Goal: Task Accomplishment & Management: Manage account settings

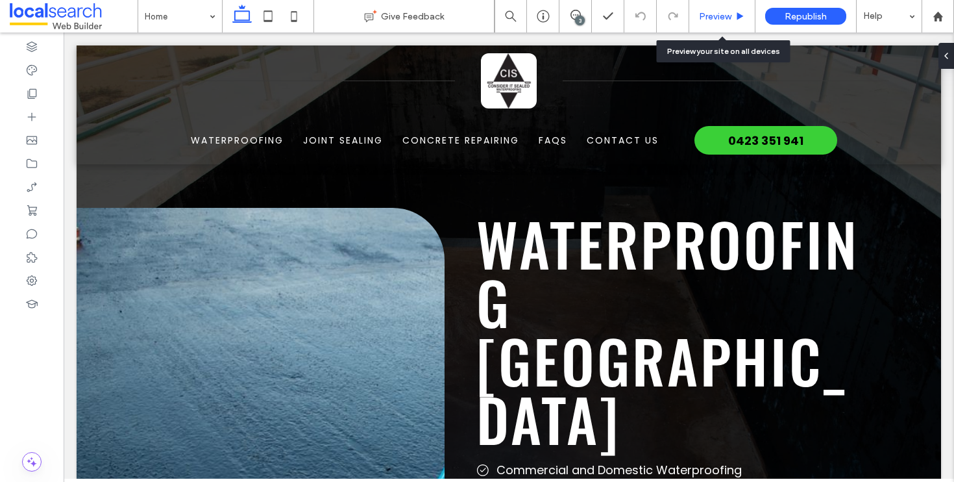
click at [714, 11] on span "Preview" at bounding box center [715, 16] width 32 height 11
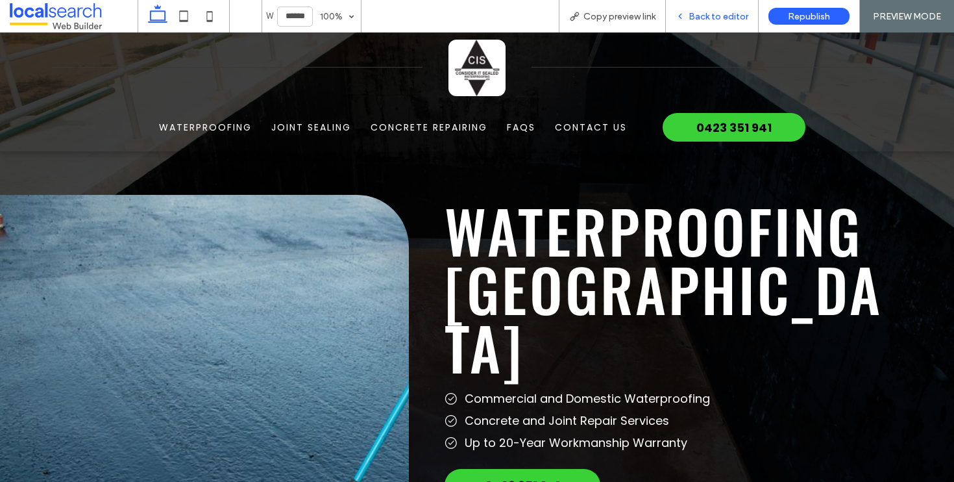
click at [721, 18] on span "Back to editor" at bounding box center [719, 16] width 60 height 11
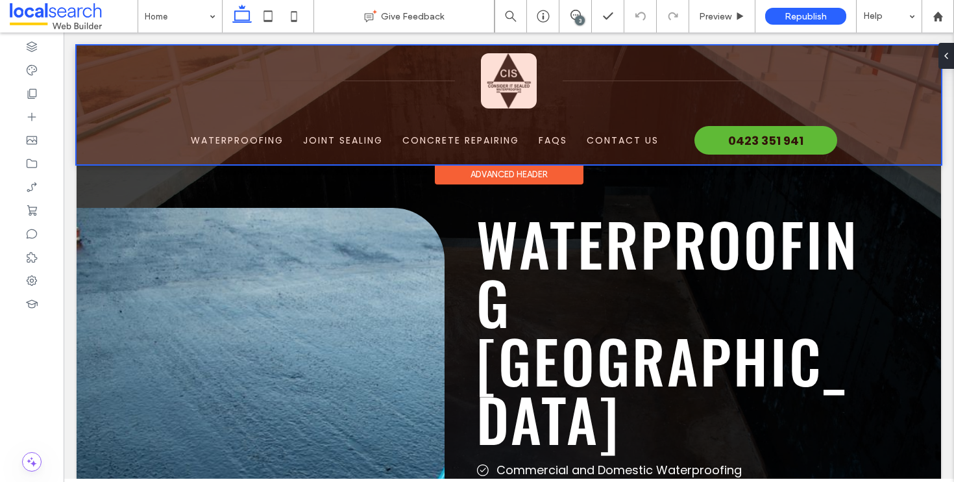
click at [372, 76] on div at bounding box center [509, 104] width 865 height 119
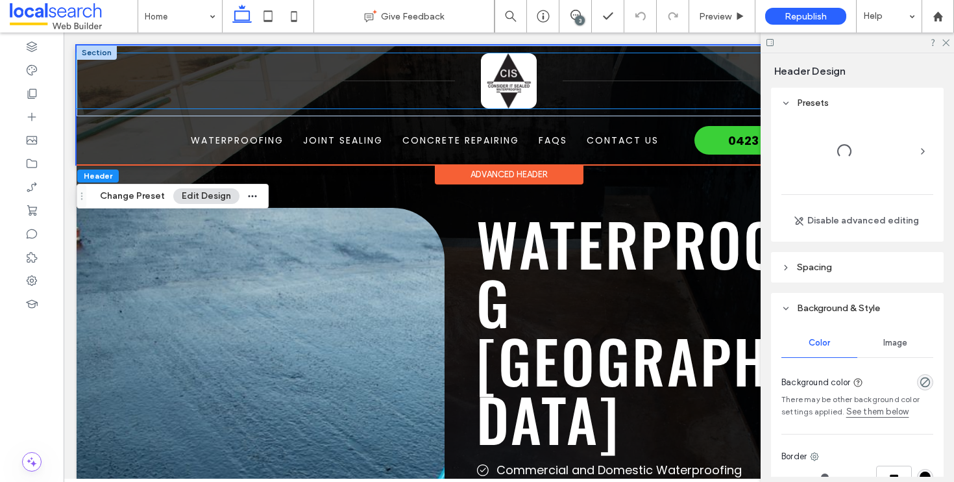
click at [371, 78] on div at bounding box center [292, 81] width 327 height 6
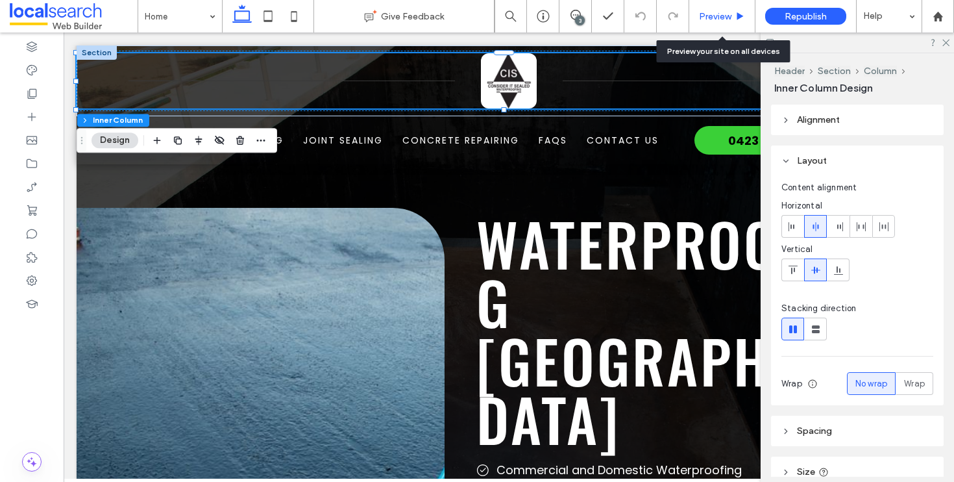
click at [717, 13] on span "Preview" at bounding box center [715, 16] width 32 height 11
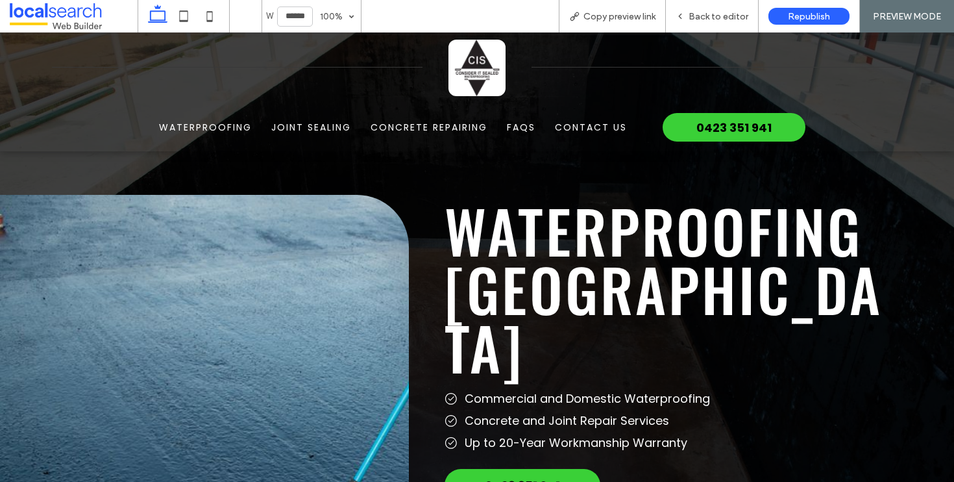
click at [717, 13] on span "Back to editor" at bounding box center [719, 16] width 60 height 11
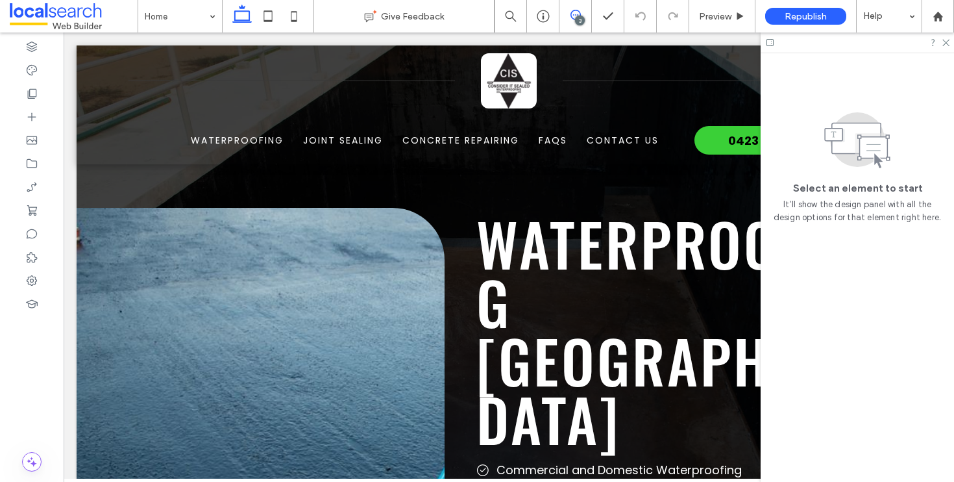
click at [571, 17] on use at bounding box center [576, 15] width 10 height 10
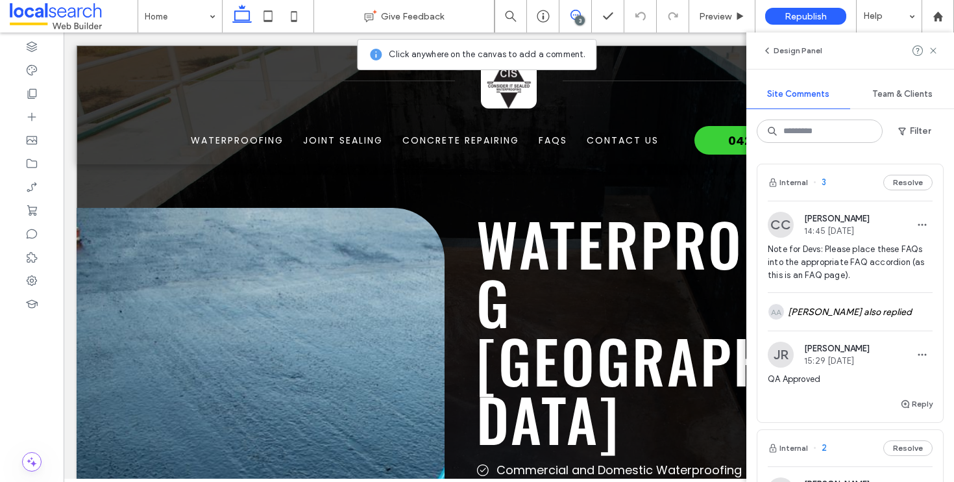
click at [98, 183] on div "**********" at bounding box center [509, 457] width 865 height 825
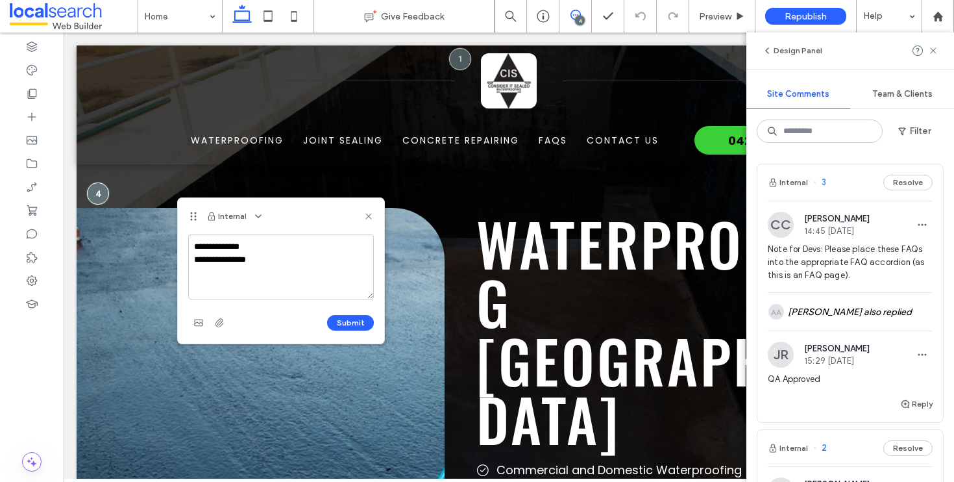
drag, startPoint x: 130, startPoint y: 140, endPoint x: 193, endPoint y: 216, distance: 99.2
click at [193, 216] on icon at bounding box center [193, 216] width 10 height 10
click at [257, 262] on textarea "**********" at bounding box center [281, 266] width 186 height 65
click at [301, 288] on textarea "**********" at bounding box center [281, 266] width 186 height 65
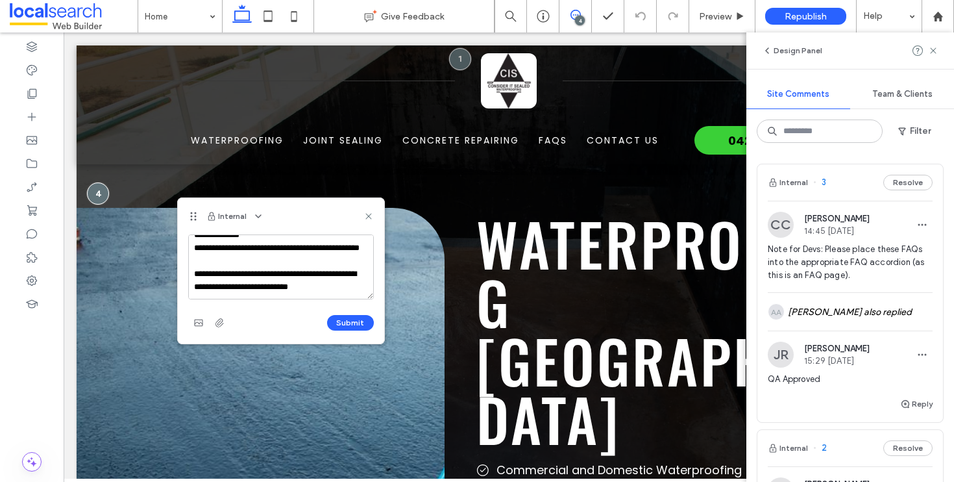
scroll to position [31, 0]
type textarea "**********"
click at [362, 325] on button "Submit" at bounding box center [350, 323] width 47 height 16
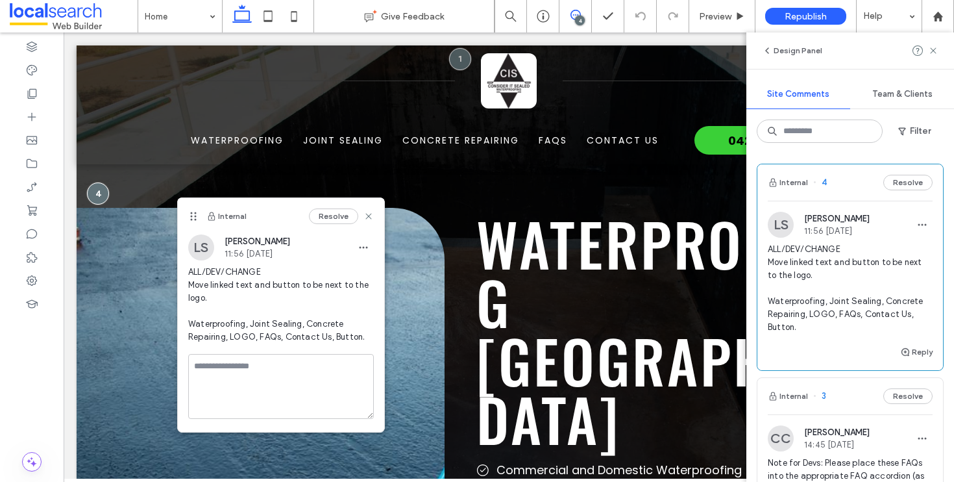
scroll to position [0, 0]
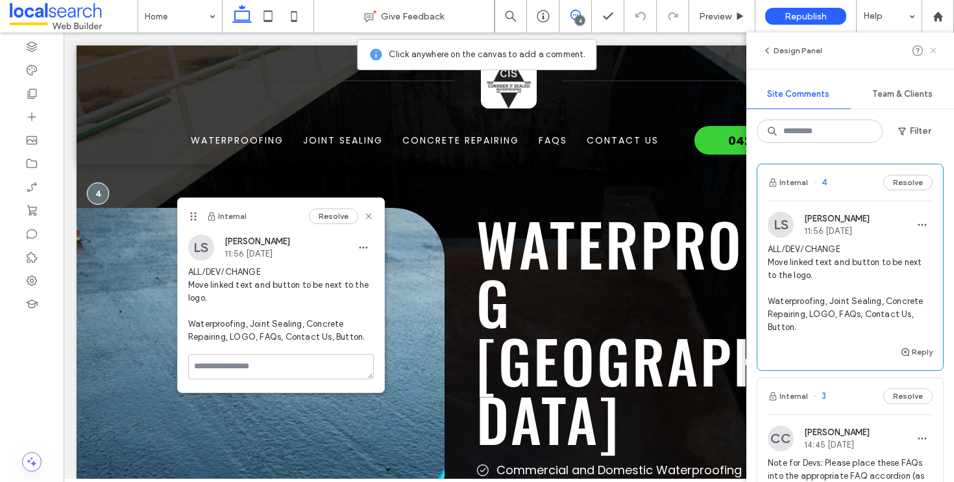
click at [930, 54] on icon at bounding box center [934, 50] width 10 height 10
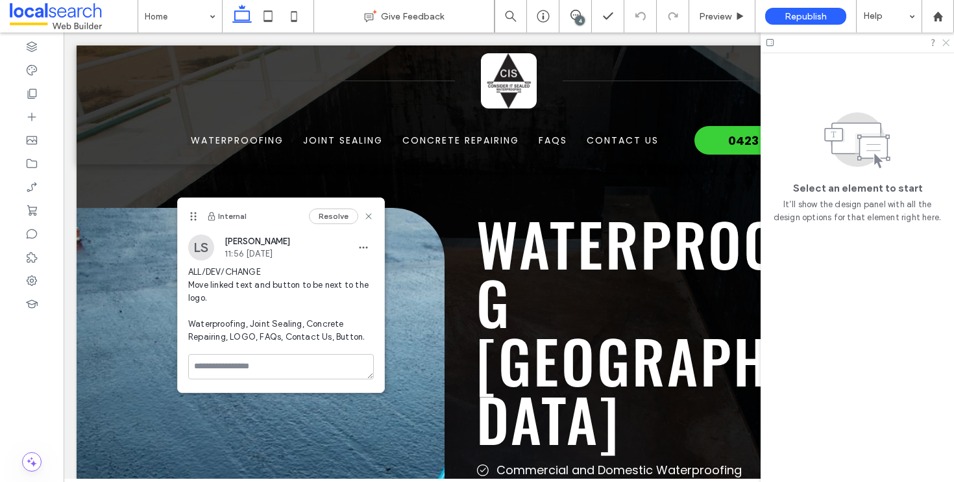
click at [945, 44] on icon at bounding box center [945, 42] width 8 height 8
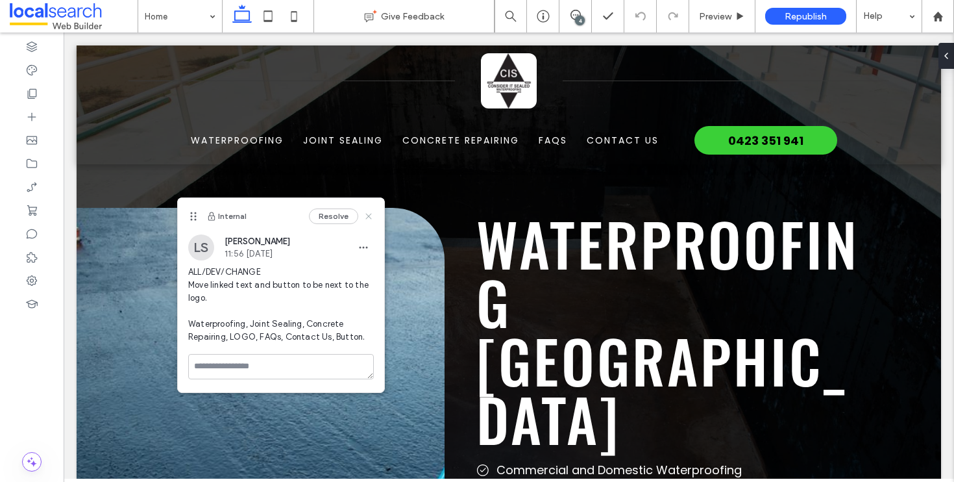
drag, startPoint x: 366, startPoint y: 215, endPoint x: 301, endPoint y: 183, distance: 72.3
click at [366, 215] on icon at bounding box center [369, 216] width 10 height 10
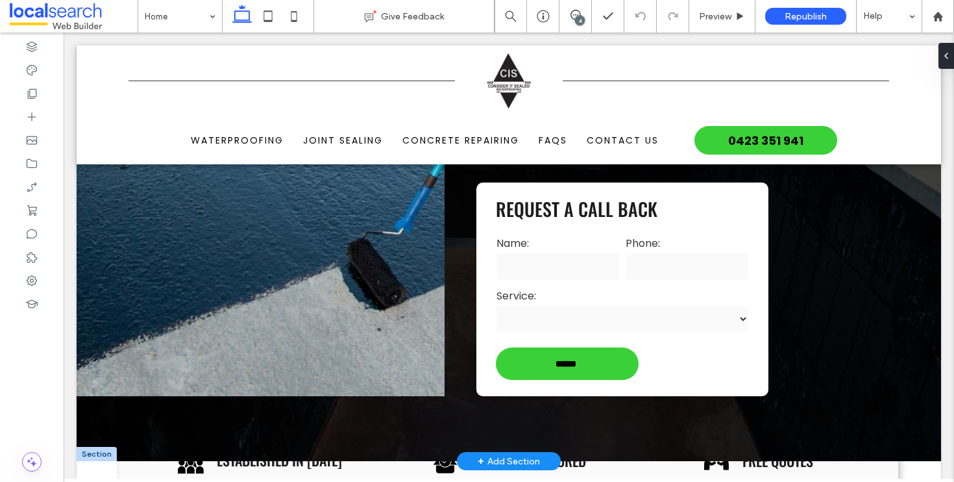
scroll to position [332, 0]
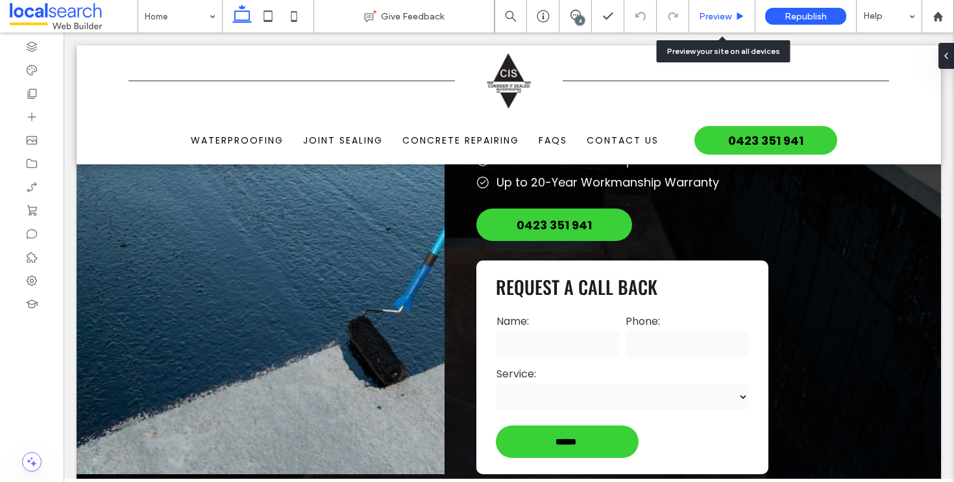
click at [720, 18] on span "Preview" at bounding box center [715, 16] width 32 height 11
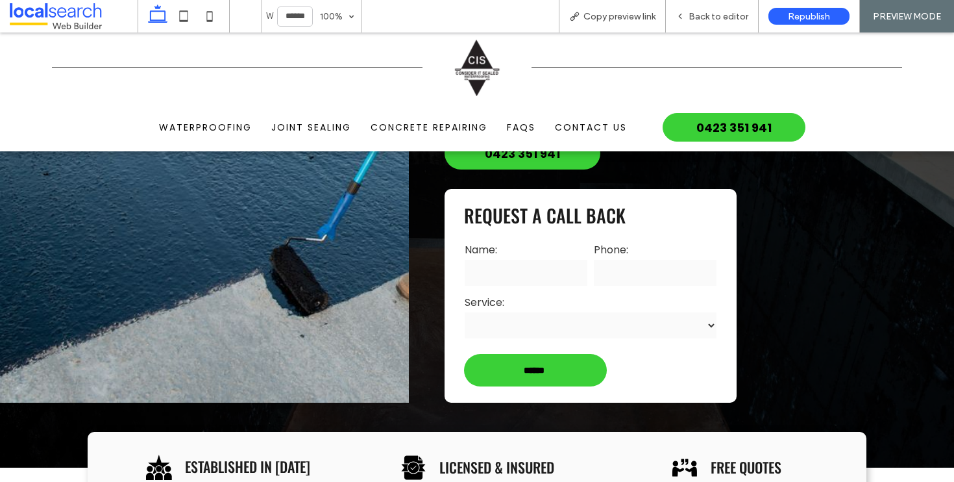
click at [211, 130] on span "Waterproofing" at bounding box center [205, 128] width 93 height 14
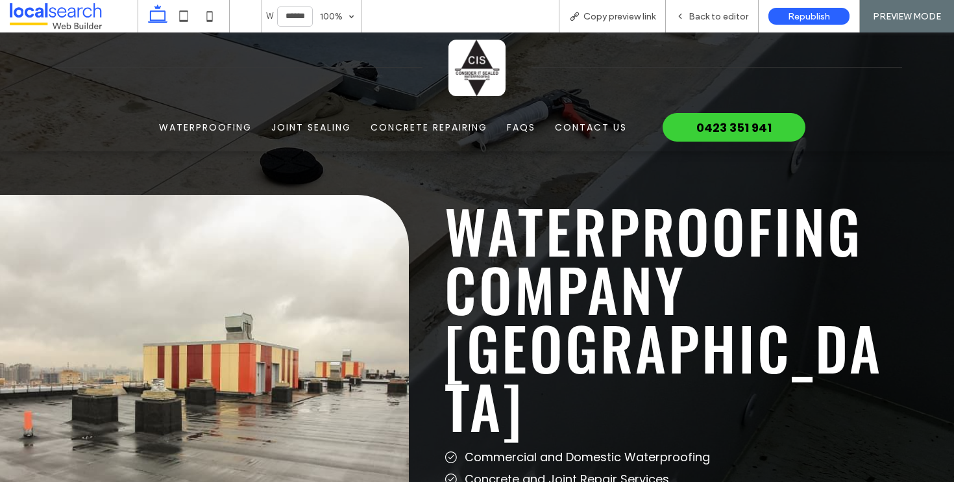
click at [449, 82] on img at bounding box center [477, 68] width 56 height 56
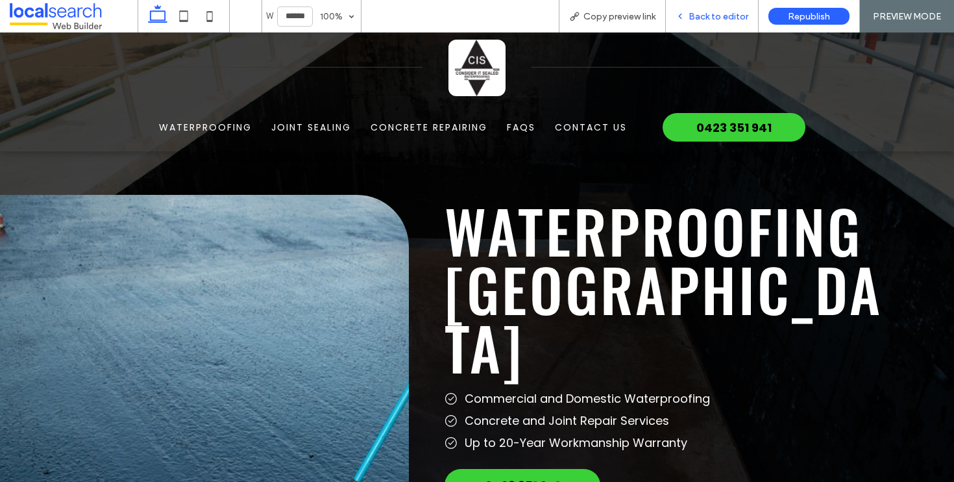
click at [708, 17] on span "Back to editor" at bounding box center [719, 16] width 60 height 11
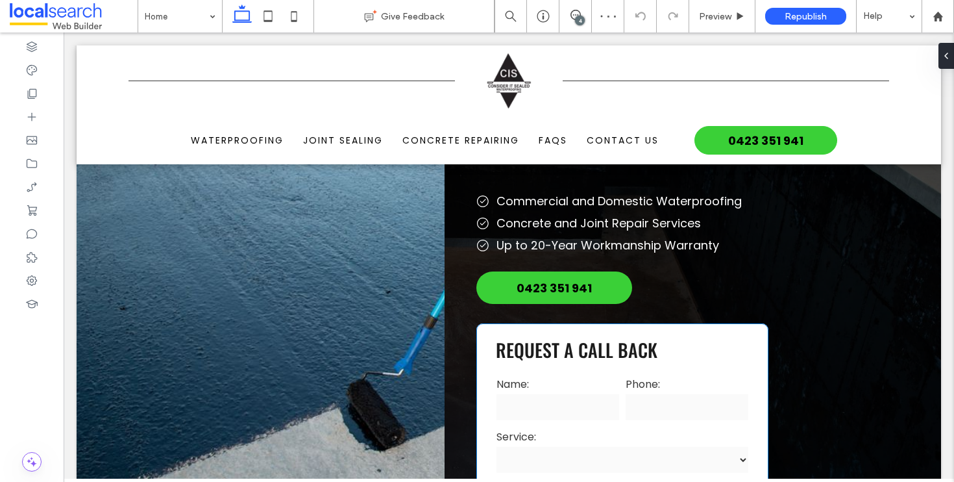
scroll to position [386, 0]
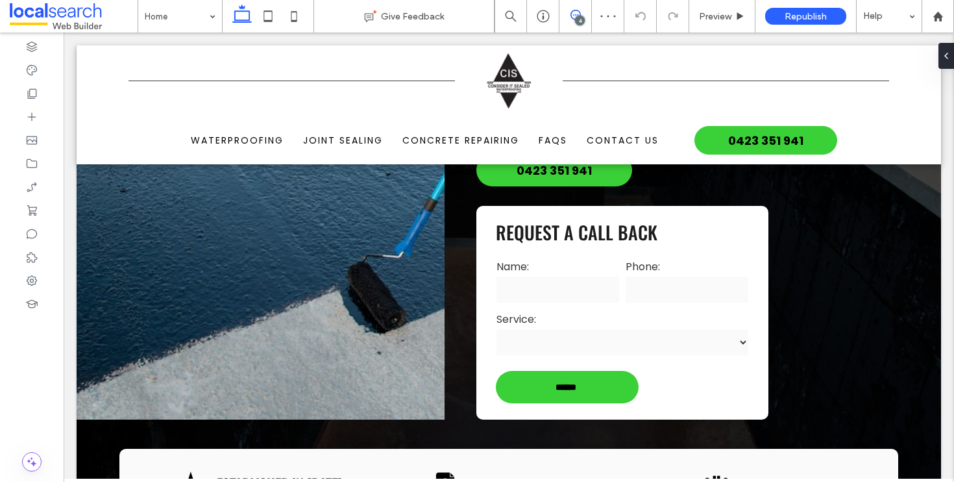
click at [584, 16] on span at bounding box center [576, 15] width 32 height 10
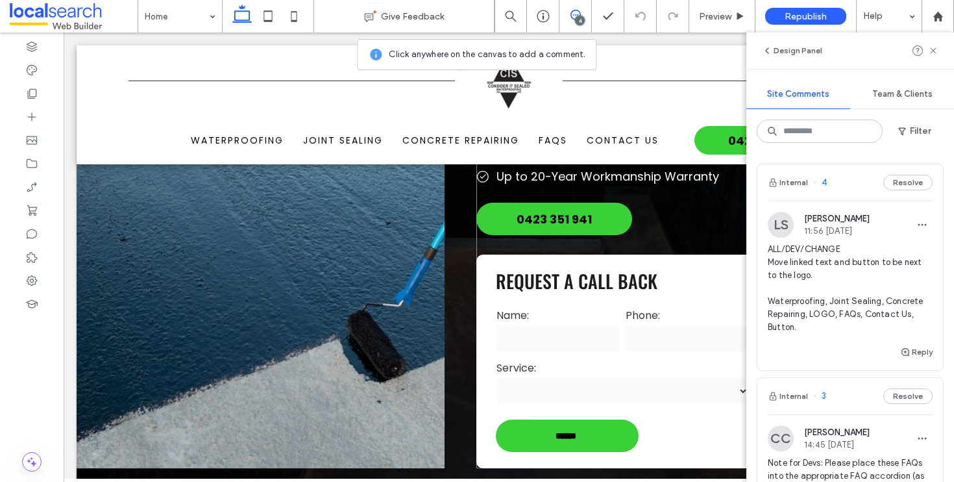
scroll to position [335, 0]
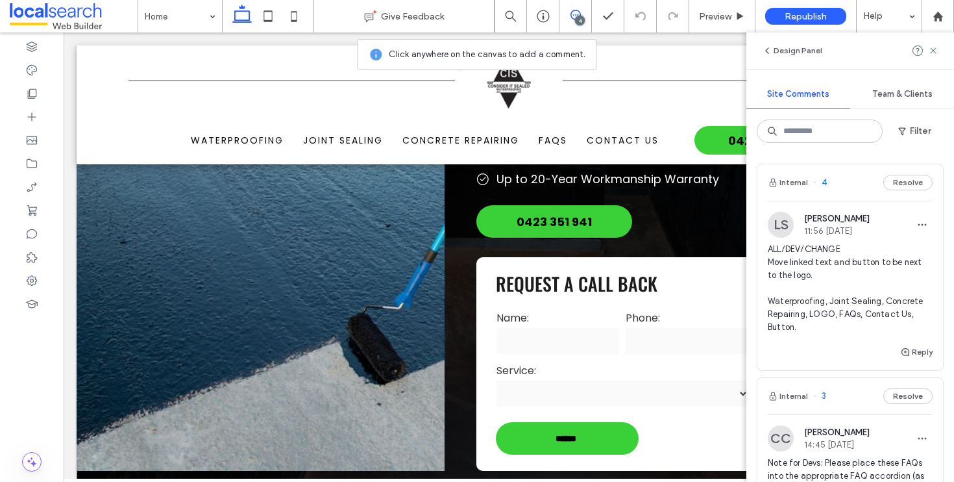
click at [461, 296] on div "**********" at bounding box center [509, 122] width 865 height 825
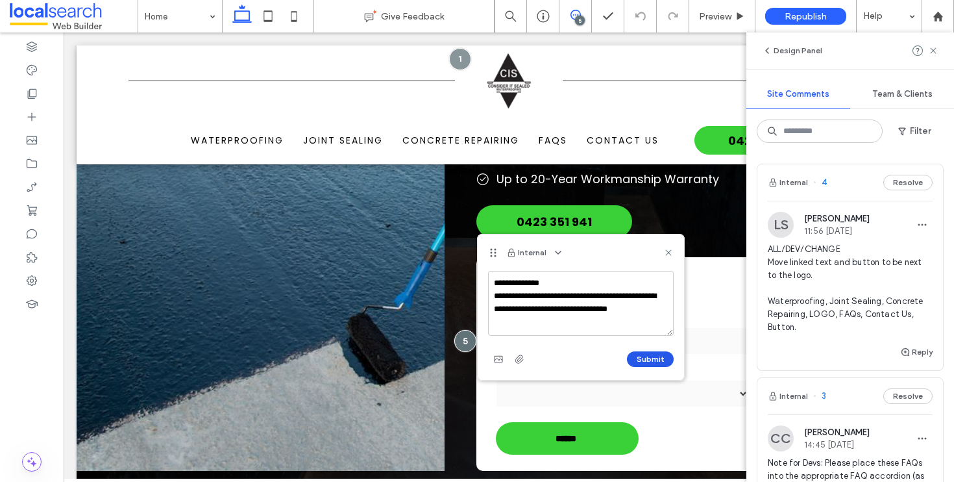
type textarea "**********"
click at [653, 353] on button "Submit" at bounding box center [650, 359] width 47 height 16
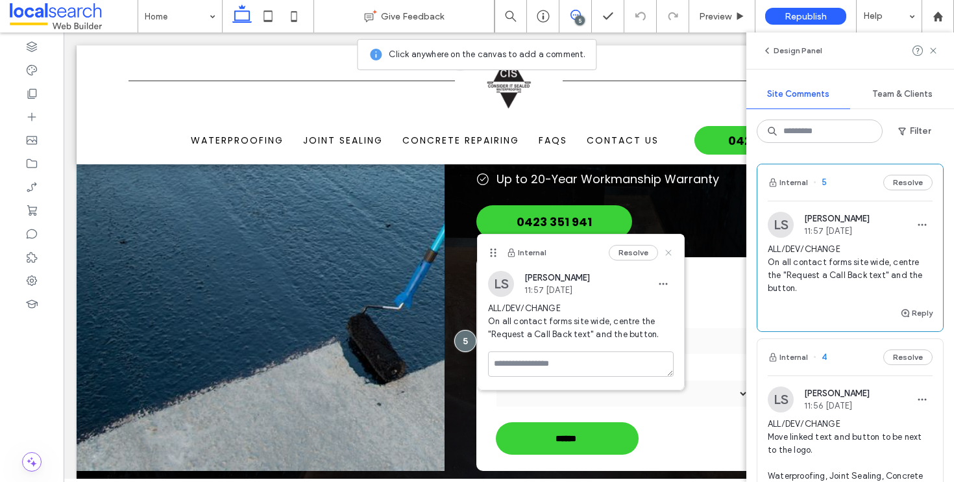
click at [672, 257] on icon at bounding box center [669, 252] width 10 height 10
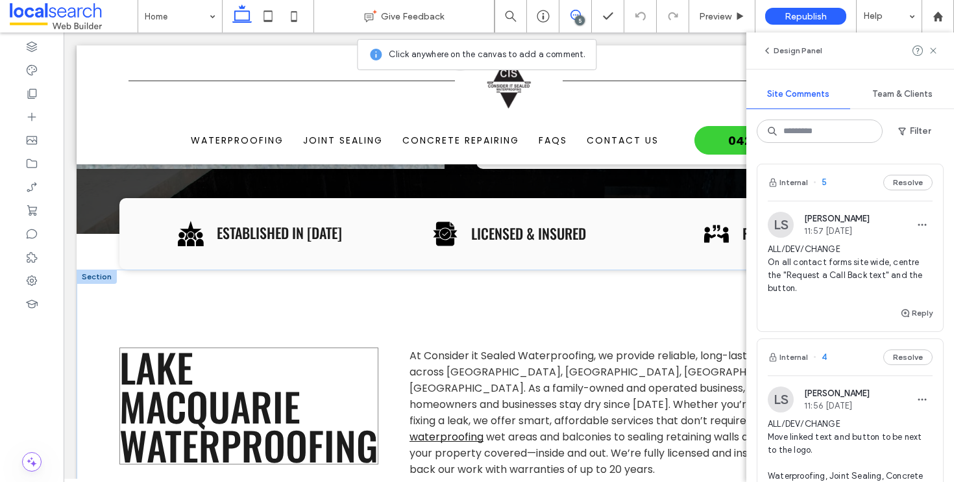
scroll to position [704, 0]
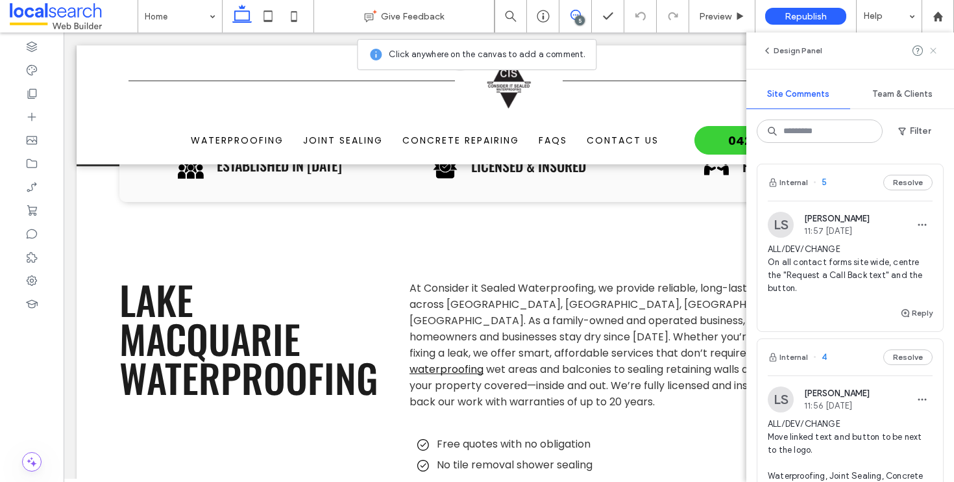
click at [934, 49] on icon at bounding box center [934, 50] width 10 height 10
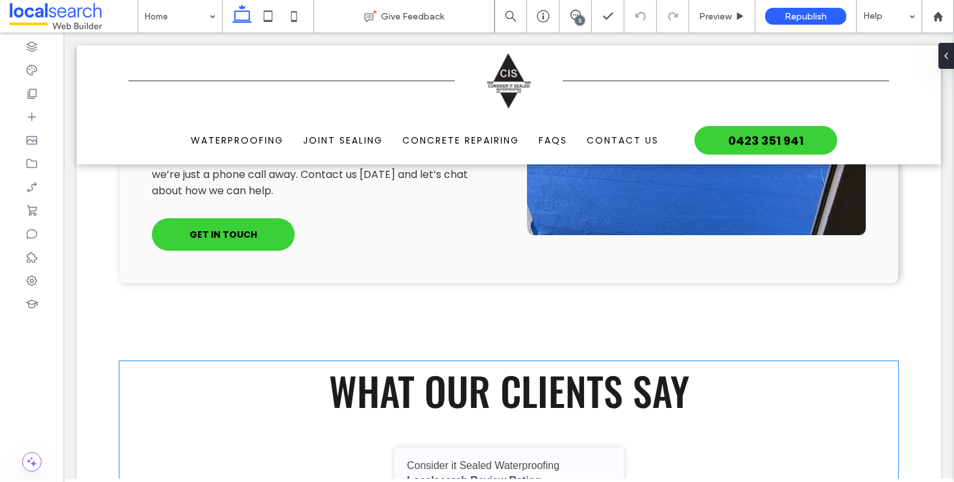
scroll to position [2713, 0]
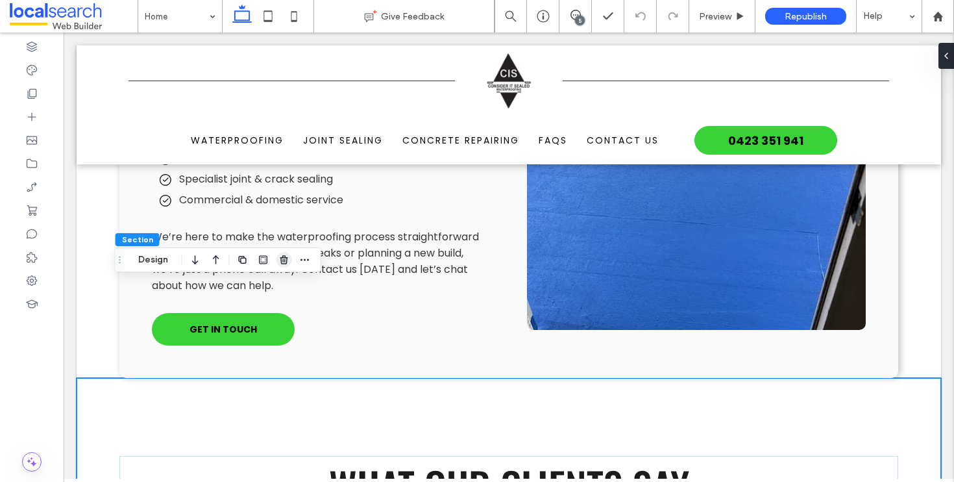
click at [281, 261] on use "button" at bounding box center [284, 259] width 8 height 8
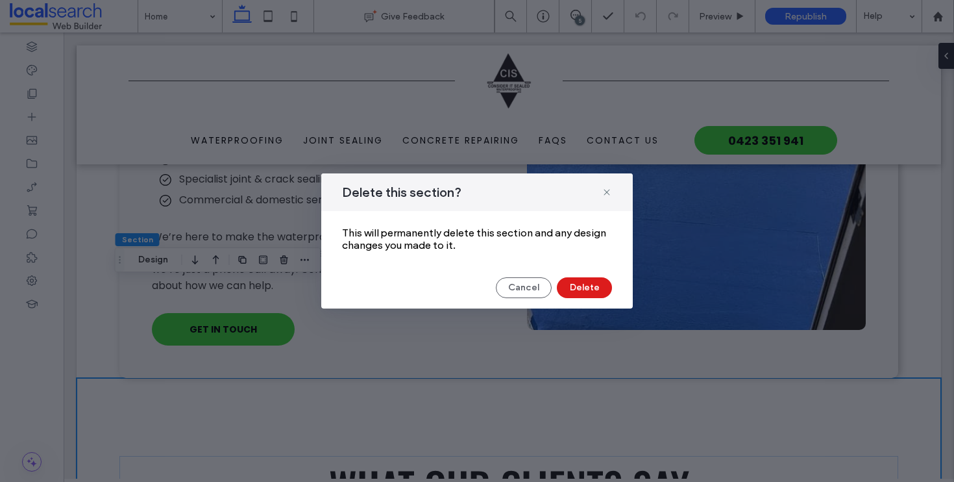
click at [612, 292] on div "Cancel Delete" at bounding box center [477, 287] width 270 height 21
click at [603, 291] on button "Delete" at bounding box center [584, 287] width 55 height 21
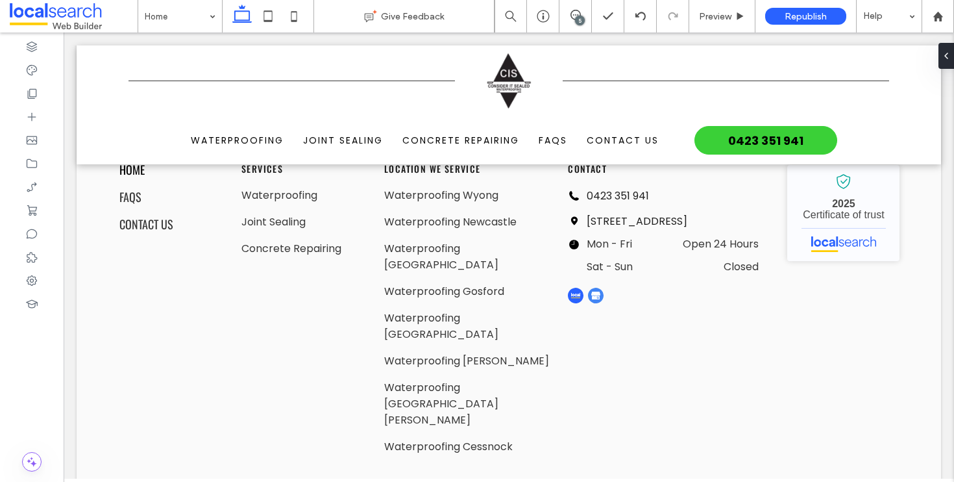
scroll to position [3153, 0]
click at [155, 306] on button "Design" at bounding box center [153, 308] width 47 height 16
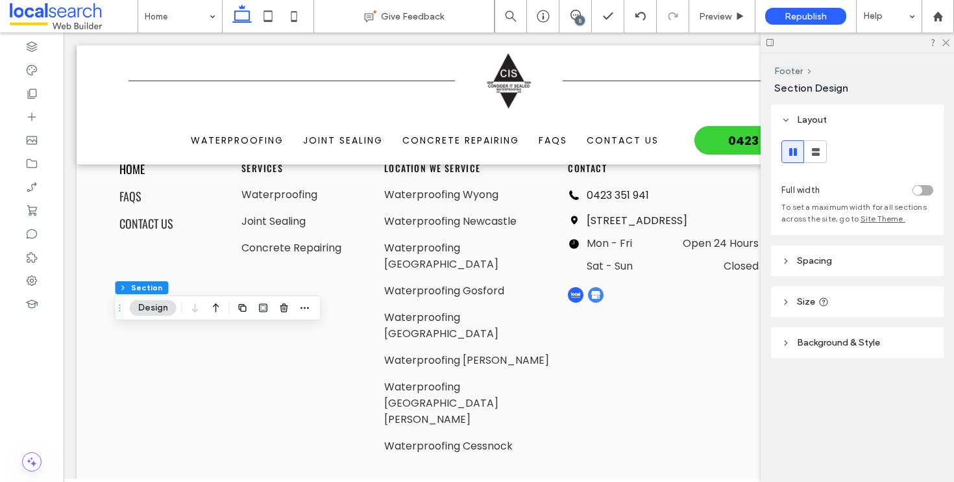
click at [866, 343] on span "Background & Style" at bounding box center [838, 342] width 83 height 11
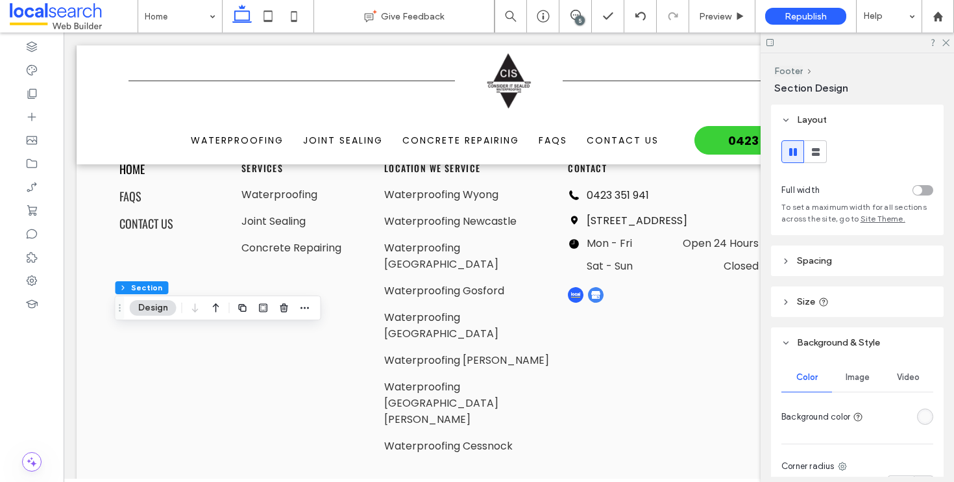
scroll to position [17, 0]
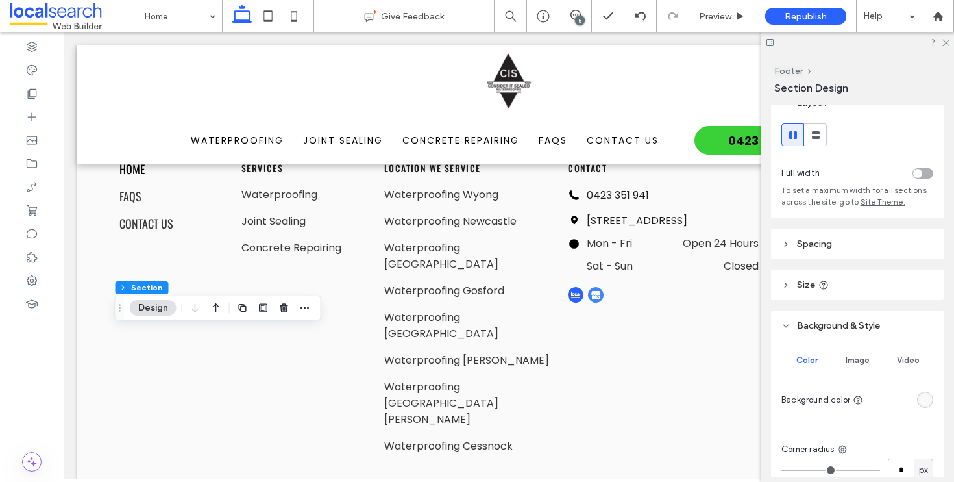
click at [920, 397] on div "rgba(250, 250, 250, 1)" at bounding box center [925, 399] width 11 height 11
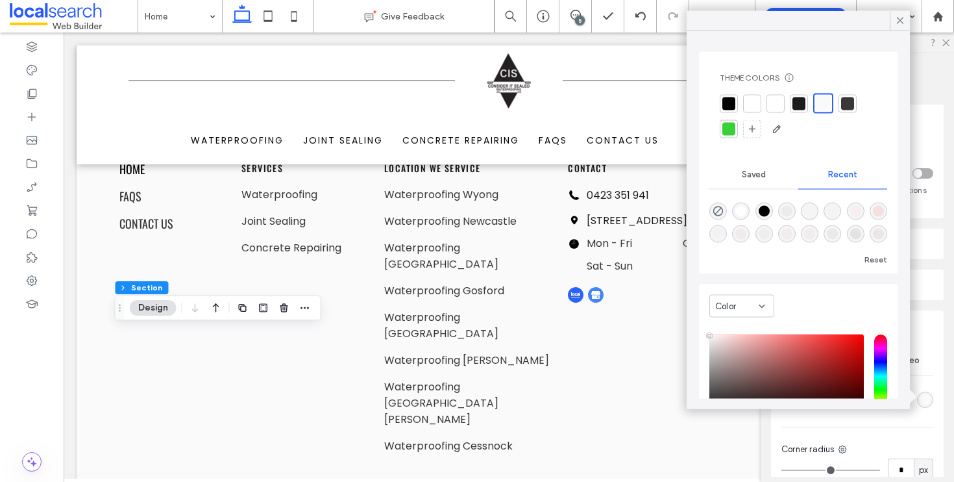
click at [771, 104] on div at bounding box center [775, 103] width 13 height 13
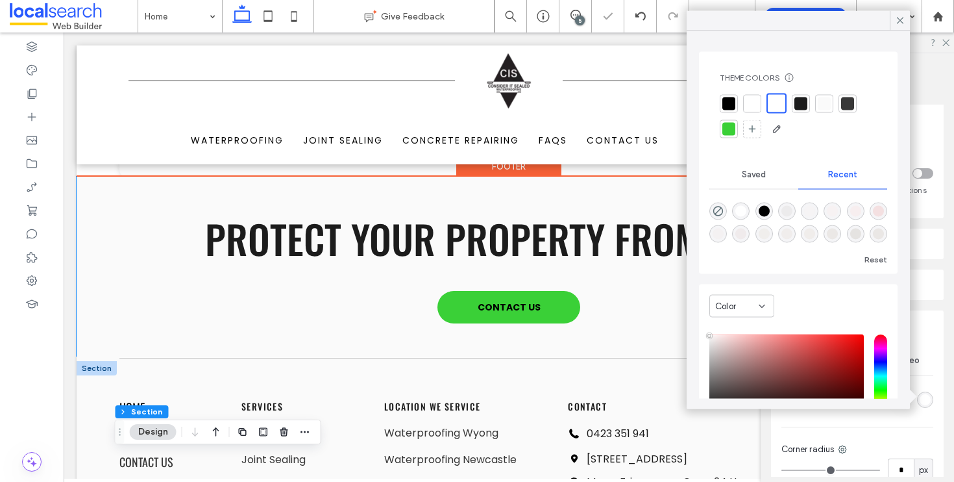
scroll to position [2969, 0]
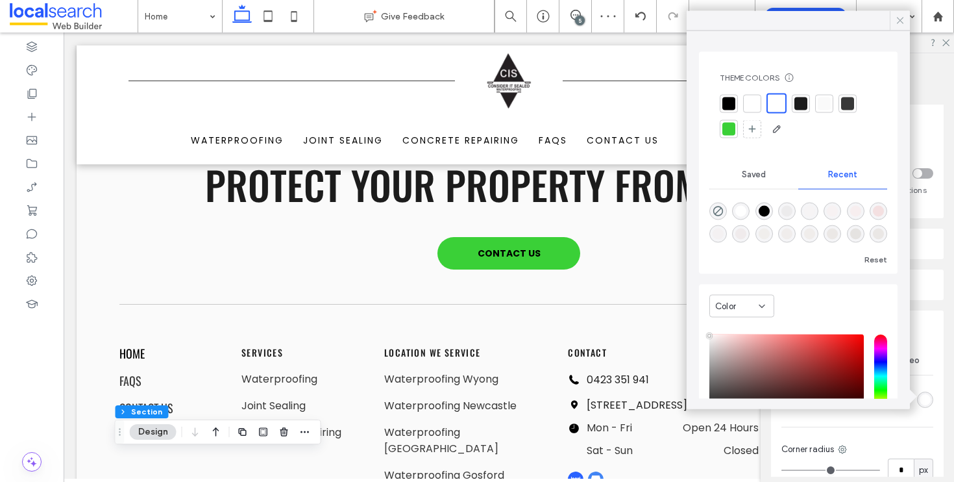
click at [905, 20] on icon at bounding box center [901, 21] width 12 height 12
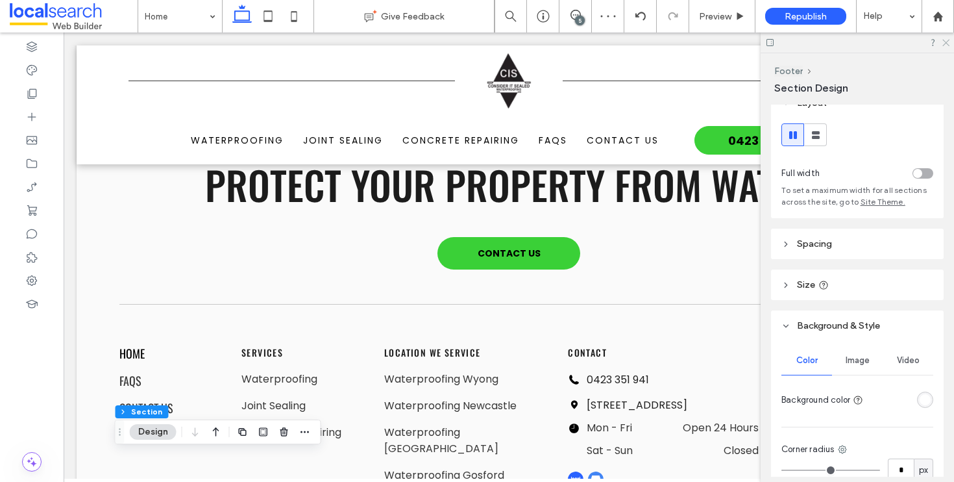
click at [943, 40] on use at bounding box center [946, 43] width 7 height 7
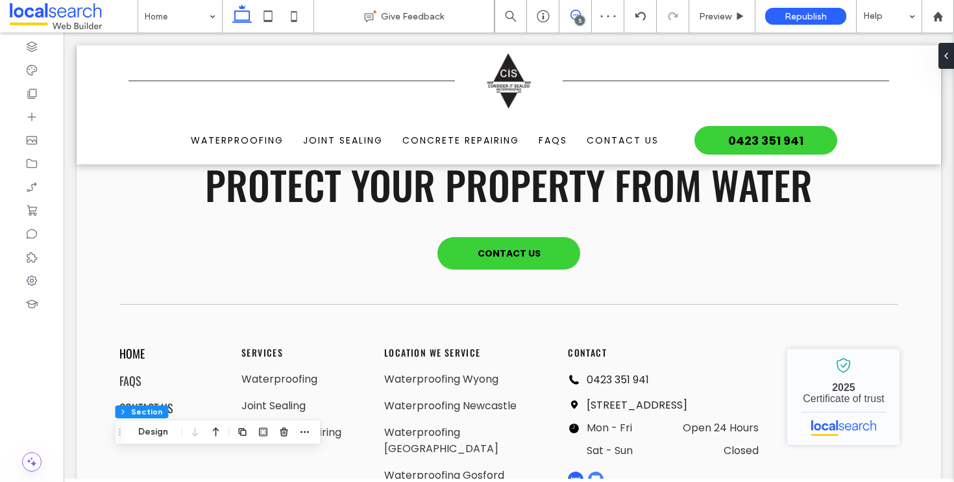
click at [569, 16] on span at bounding box center [576, 15] width 32 height 10
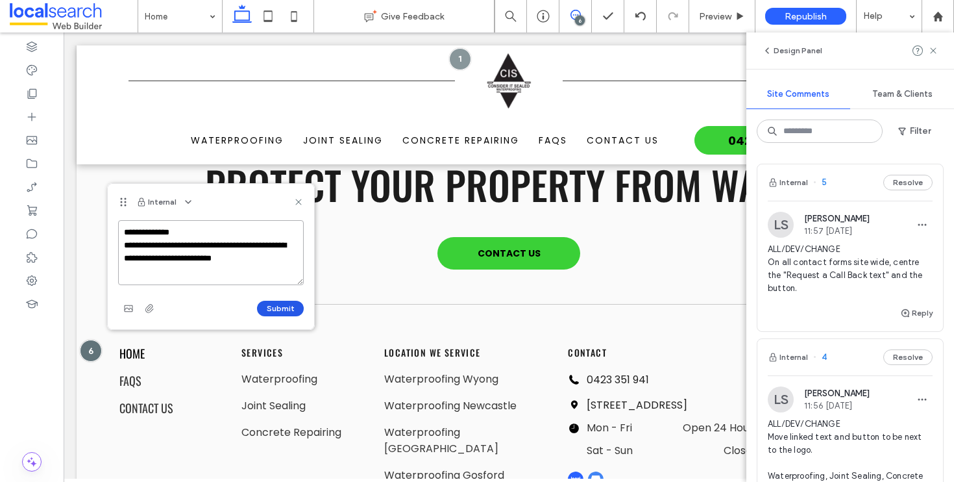
type textarea "**********"
click at [279, 310] on button "Submit" at bounding box center [280, 309] width 47 height 16
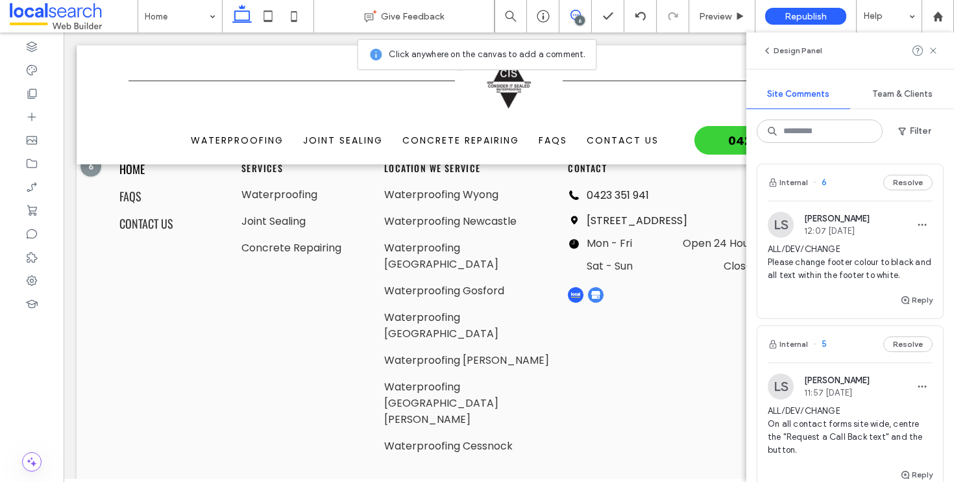
scroll to position [3041, 0]
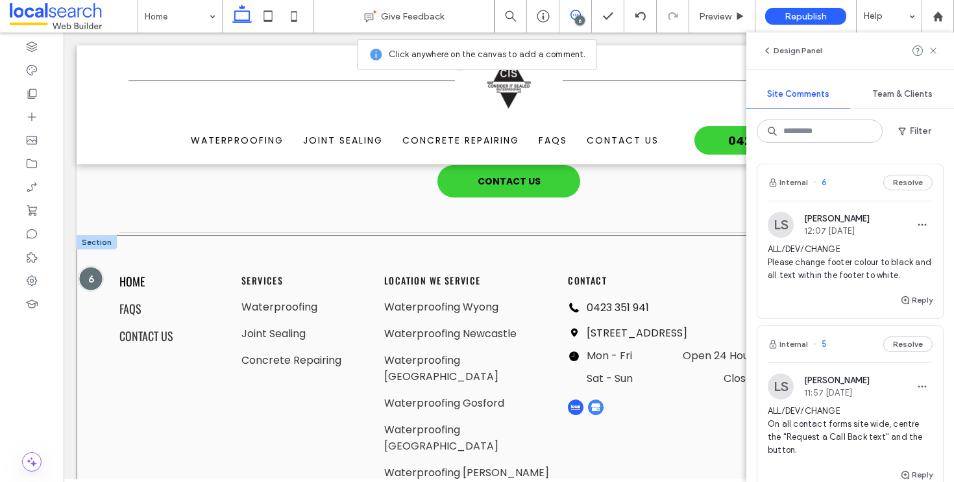
click at [93, 267] on div at bounding box center [91, 279] width 24 height 24
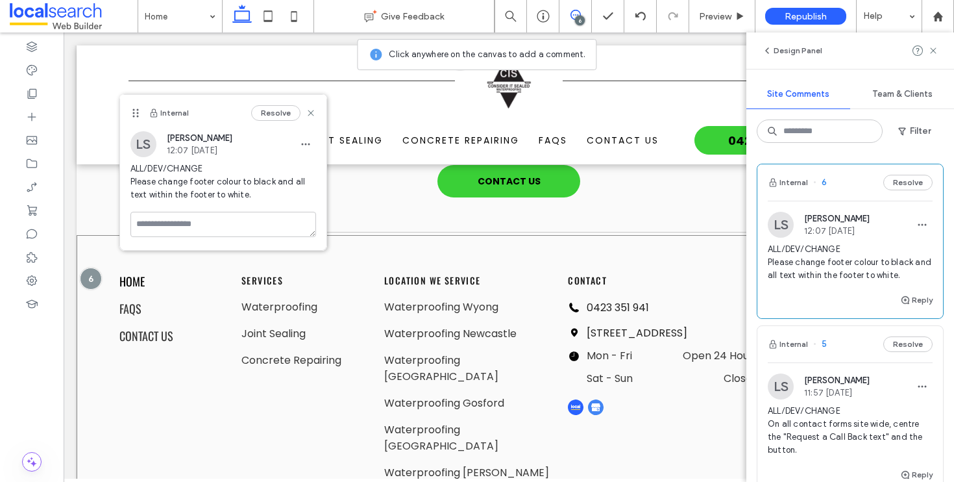
scroll to position [3135, 0]
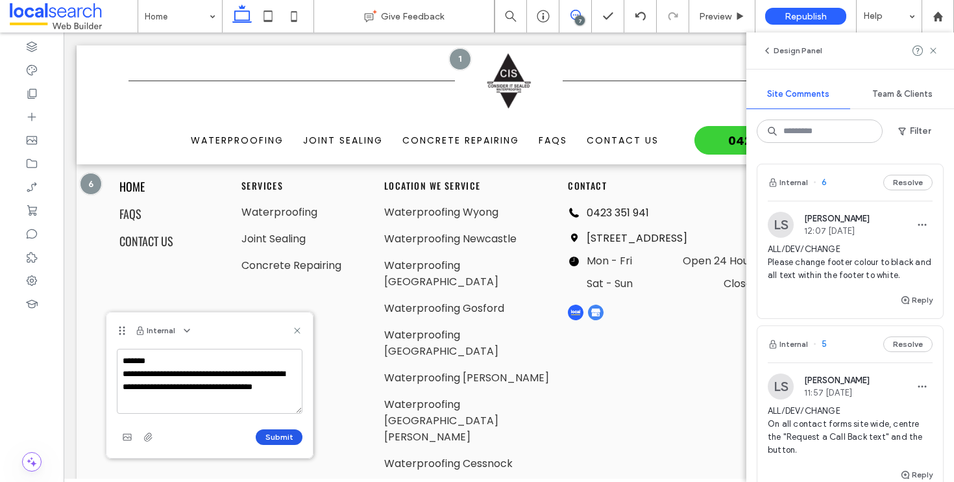
type textarea "**********"
click at [273, 435] on button "Submit" at bounding box center [279, 437] width 47 height 16
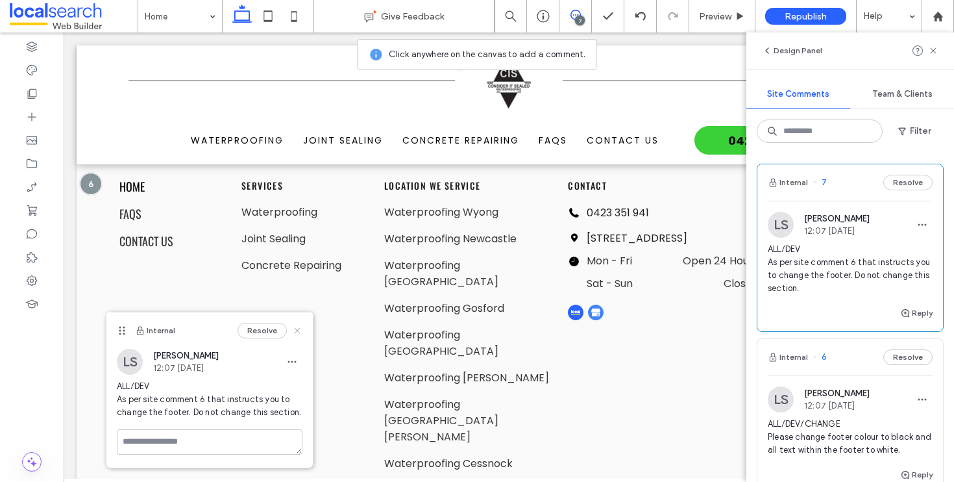
click at [295, 330] on icon at bounding box center [297, 330] width 10 height 10
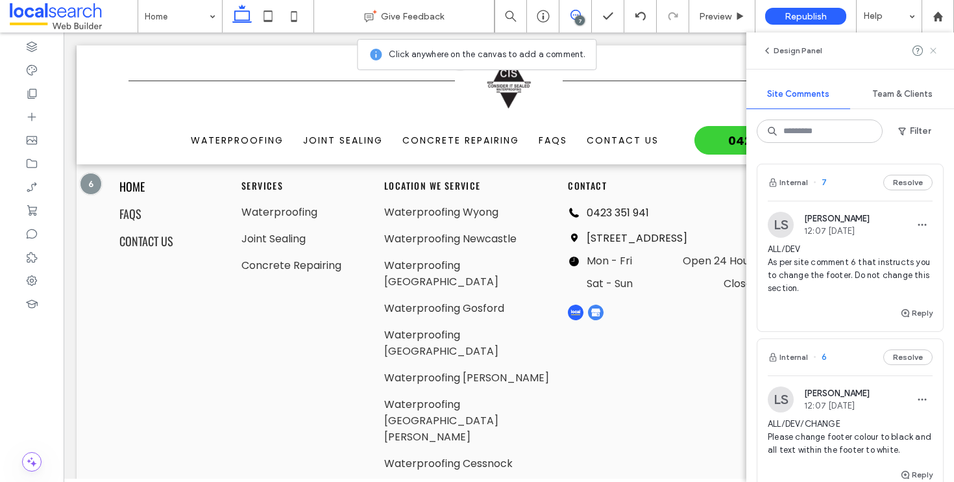
click at [934, 53] on icon at bounding box center [934, 50] width 10 height 10
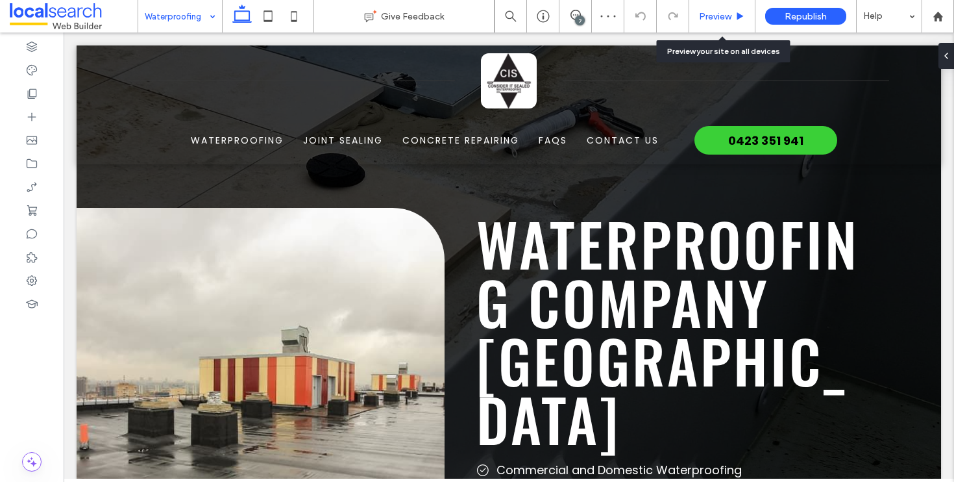
click at [716, 12] on span "Preview" at bounding box center [715, 16] width 32 height 11
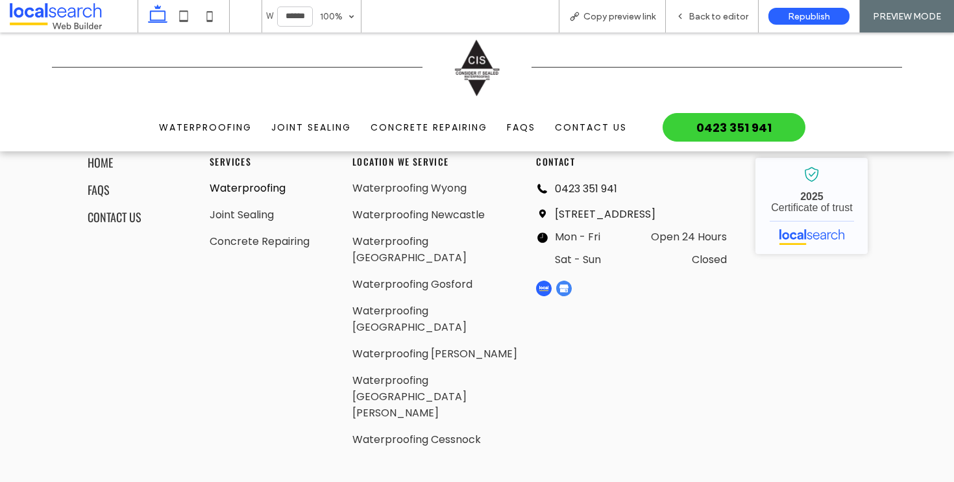
scroll to position [3898, 0]
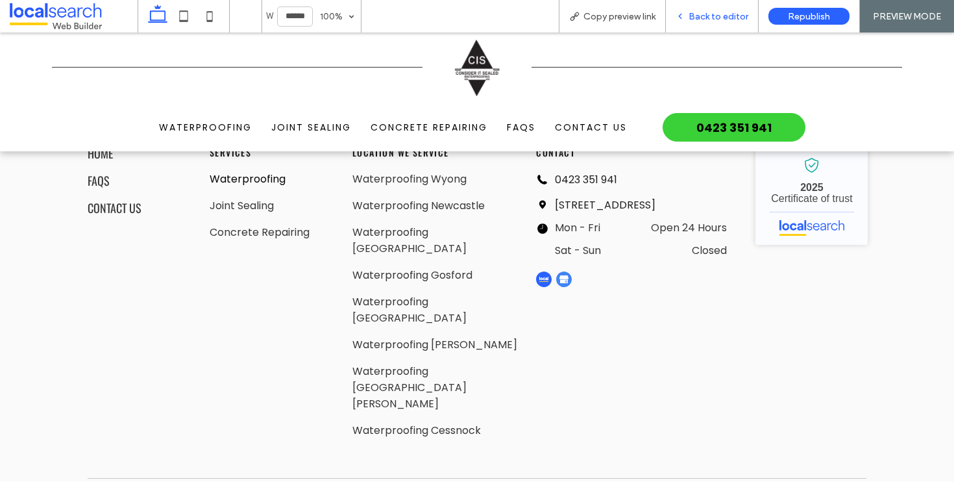
click at [743, 17] on span "Back to editor" at bounding box center [719, 16] width 60 height 11
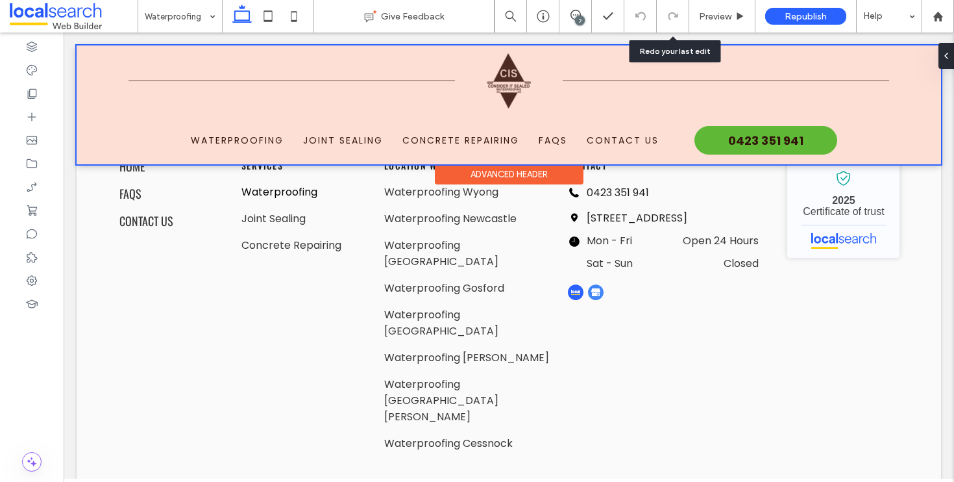
scroll to position [3956, 0]
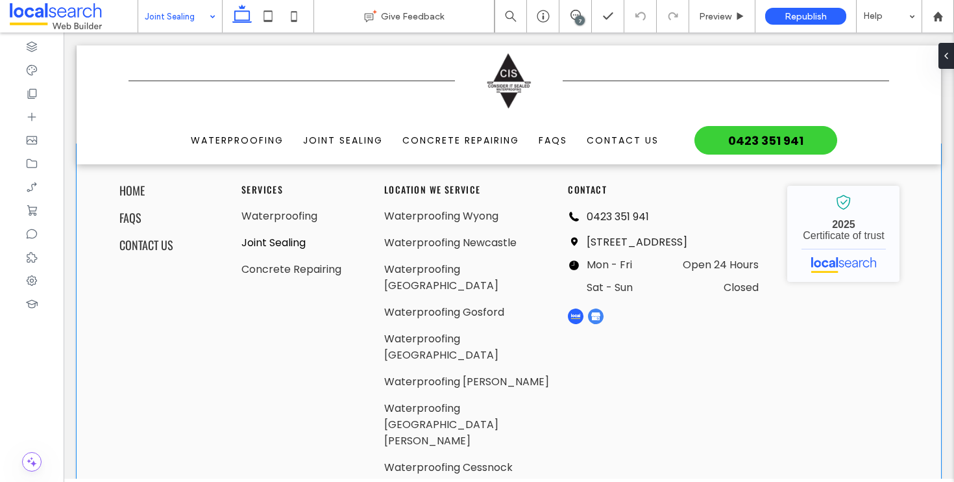
scroll to position [2569, 0]
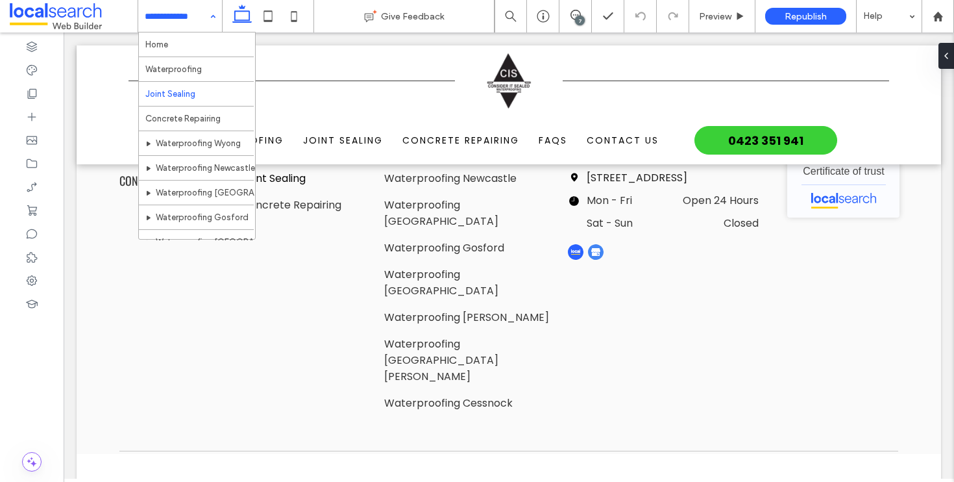
click at [188, 19] on input at bounding box center [177, 16] width 64 height 32
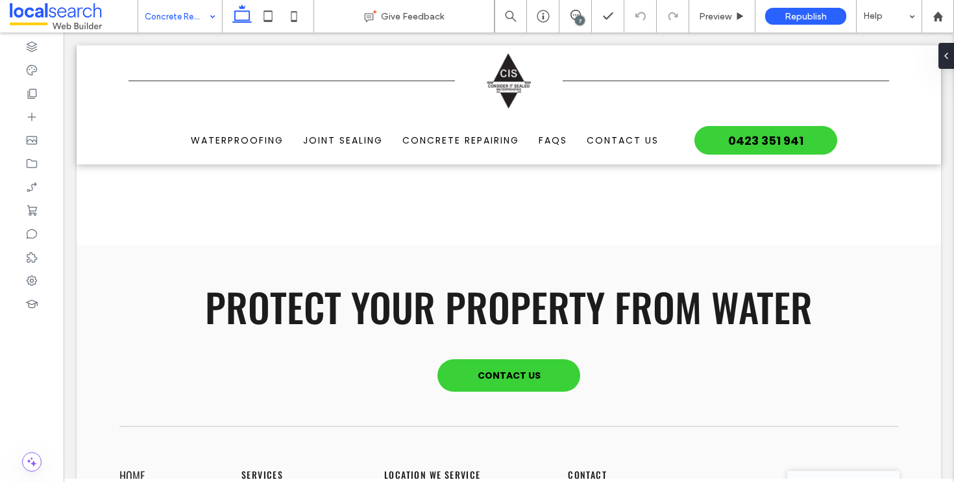
scroll to position [2393, 0]
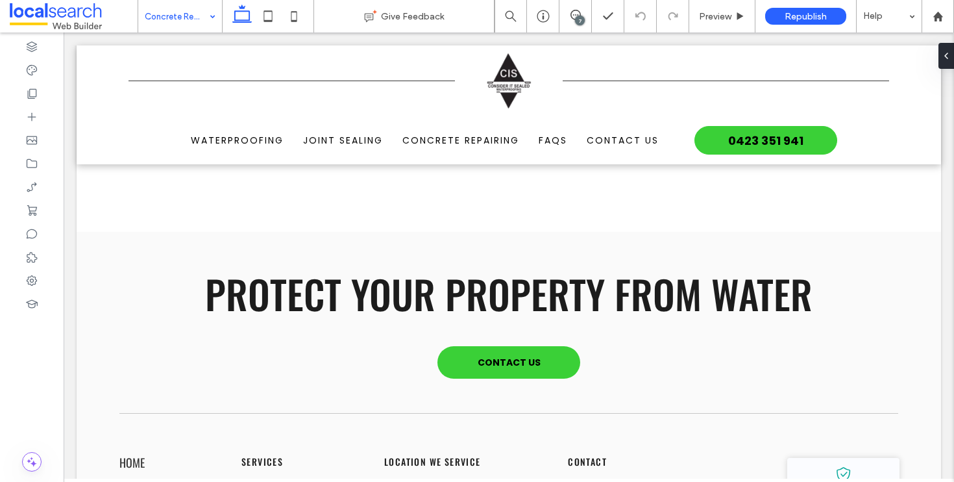
click at [182, 21] on input at bounding box center [177, 16] width 64 height 32
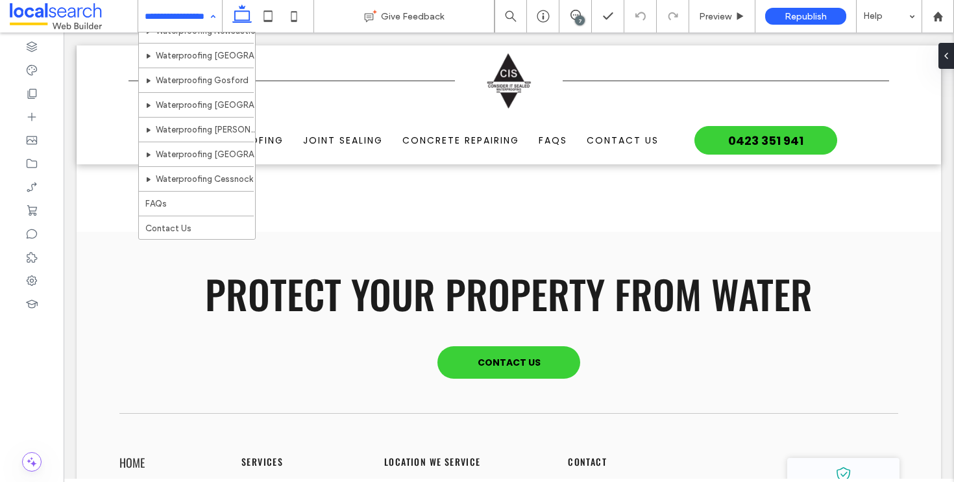
scroll to position [42, 0]
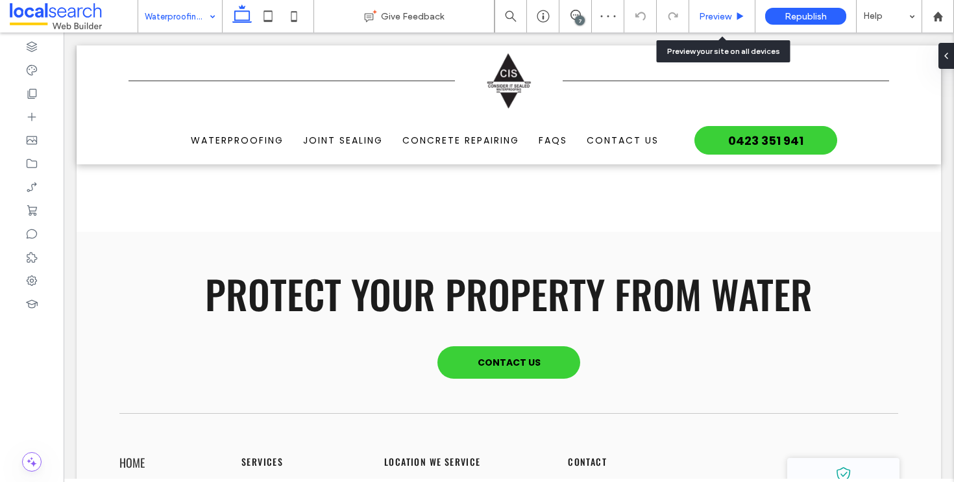
click at [719, 15] on span "Preview" at bounding box center [715, 16] width 32 height 11
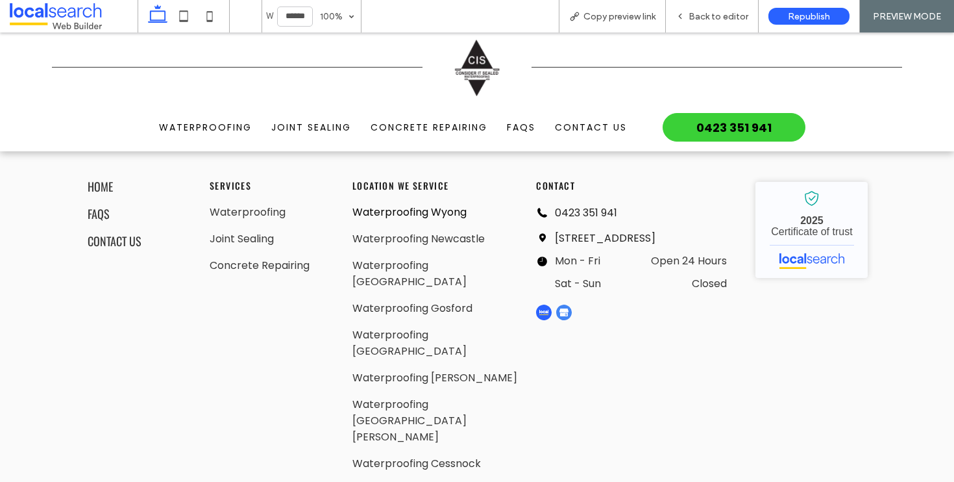
scroll to position [2811, 0]
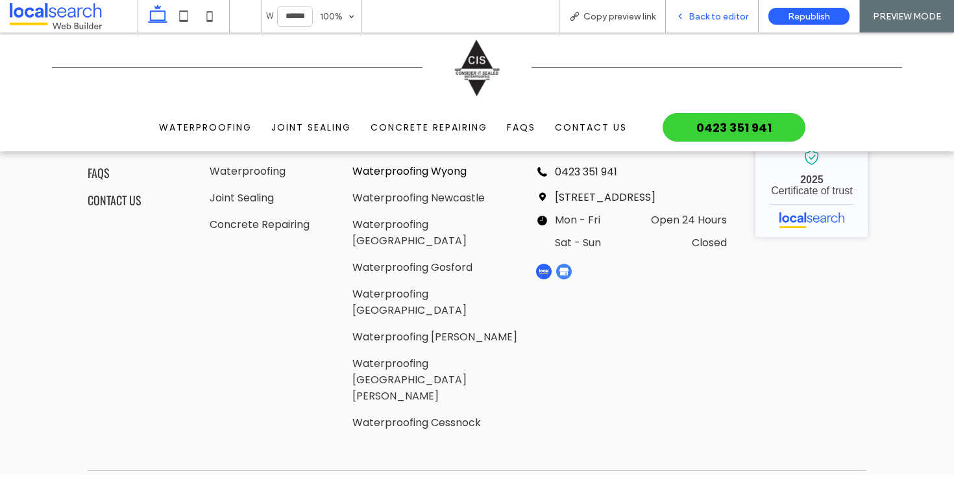
click at [705, 16] on span "Back to editor" at bounding box center [719, 16] width 60 height 11
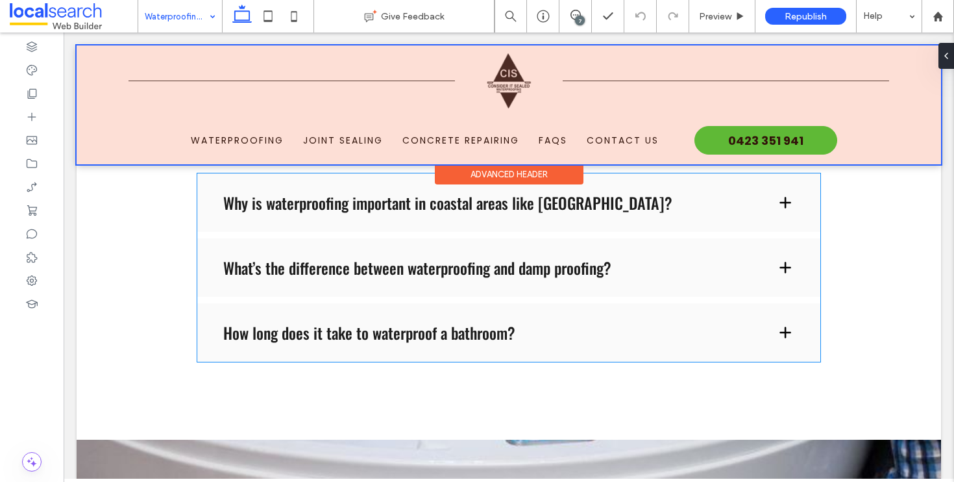
scroll to position [2053, 0]
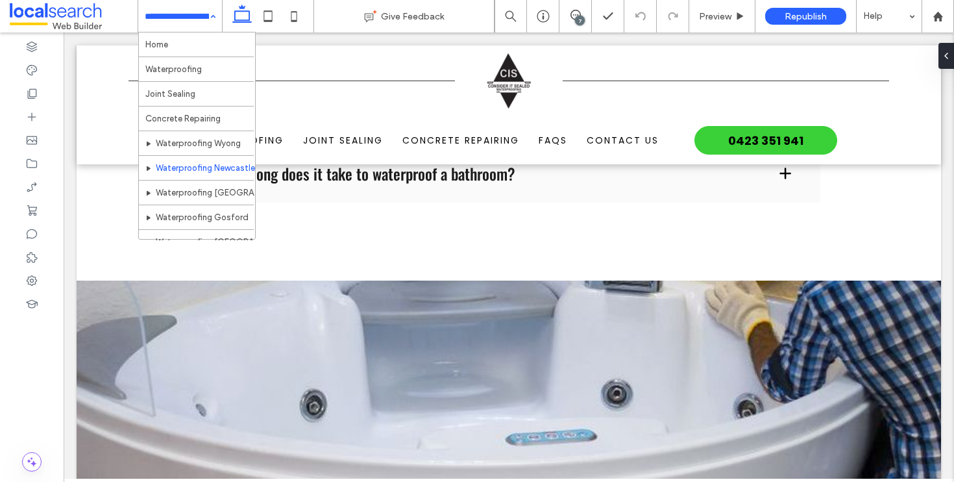
click at [190, 23] on input at bounding box center [177, 16] width 64 height 32
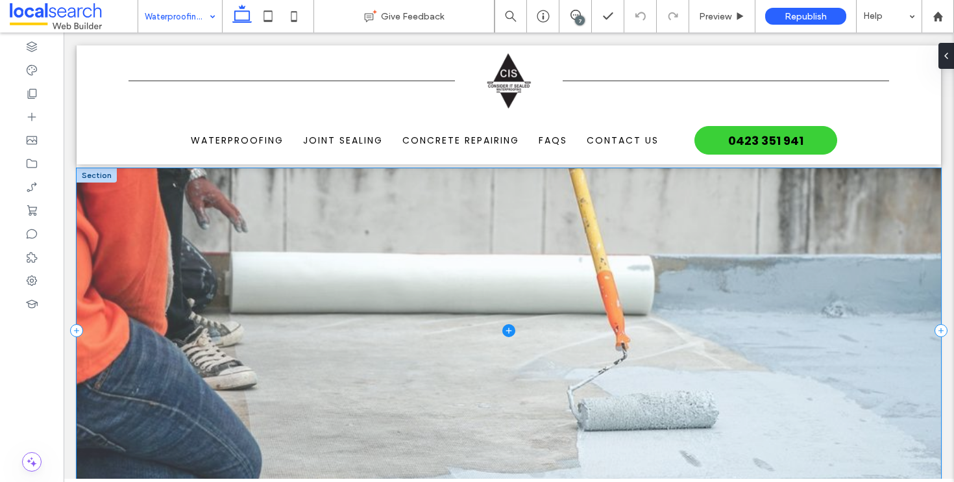
scroll to position [2135, 0]
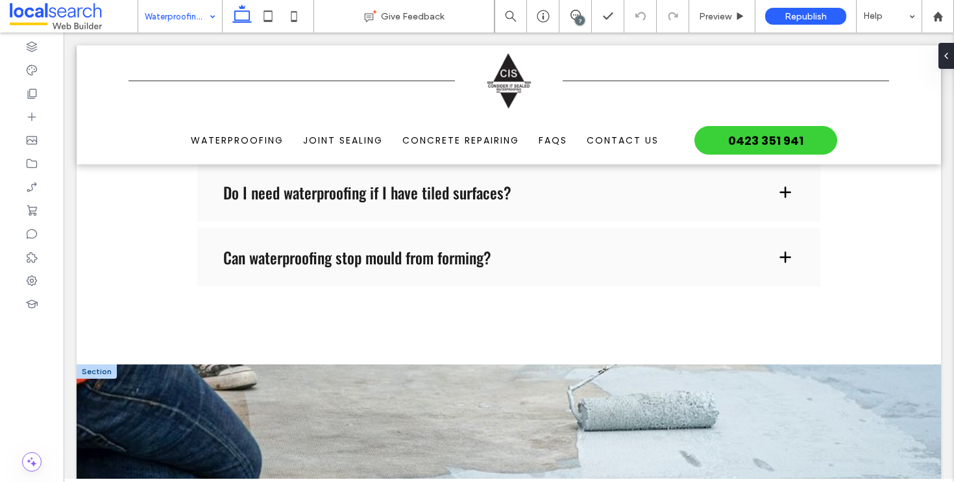
click at [97, 364] on div at bounding box center [97, 371] width 40 height 14
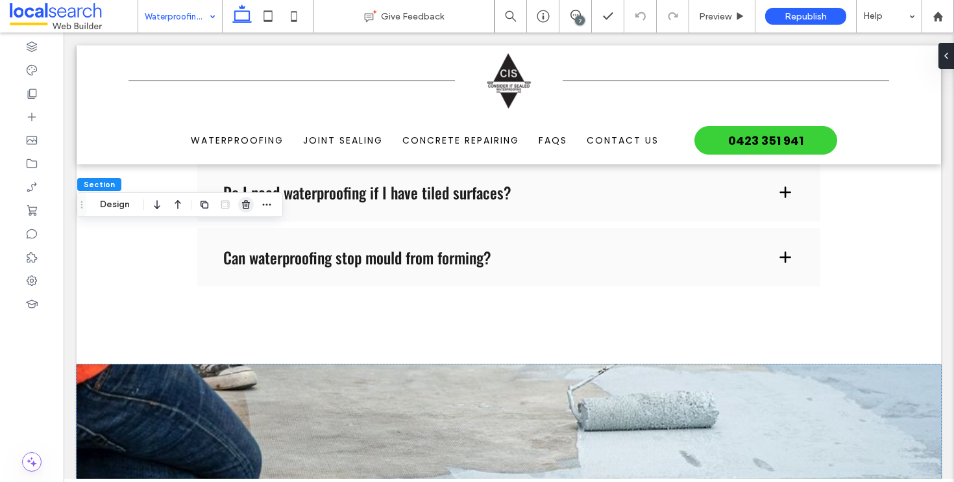
click at [249, 208] on icon "button" at bounding box center [246, 204] width 10 height 10
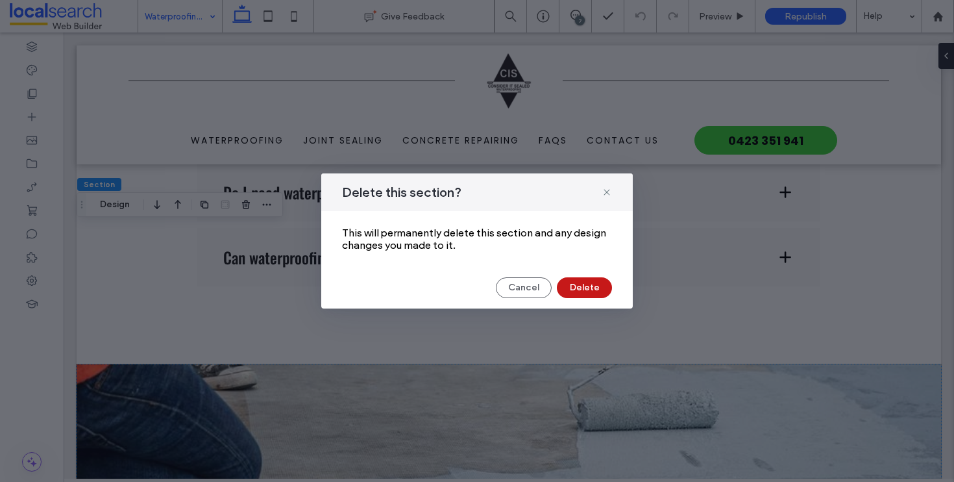
click at [595, 281] on button "Delete" at bounding box center [584, 287] width 55 height 21
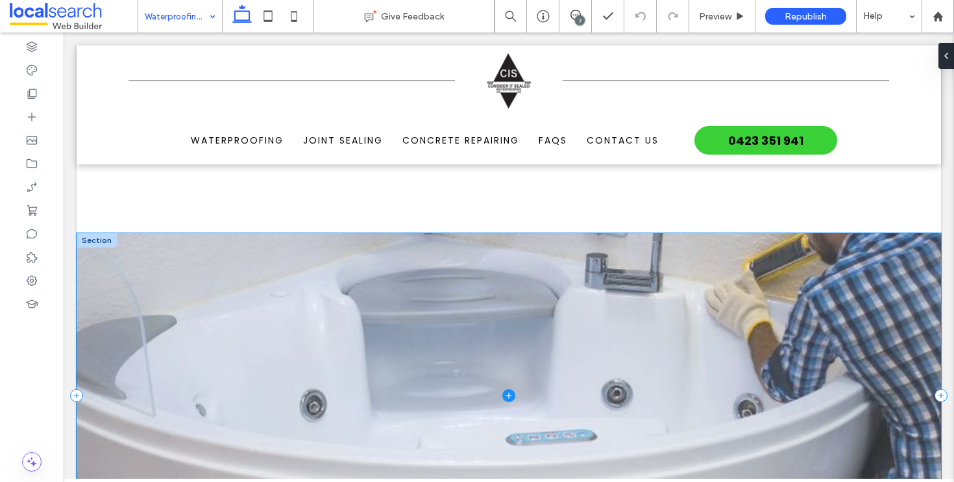
scroll to position [1988, 0]
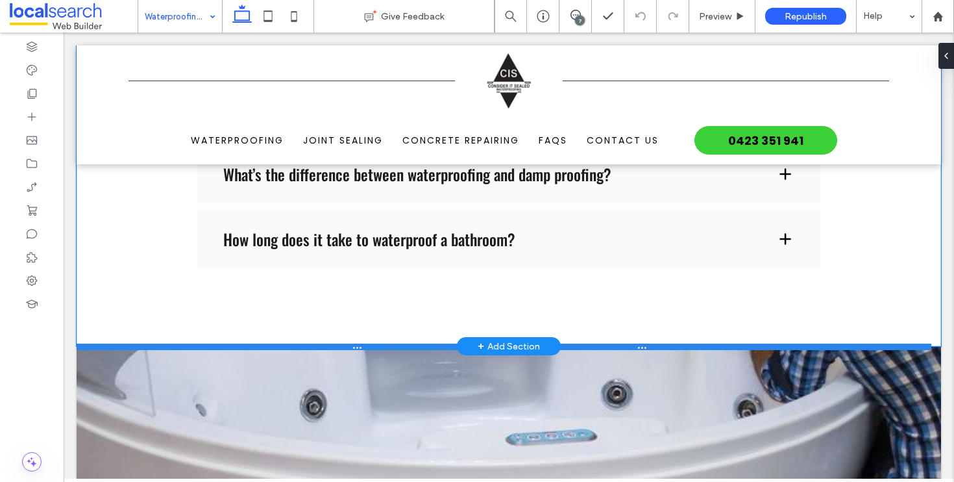
click at [139, 343] on div at bounding box center [504, 346] width 855 height 6
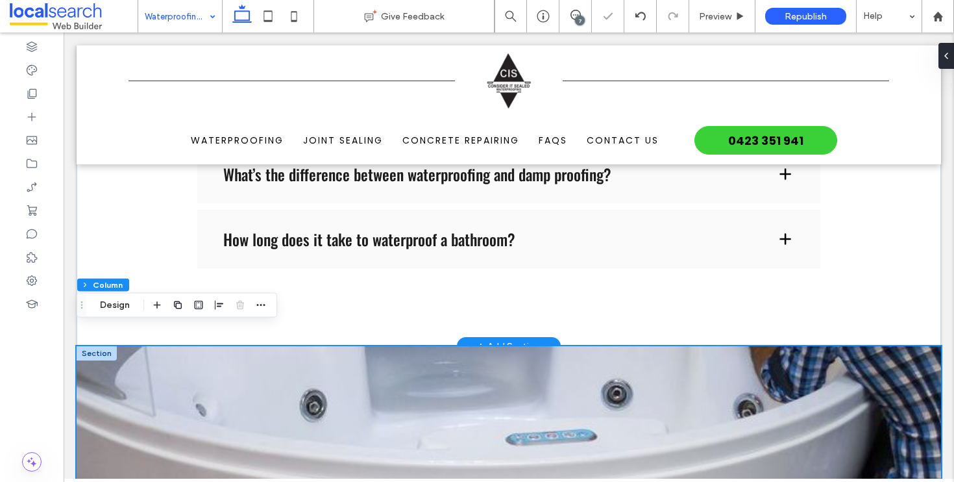
click at [88, 346] on div at bounding box center [97, 353] width 40 height 14
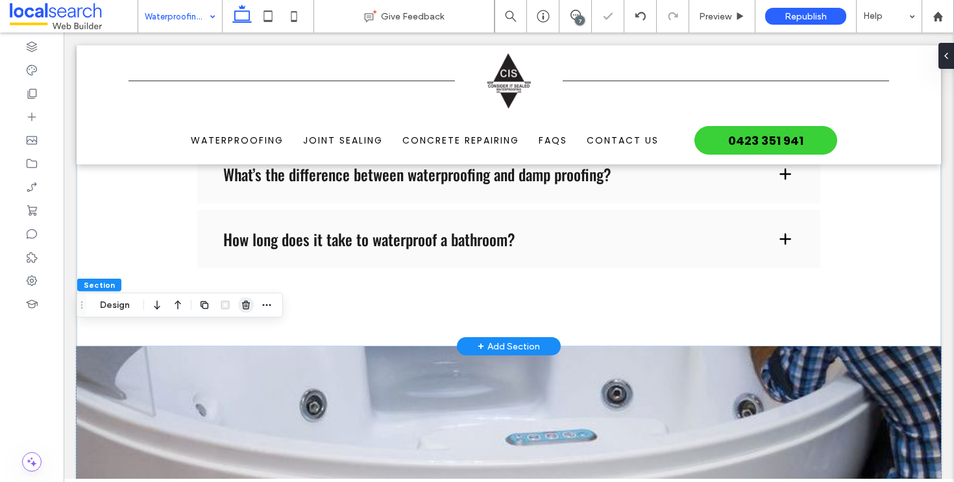
click at [247, 305] on icon "button" at bounding box center [246, 305] width 10 height 10
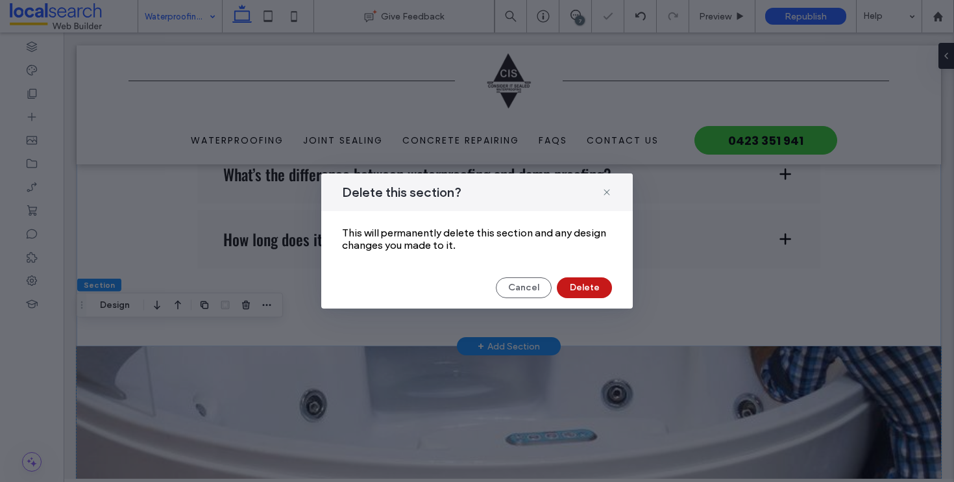
click at [595, 289] on button "Delete" at bounding box center [584, 287] width 55 height 21
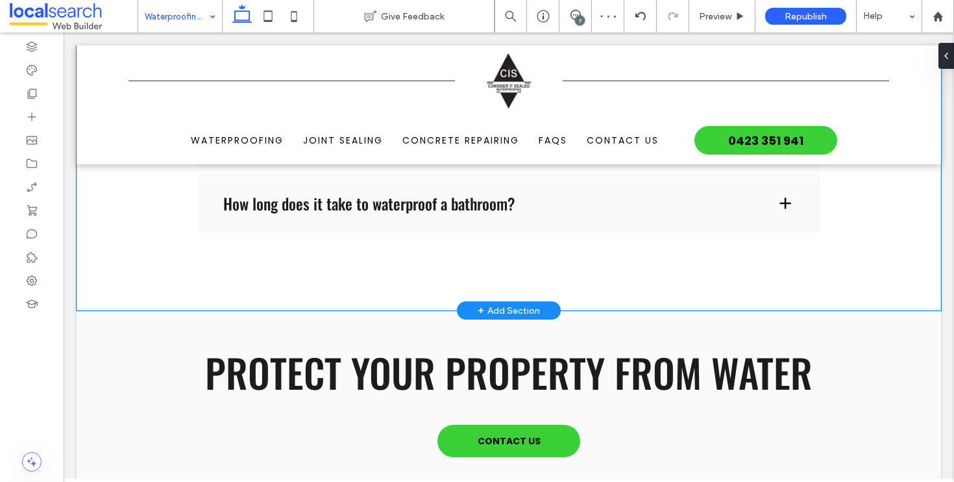
scroll to position [2254, 0]
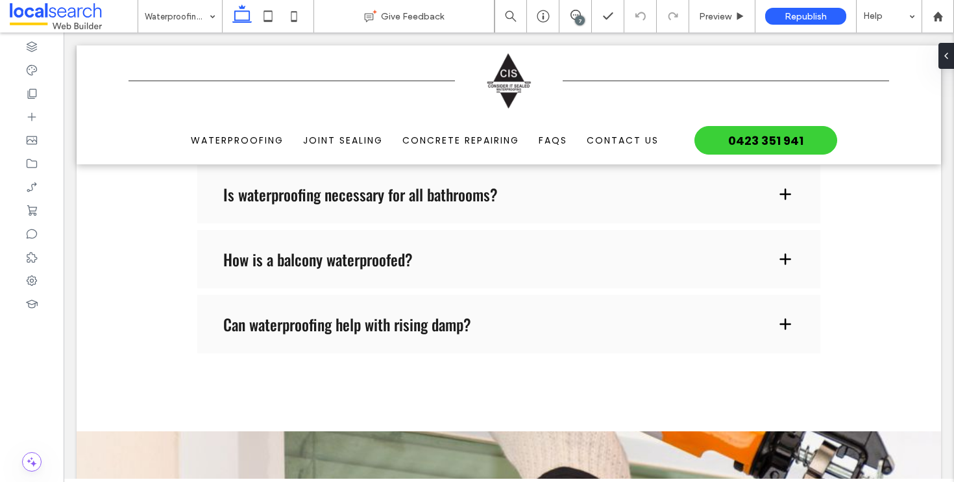
scroll to position [1917, 0]
click at [101, 430] on div at bounding box center [97, 437] width 40 height 14
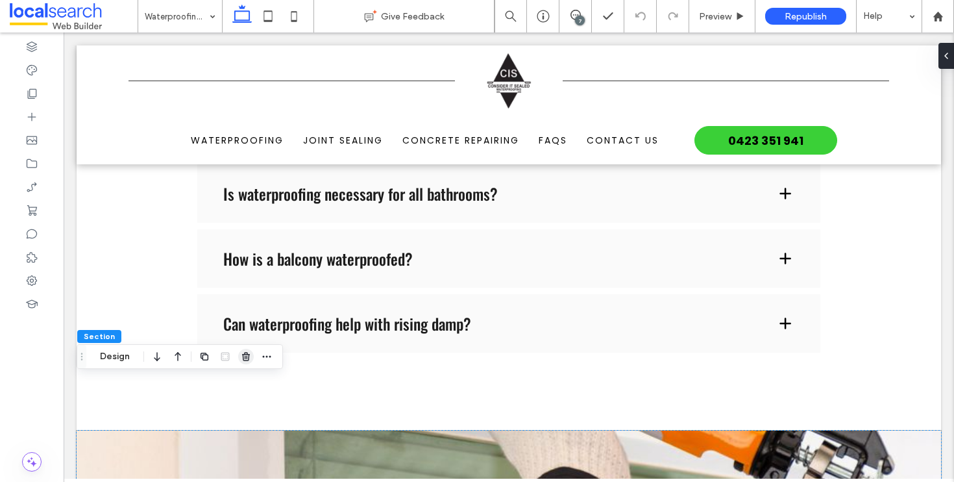
click at [246, 361] on icon "button" at bounding box center [246, 356] width 10 height 10
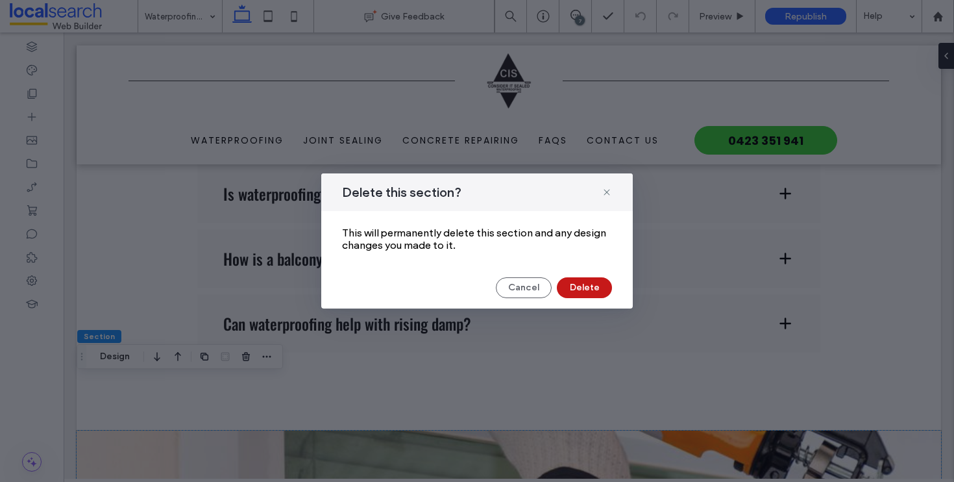
drag, startPoint x: 587, startPoint y: 290, endPoint x: 519, endPoint y: 262, distance: 73.1
click at [587, 290] on button "Delete" at bounding box center [584, 287] width 55 height 21
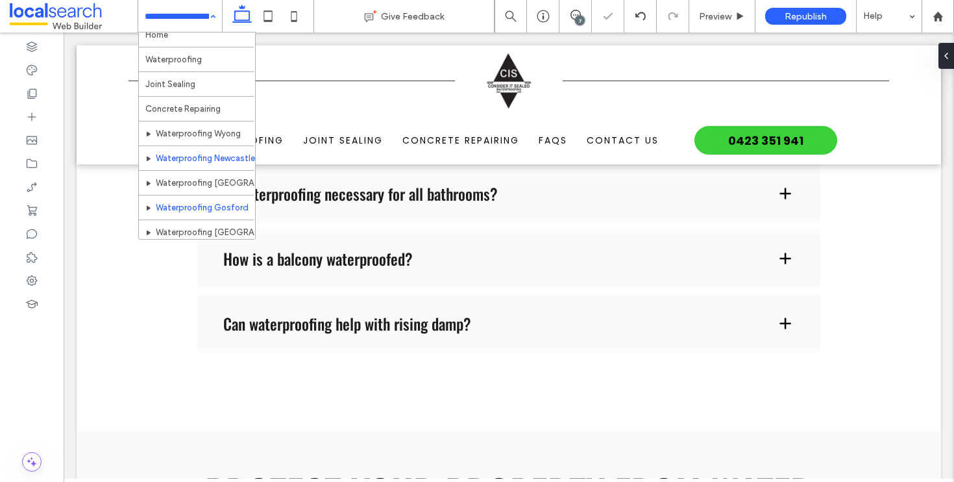
scroll to position [24, 0]
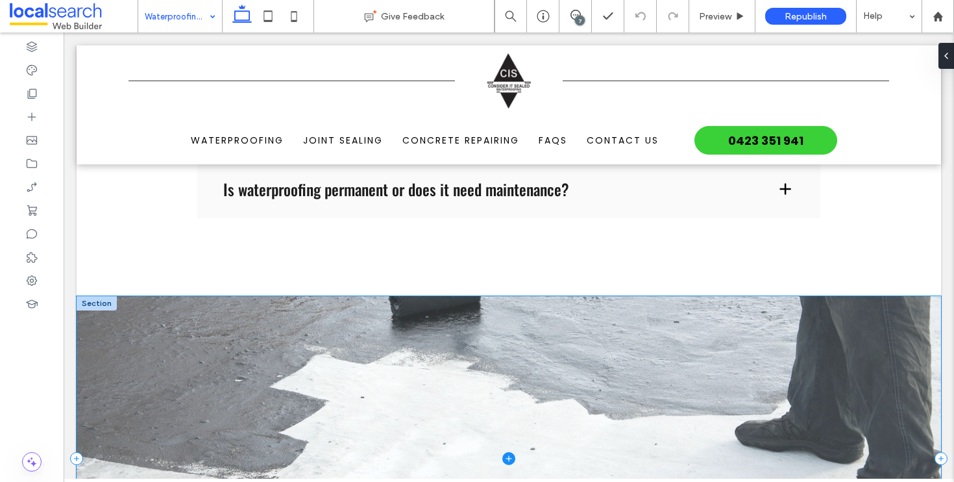
scroll to position [2071, 0]
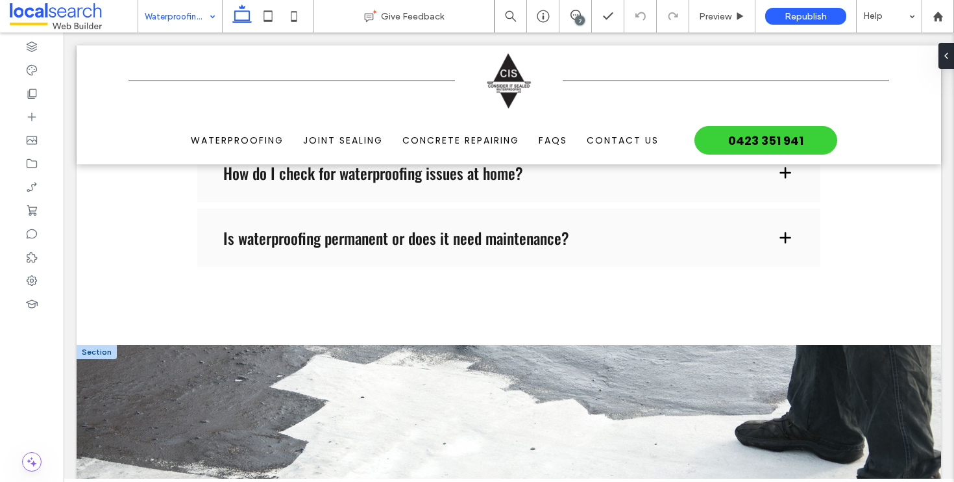
click at [97, 345] on div at bounding box center [97, 352] width 40 height 14
click at [253, 243] on span "button" at bounding box center [246, 246] width 16 height 16
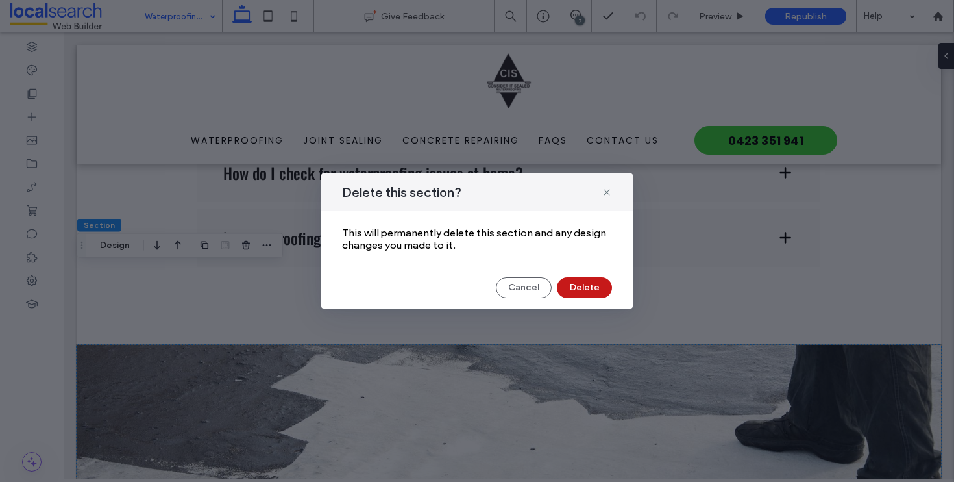
click at [588, 286] on button "Delete" at bounding box center [584, 287] width 55 height 21
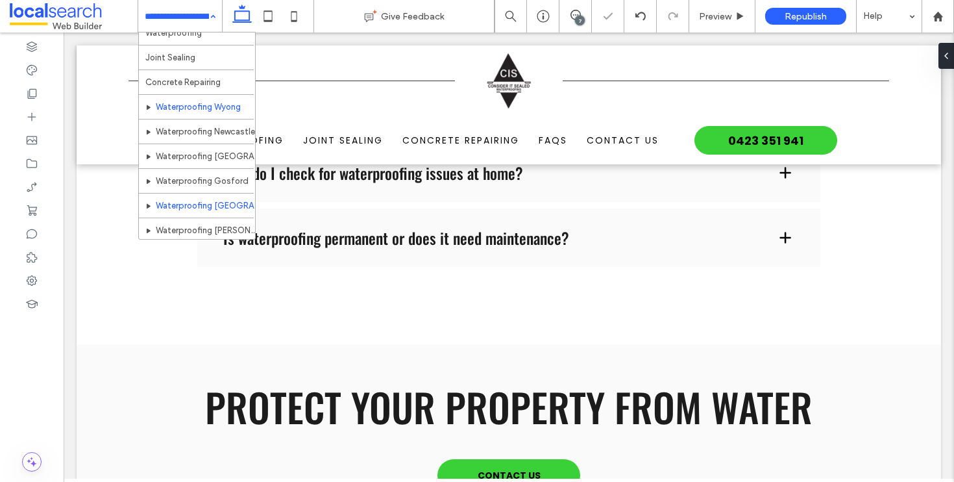
scroll to position [146, 0]
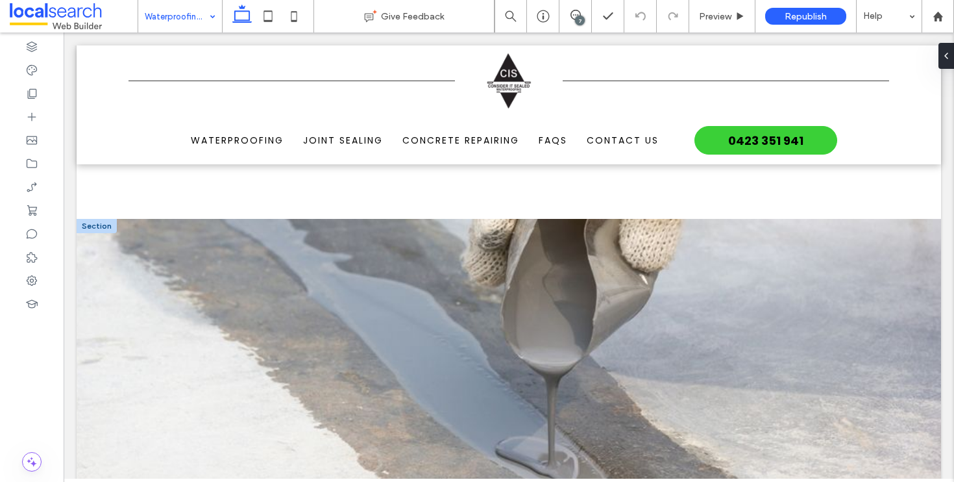
scroll to position [2095, 0]
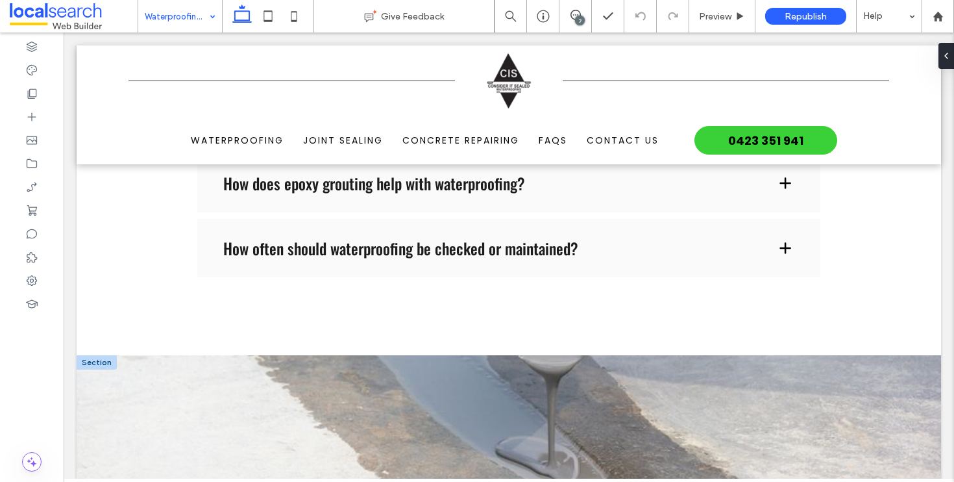
click at [90, 355] on div at bounding box center [97, 362] width 40 height 14
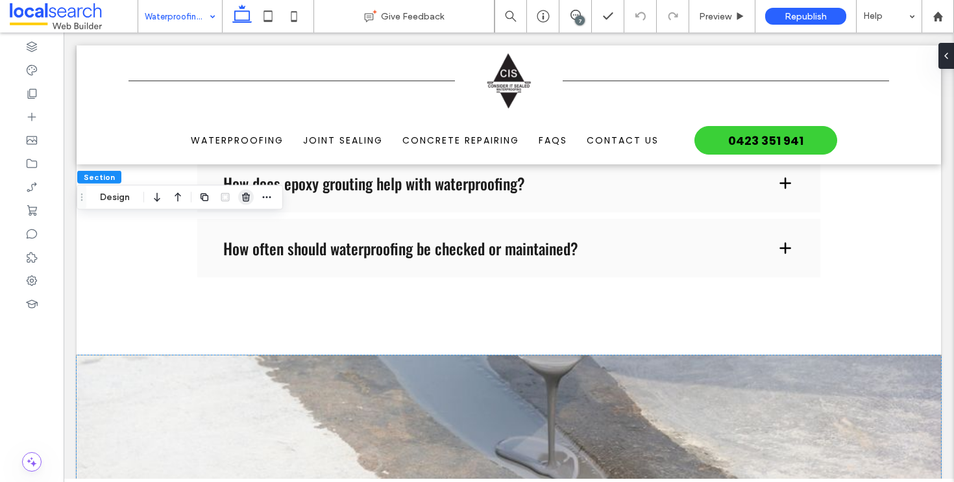
click at [238, 191] on span "button" at bounding box center [246, 198] width 16 height 16
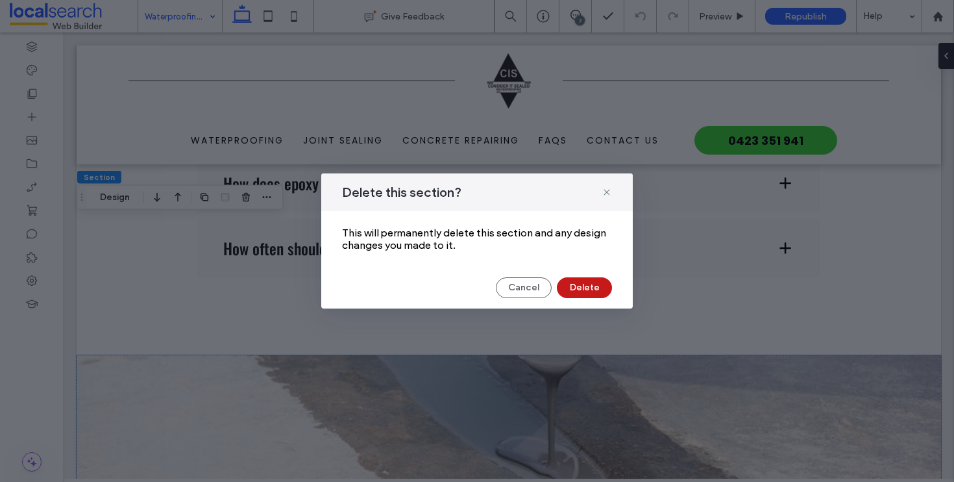
drag, startPoint x: 577, startPoint y: 284, endPoint x: 513, endPoint y: 252, distance: 71.4
click at [577, 284] on button "Delete" at bounding box center [584, 287] width 55 height 21
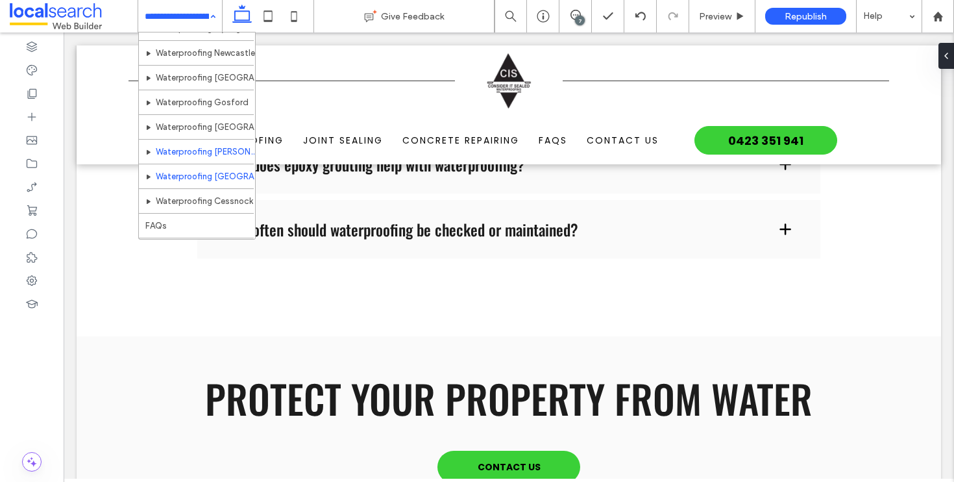
scroll to position [146, 0]
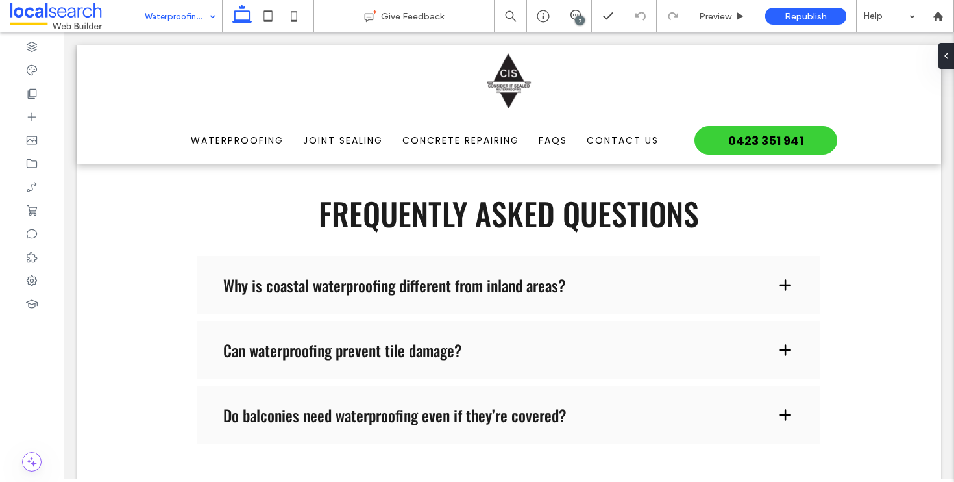
scroll to position [2165, 0]
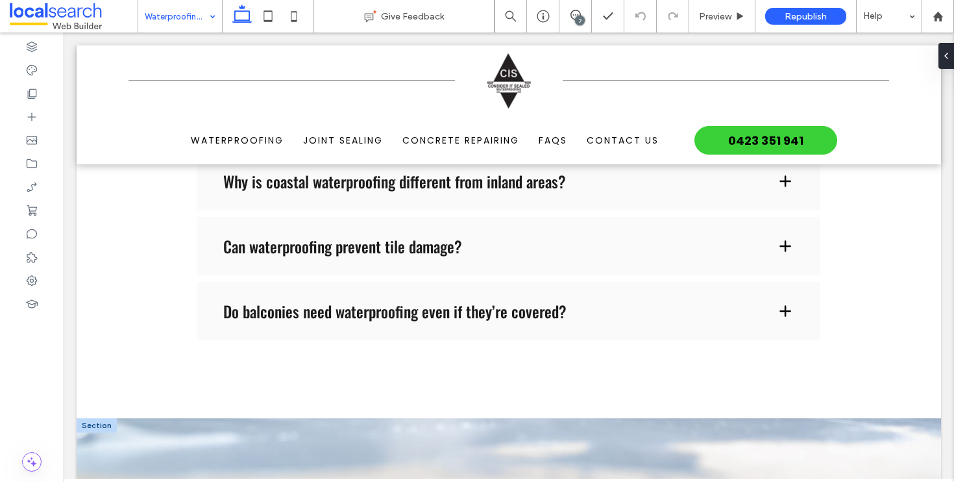
click at [90, 418] on div at bounding box center [97, 425] width 40 height 14
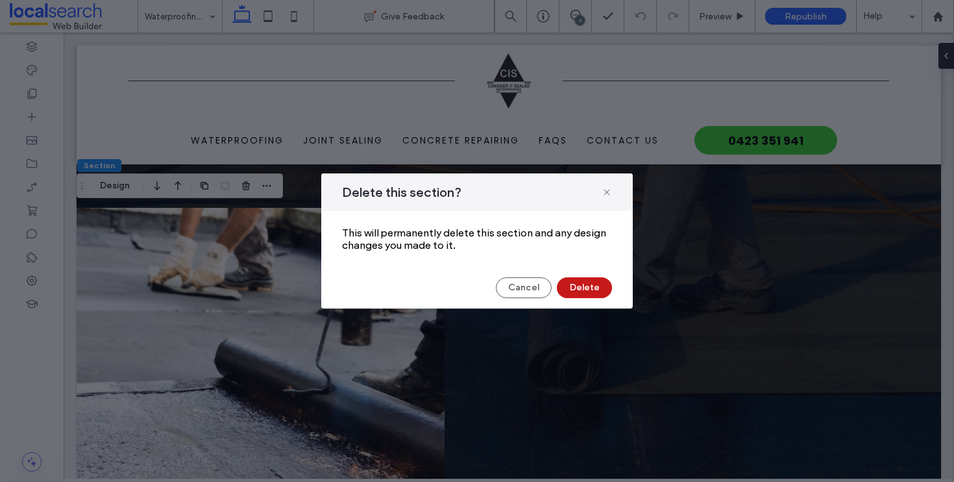
click at [581, 292] on button "Delete" at bounding box center [584, 287] width 55 height 21
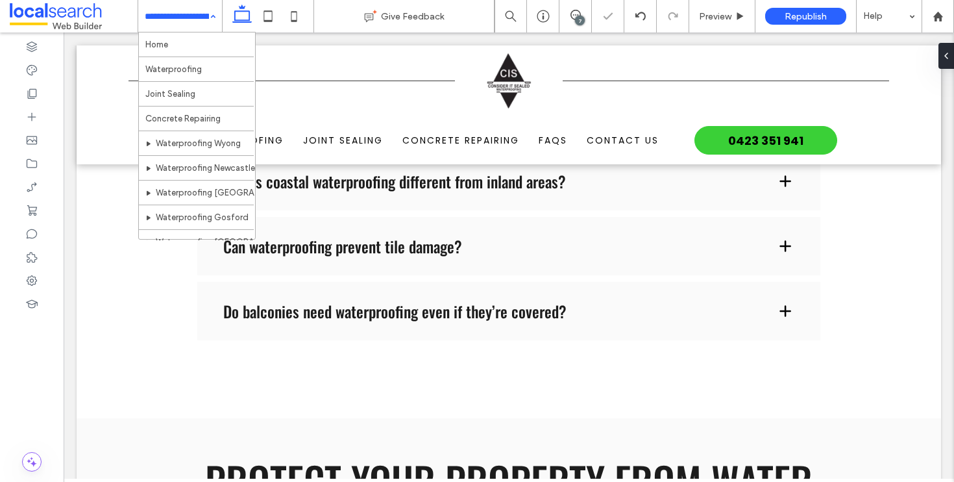
scroll to position [146, 0]
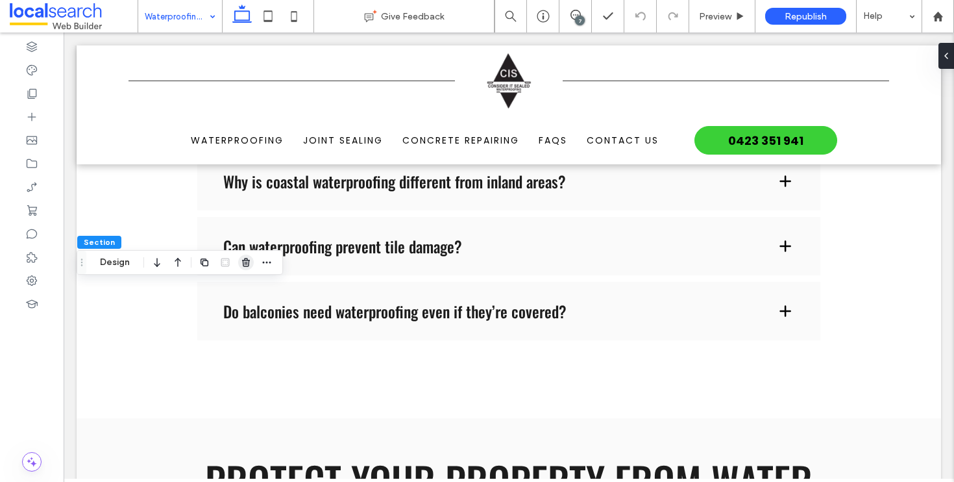
click at [244, 267] on icon "button" at bounding box center [246, 262] width 10 height 10
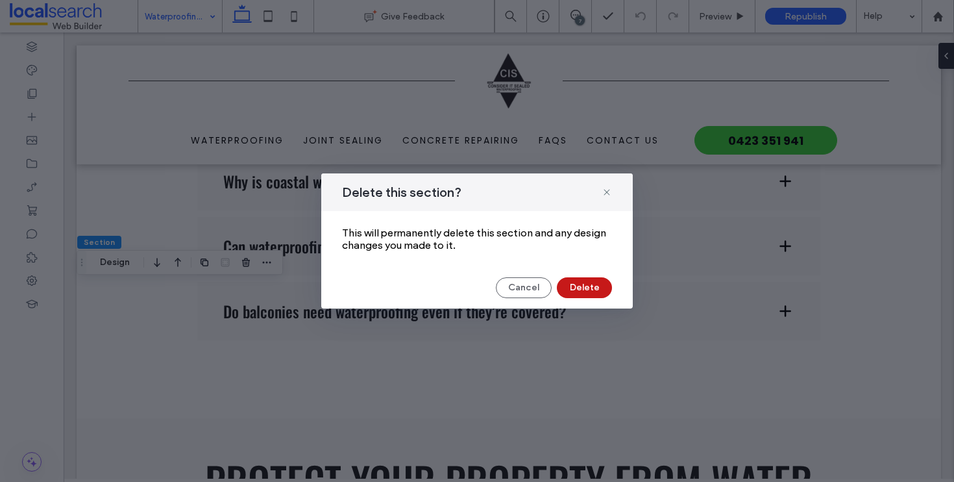
click at [610, 291] on button "Delete" at bounding box center [584, 287] width 55 height 21
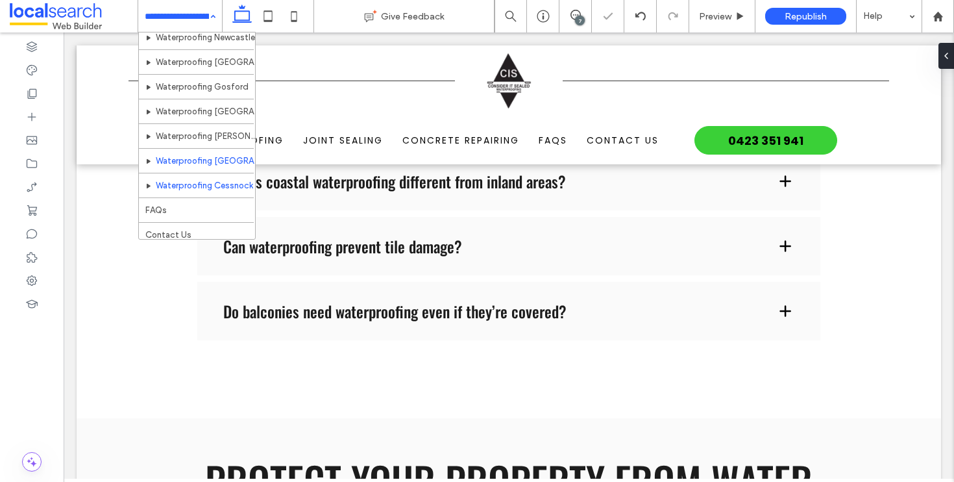
scroll to position [146, 0]
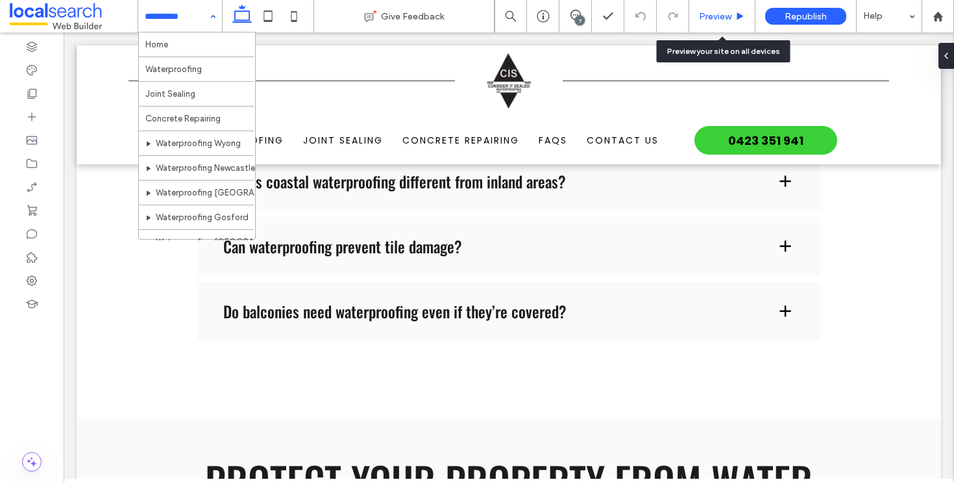
click at [713, 16] on span "Preview" at bounding box center [715, 16] width 32 height 11
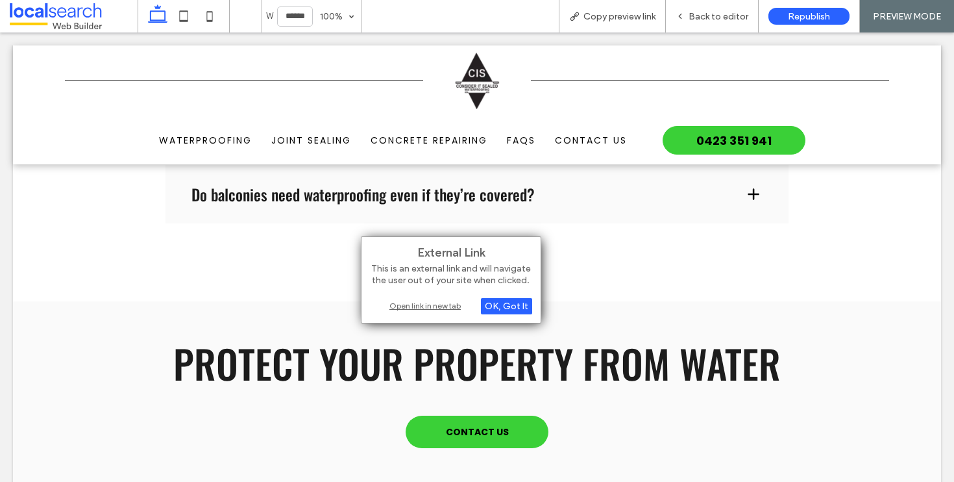
click at [432, 306] on div "Open link in new tab" at bounding box center [451, 306] width 162 height 14
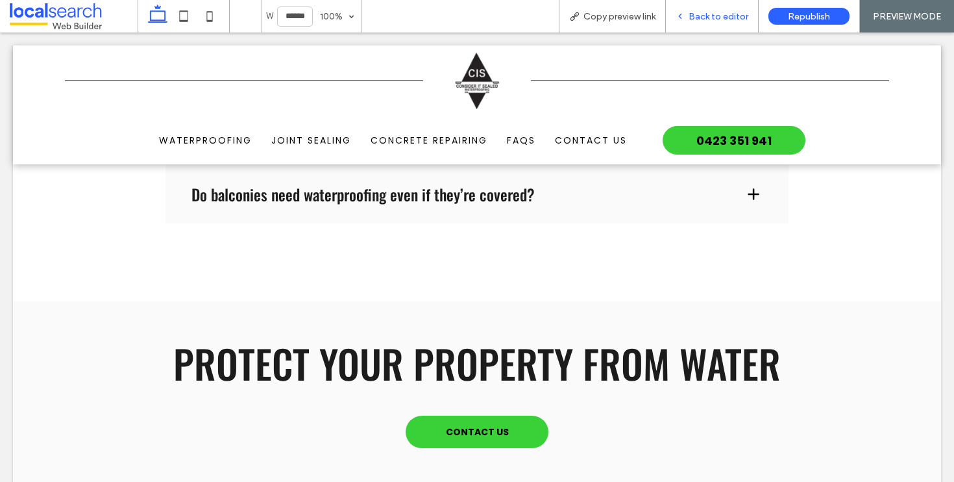
click at [703, 30] on div "Back to editor" at bounding box center [712, 16] width 93 height 32
click at [706, 22] on div "Back to editor" at bounding box center [712, 16] width 93 height 32
click at [706, 15] on span "Back to editor" at bounding box center [719, 16] width 60 height 11
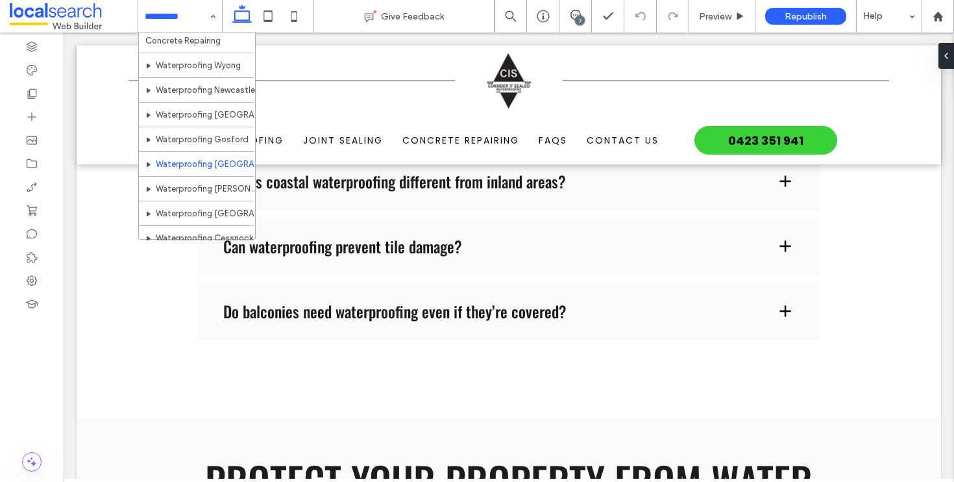
scroll to position [146, 0]
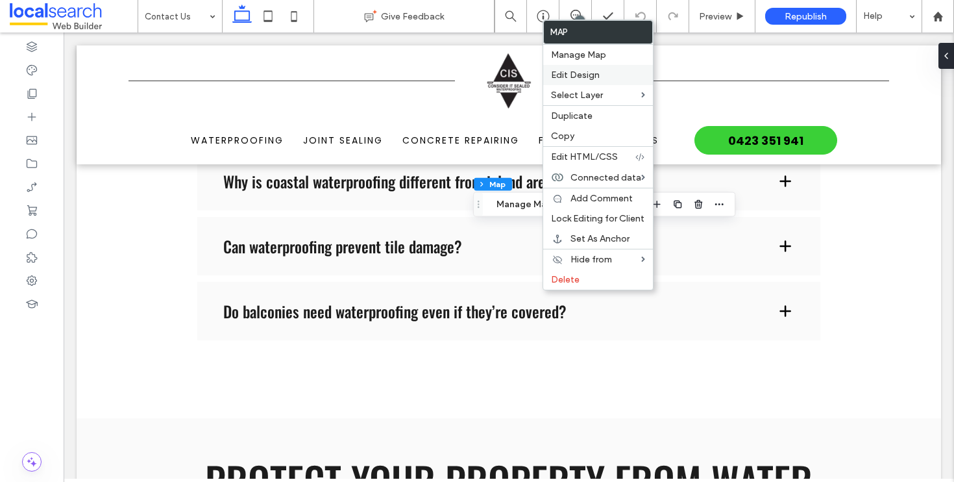
click at [595, 78] on span "Edit Design" at bounding box center [575, 74] width 49 height 11
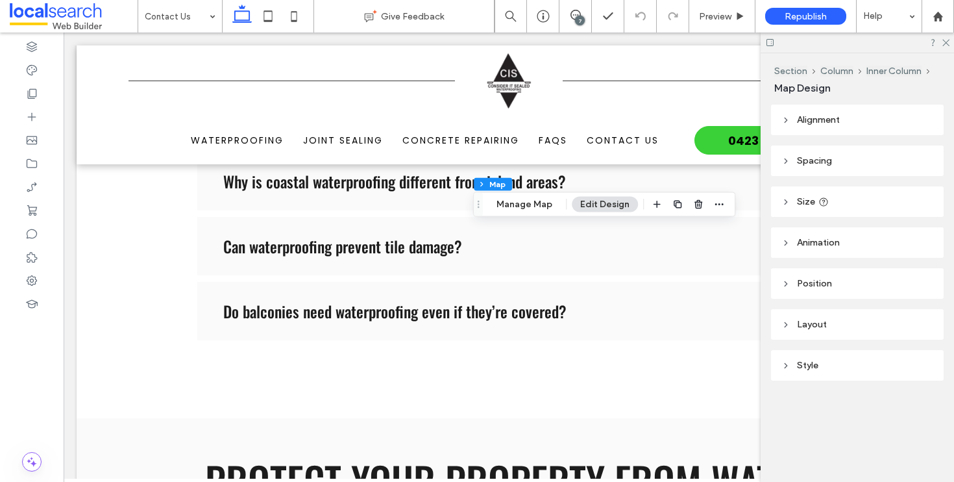
click at [848, 367] on header "Style" at bounding box center [857, 365] width 173 height 31
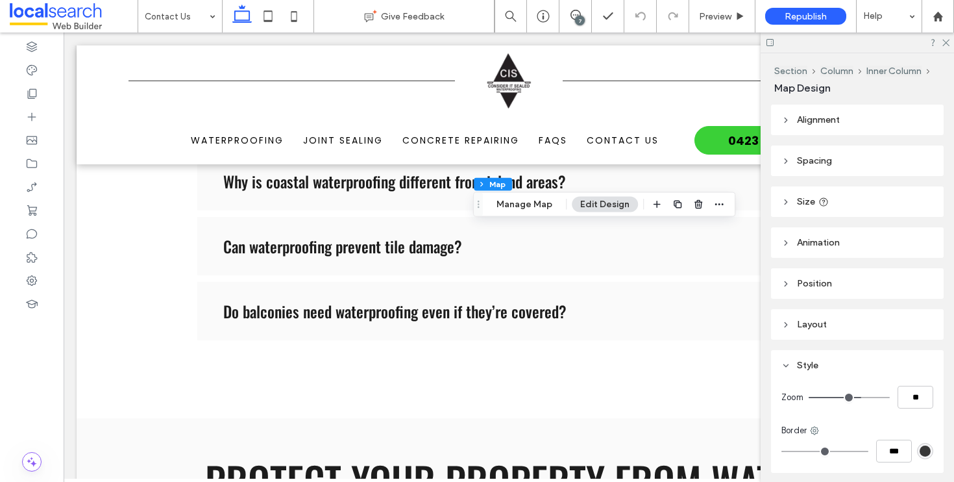
type input "**"
click at [853, 398] on input "range" at bounding box center [849, 397] width 81 height 1
type input "**"
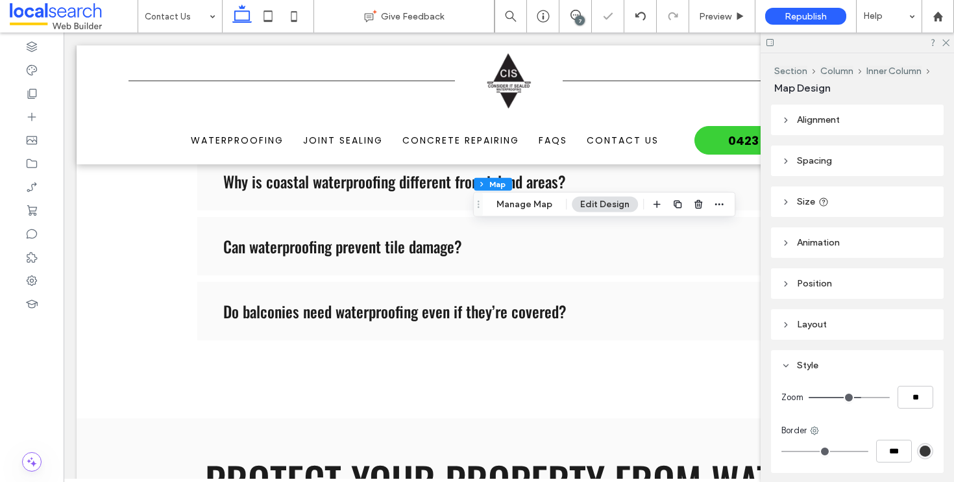
type input "**"
click at [859, 398] on input "range" at bounding box center [849, 397] width 81 height 1
type input "**"
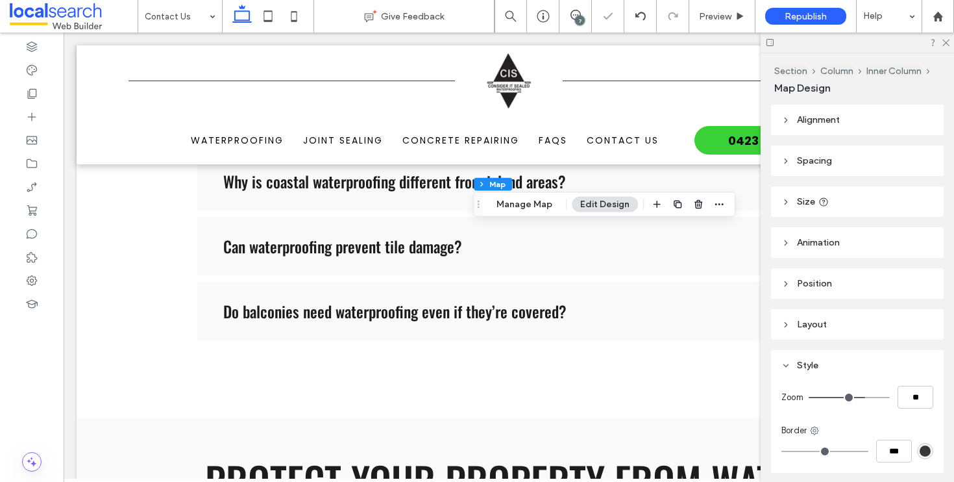
type input "**"
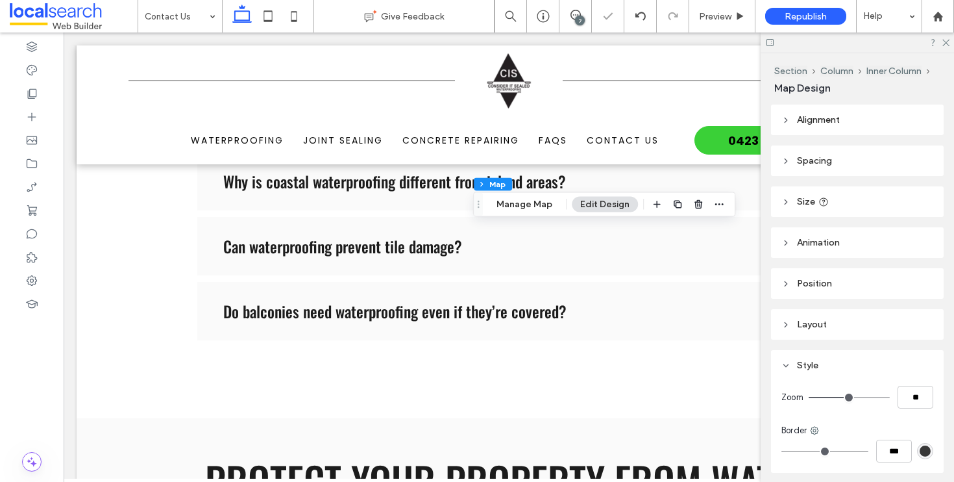
type input "**"
type input "*"
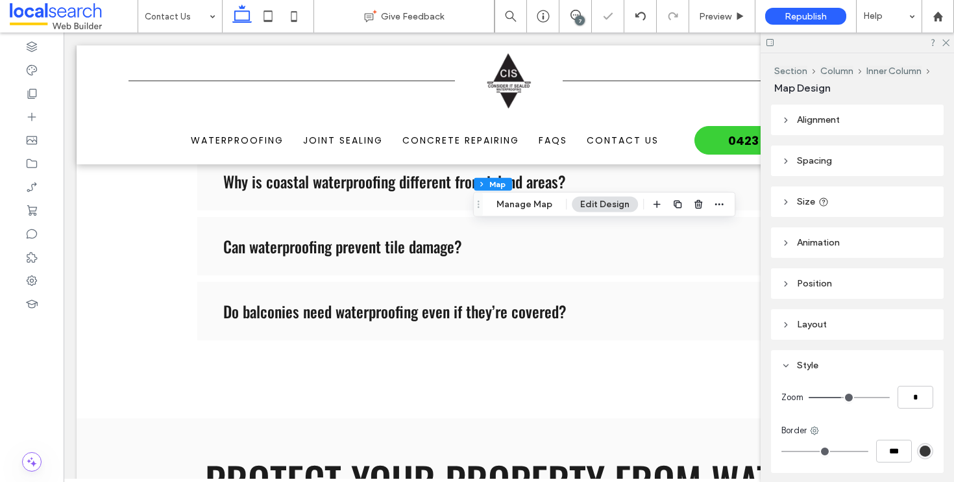
drag, startPoint x: 858, startPoint y: 399, endPoint x: 841, endPoint y: 398, distance: 17.5
click at [841, 398] on input "range" at bounding box center [849, 397] width 81 height 1
type input "*"
click at [844, 398] on input "range" at bounding box center [849, 397] width 81 height 1
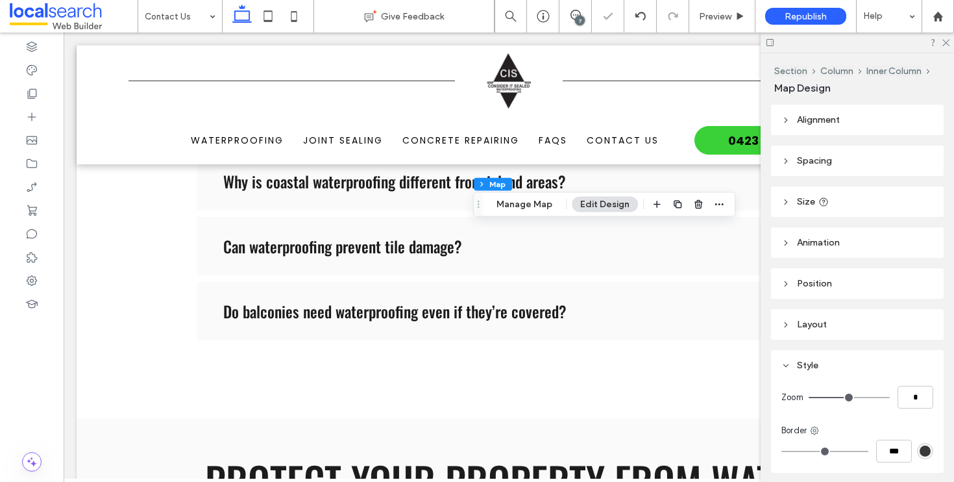
click at [841, 398] on input "range" at bounding box center [849, 397] width 81 height 1
type input "*"
click at [840, 398] on input "range" at bounding box center [849, 397] width 81 height 1
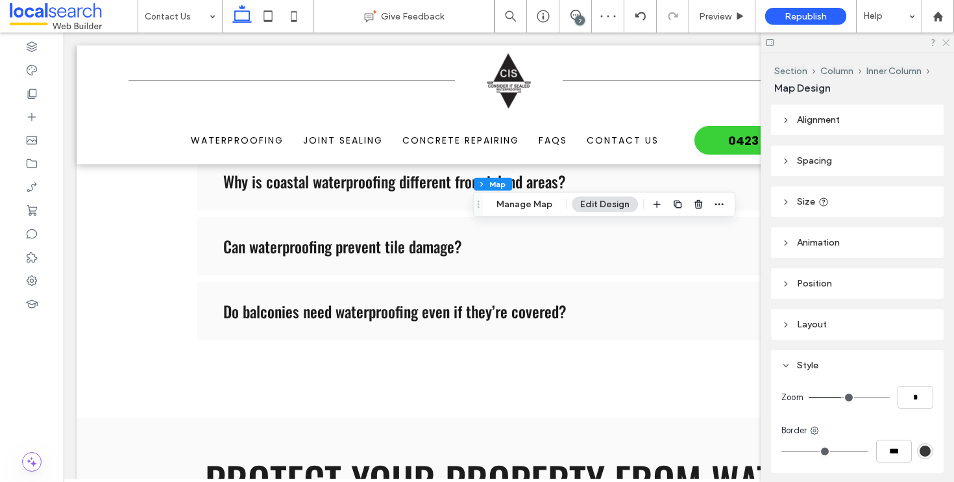
click at [944, 43] on icon at bounding box center [945, 42] width 8 height 8
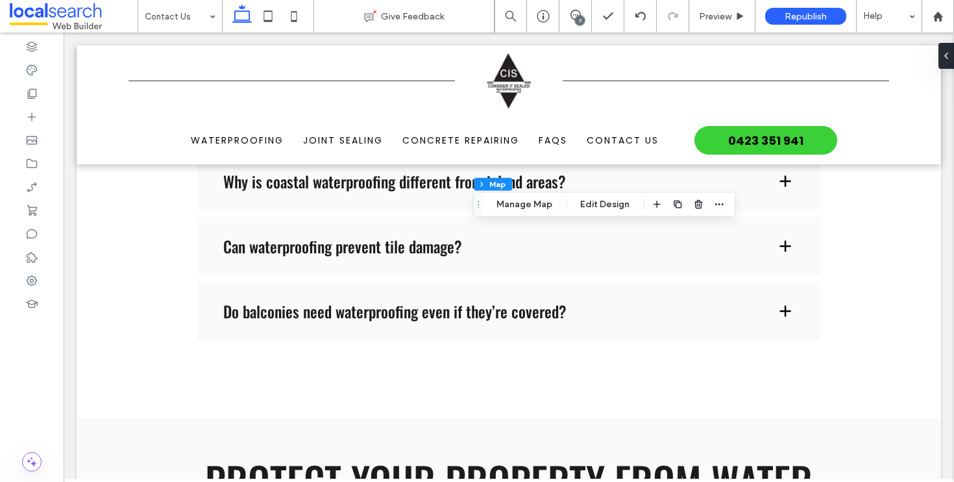
click at [583, 19] on div "7" at bounding box center [580, 21] width 10 height 10
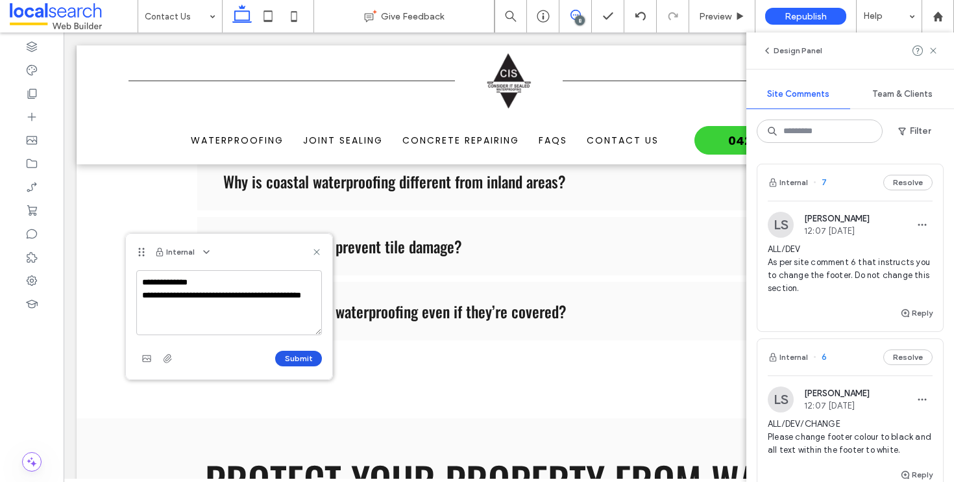
type textarea "**********"
click at [310, 360] on button "Submit" at bounding box center [298, 359] width 47 height 16
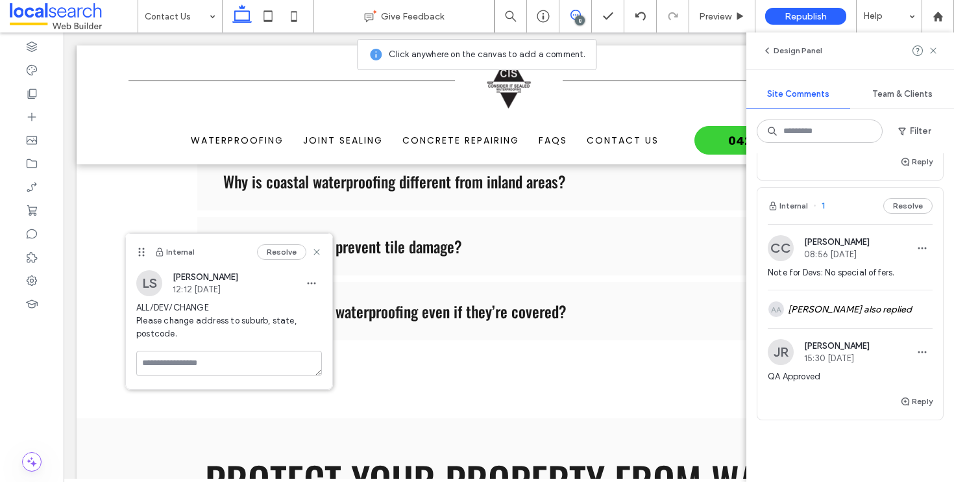
scroll to position [1371, 0]
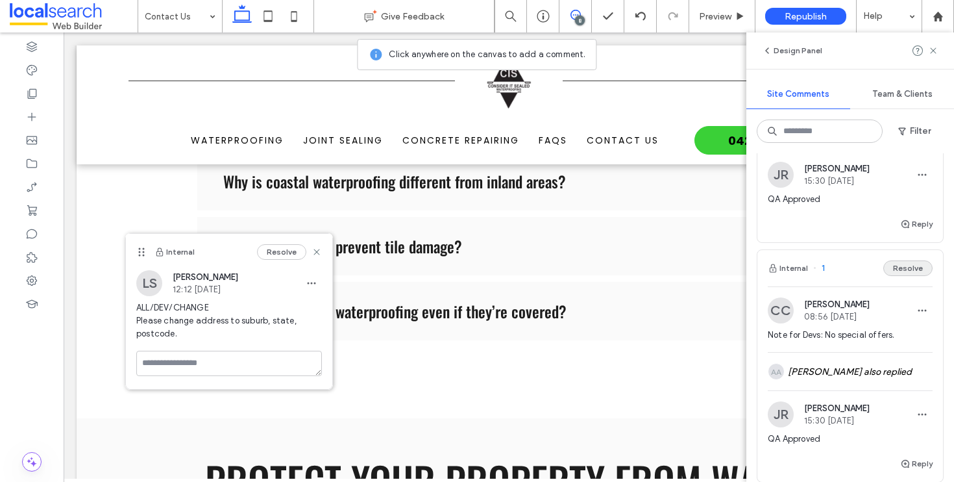
click at [904, 276] on button "Resolve" at bounding box center [908, 268] width 49 height 16
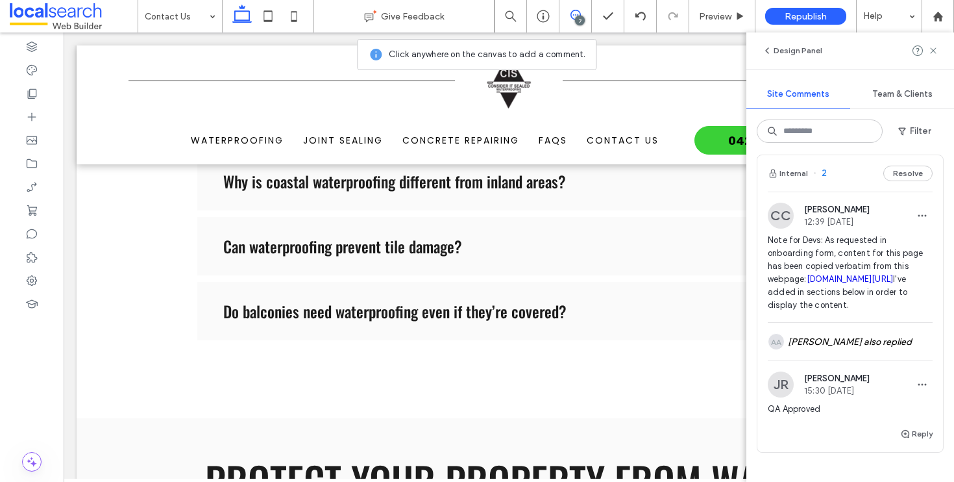
scroll to position [1159, 0]
click at [894, 174] on button "Resolve" at bounding box center [908, 176] width 49 height 16
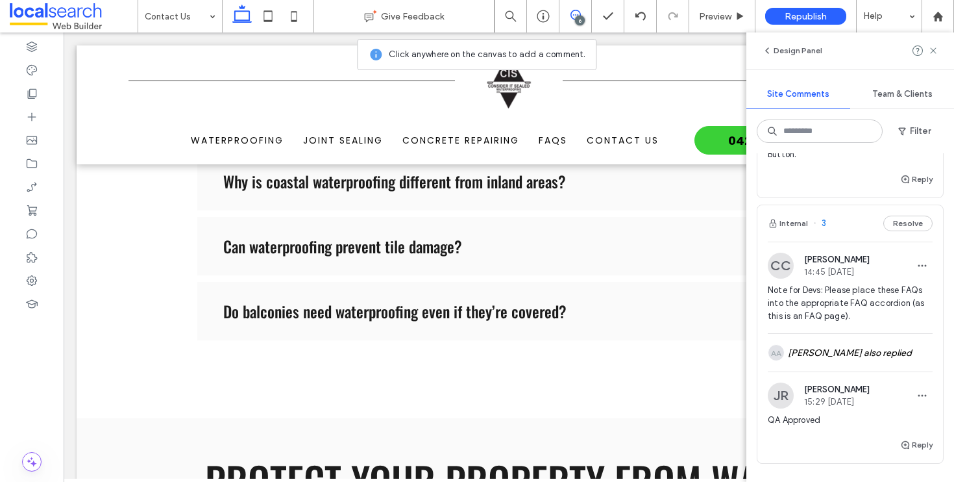
scroll to position [838, 0]
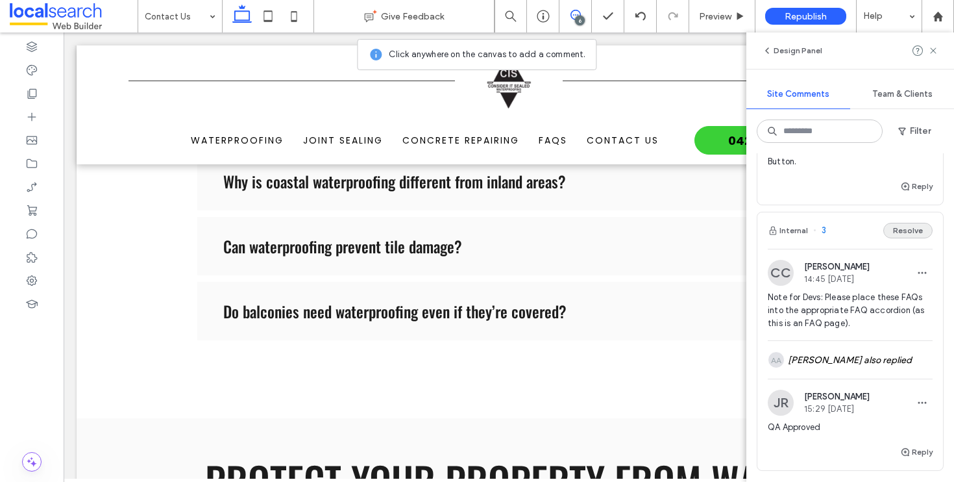
click at [899, 232] on button "Resolve" at bounding box center [908, 231] width 49 height 16
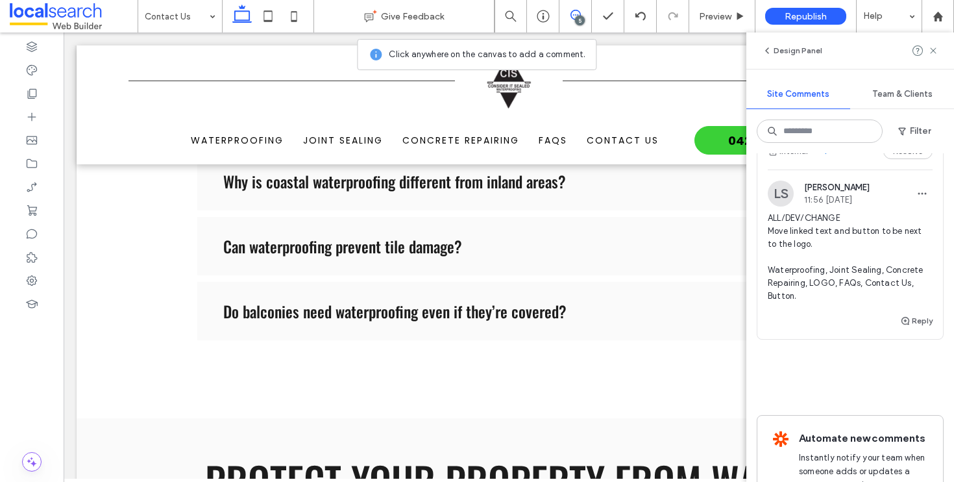
scroll to position [701, 0]
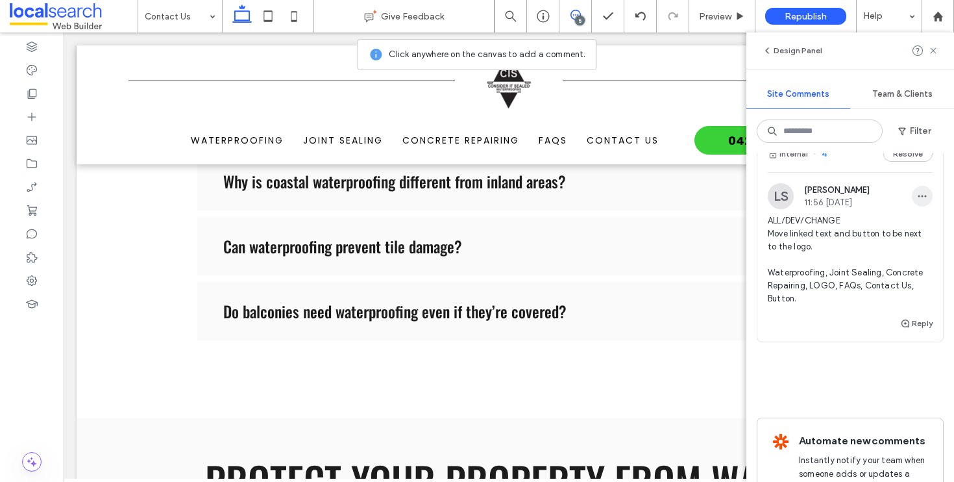
click at [917, 191] on icon "button" at bounding box center [922, 196] width 10 height 10
click at [891, 216] on div "Edit Delete" at bounding box center [864, 242] width 117 height 61
click at [876, 216] on div "Home Give Feedback 5 Preview Republish Help Design Panel Site Comments Team & C…" at bounding box center [477, 241] width 954 height 482
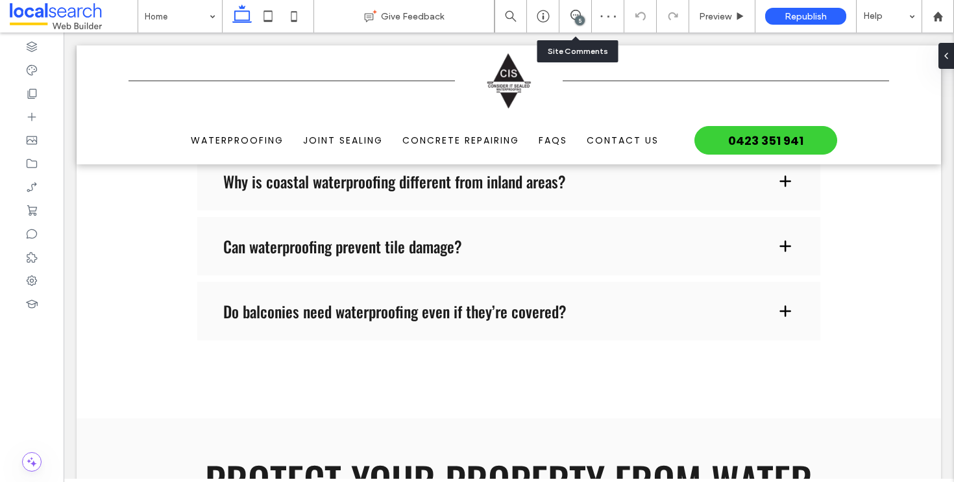
click at [576, 19] on div "5" at bounding box center [580, 21] width 10 height 10
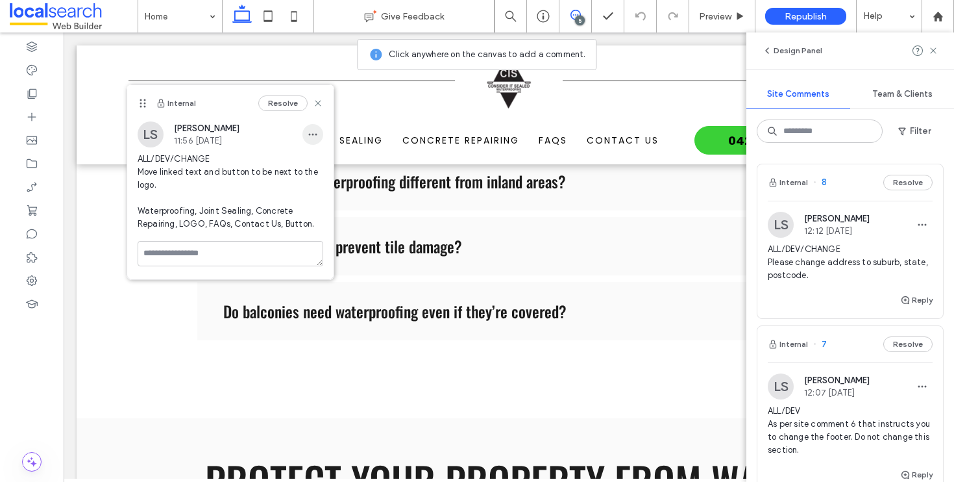
click at [310, 131] on icon "button" at bounding box center [313, 134] width 10 height 10
click at [320, 162] on span "Edit" at bounding box center [322, 168] width 17 height 13
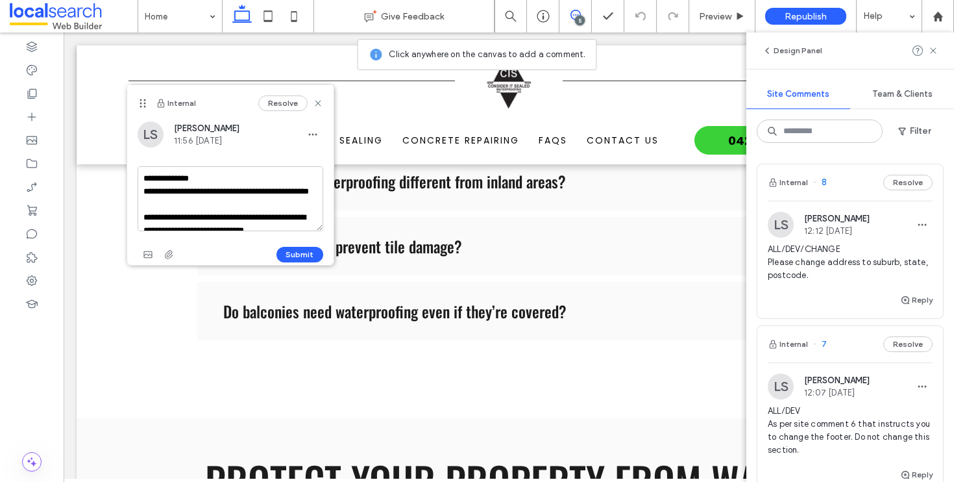
click at [281, 188] on textarea "**********" at bounding box center [231, 198] width 186 height 65
click at [292, 192] on textarea "**********" at bounding box center [231, 198] width 186 height 65
type textarea "**********"
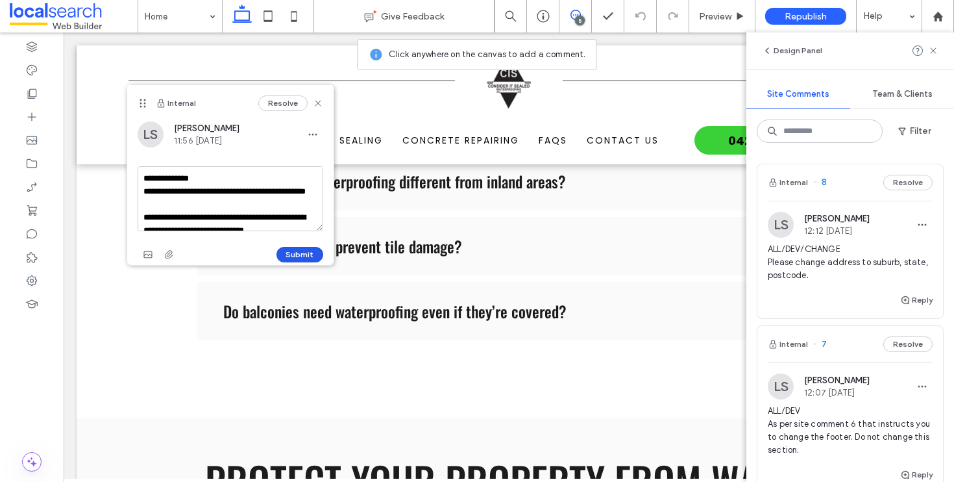
click at [302, 255] on button "Submit" at bounding box center [300, 255] width 47 height 16
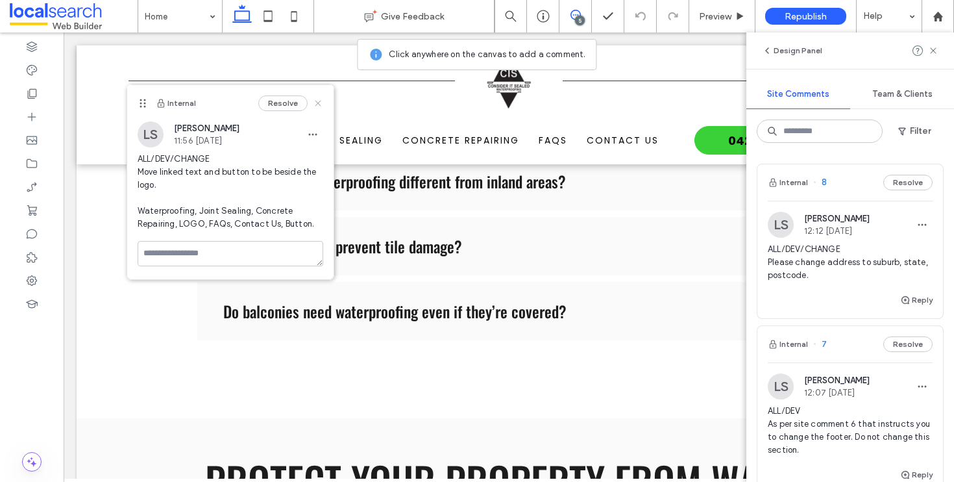
click at [316, 101] on use at bounding box center [318, 103] width 6 height 6
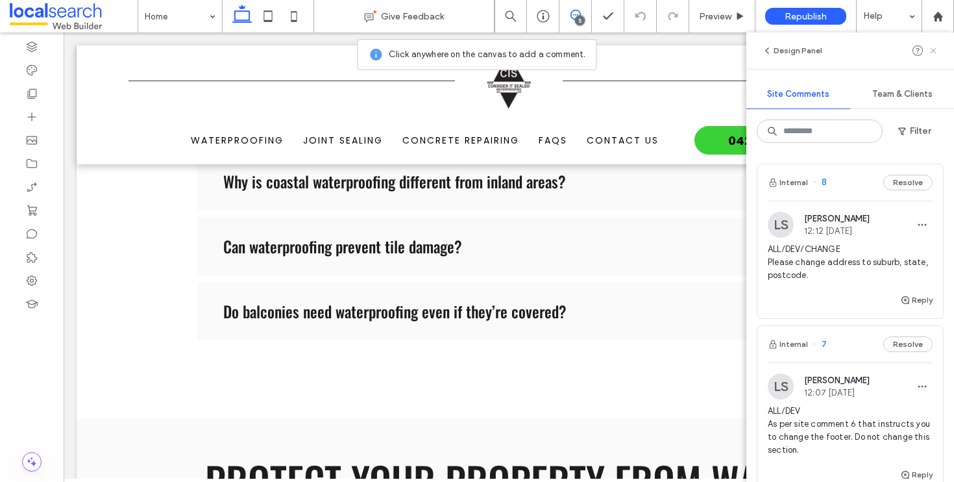
click at [937, 51] on icon at bounding box center [934, 50] width 10 height 10
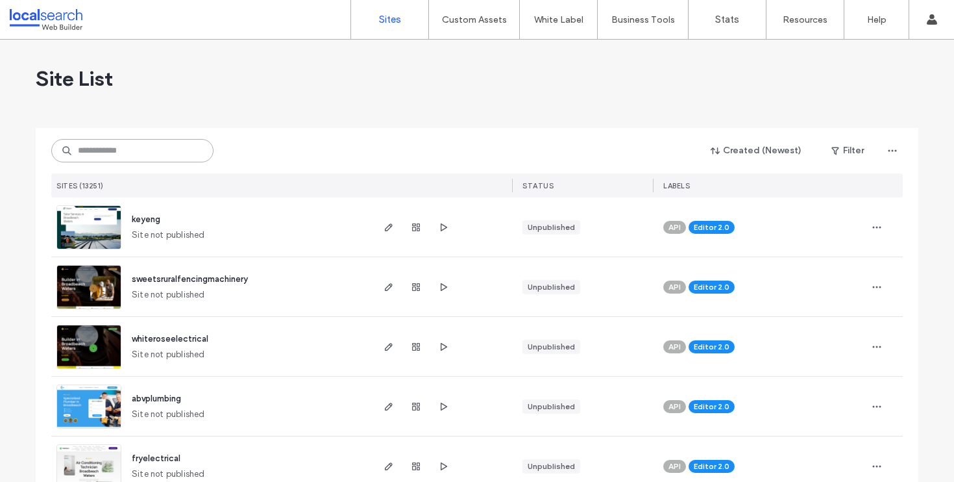
click at [151, 152] on input at bounding box center [132, 150] width 162 height 23
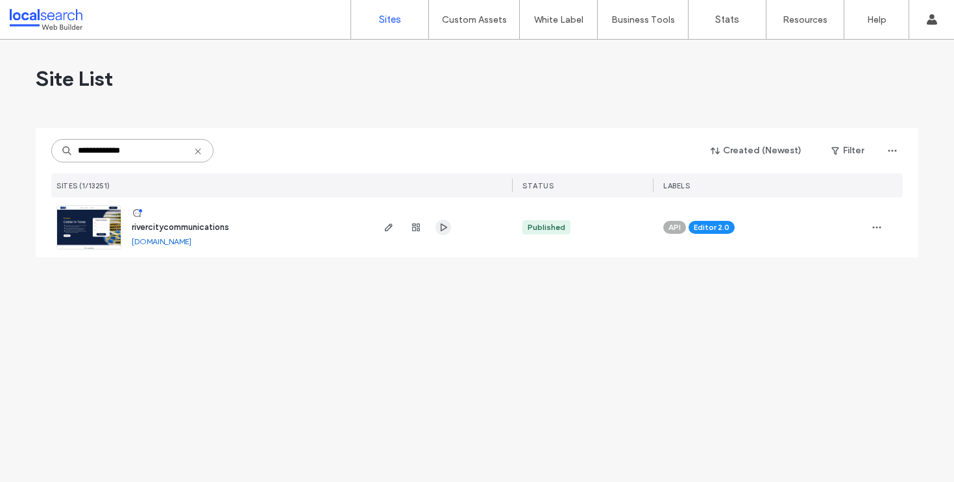
type input "**********"
click at [447, 229] on icon "button" at bounding box center [443, 227] width 10 height 10
click at [396, 221] on span "button" at bounding box center [389, 227] width 16 height 16
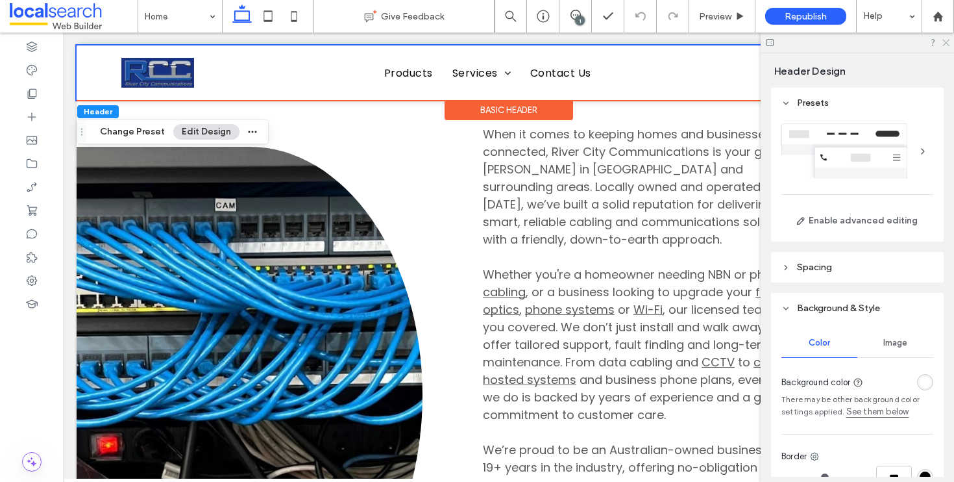
drag, startPoint x: 946, startPoint y: 41, endPoint x: 778, endPoint y: 54, distance: 168.7
click at [946, 41] on icon at bounding box center [945, 42] width 8 height 8
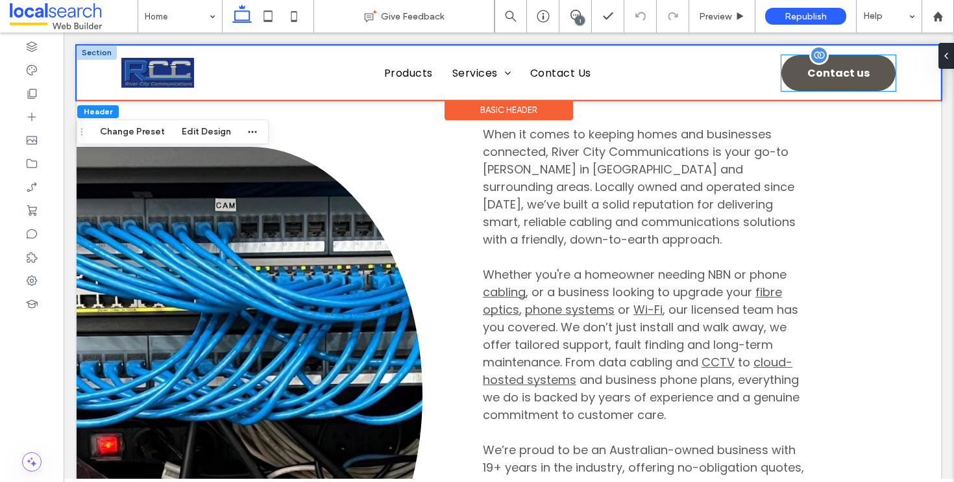
click at [841, 86] on span "Contact us" at bounding box center [839, 72] width 62 height 29
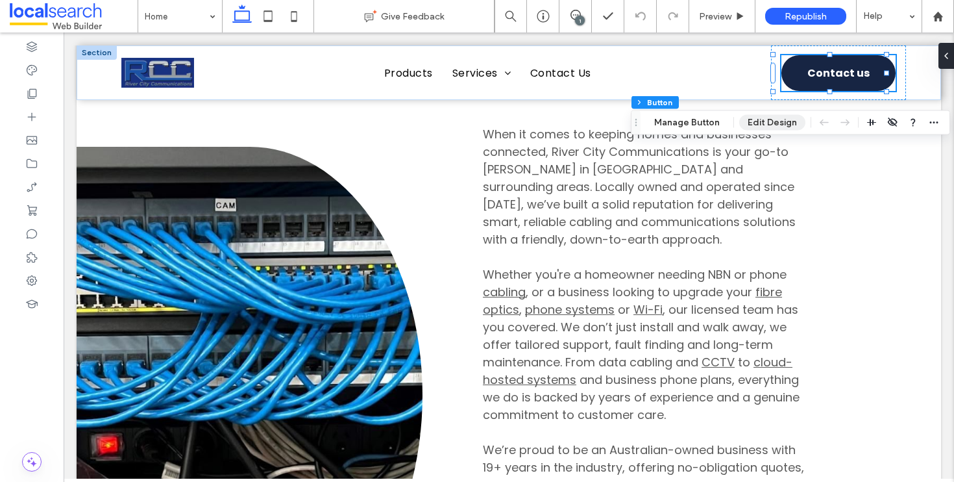
click at [751, 118] on button "Edit Design" at bounding box center [773, 123] width 66 height 16
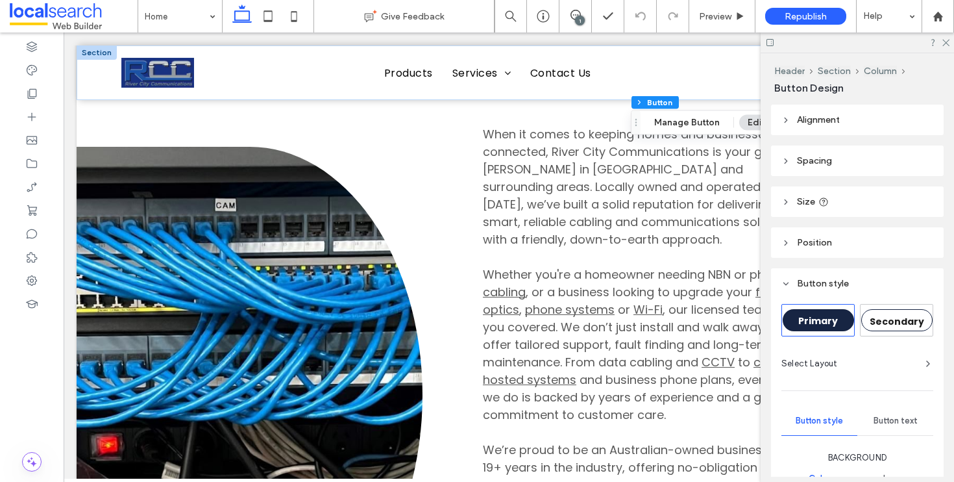
click at [941, 44] on div at bounding box center [857, 42] width 193 height 20
click at [674, 129] on button "Manage Button" at bounding box center [687, 123] width 82 height 16
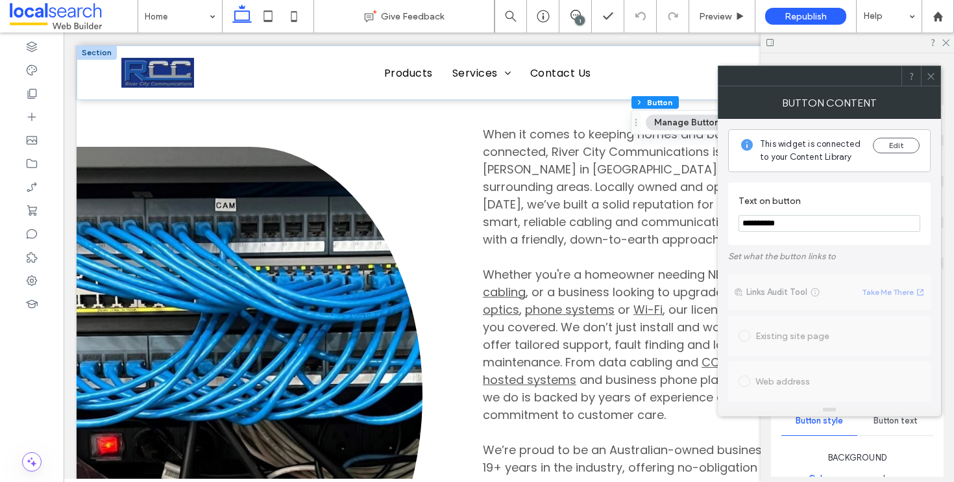
click at [782, 225] on input "**********" at bounding box center [830, 223] width 182 height 17
type input "**********"
click at [929, 77] on icon at bounding box center [932, 76] width 10 height 10
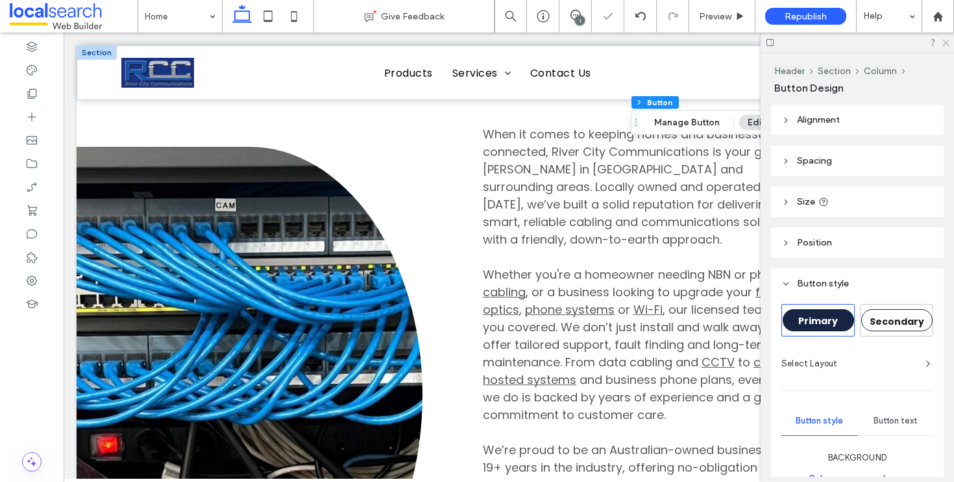
click at [943, 42] on icon at bounding box center [945, 42] width 8 height 8
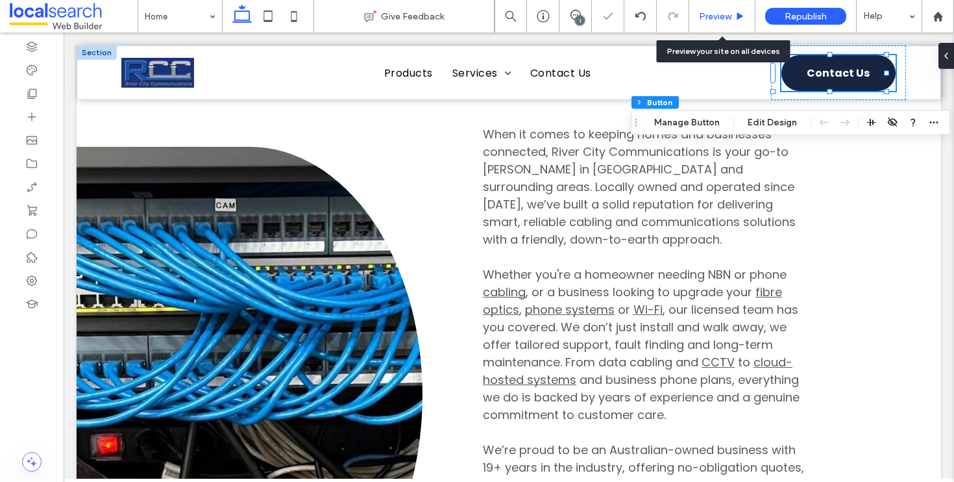
click at [728, 13] on span "Preview" at bounding box center [715, 16] width 32 height 11
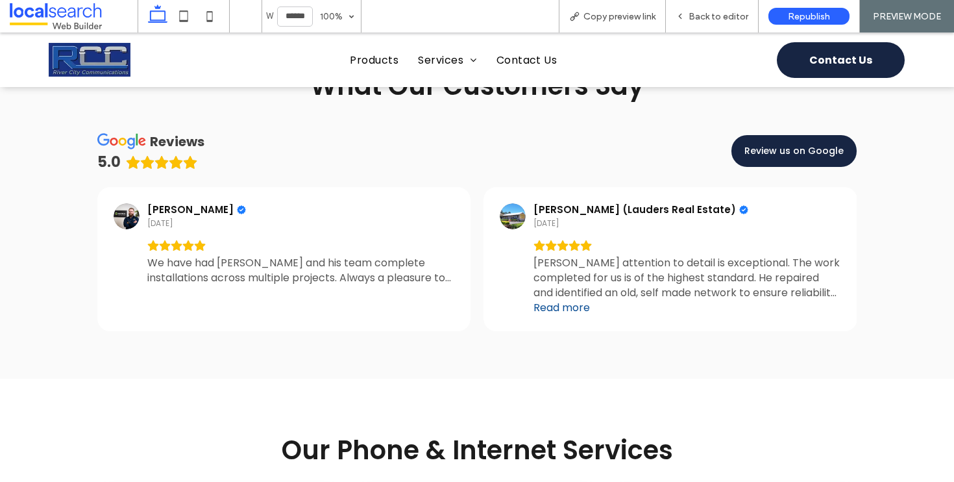
scroll to position [2804, 0]
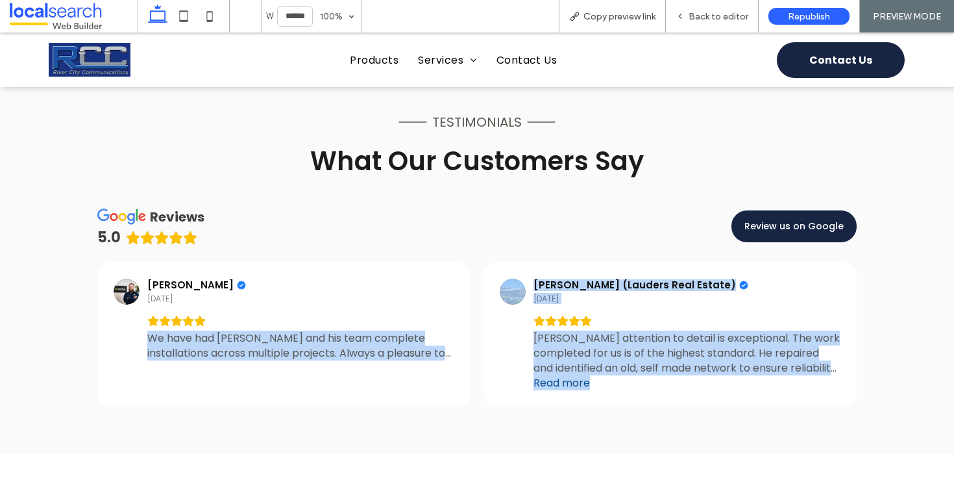
drag, startPoint x: 838, startPoint y: 327, endPoint x: 134, endPoint y: 306, distance: 704.1
click at [134, 306] on div "Brody Ross 6 days ago We have had Ryan and his team complete installations acro…" at bounding box center [477, 334] width 760 height 144
click at [97, 344] on div "Brody Ross 6 days ago We have had Ryan and his team complete installations acro…" at bounding box center [284, 334] width 374 height 144
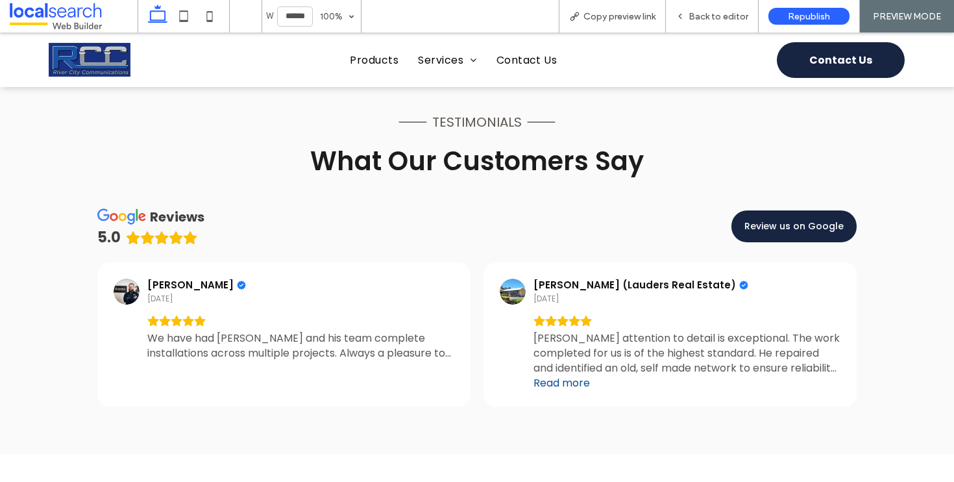
click at [51, 342] on div "Line Icon testimonials Line Icon What Our Customers Say reviews 5.0 Review us o…" at bounding box center [477, 254] width 954 height 399
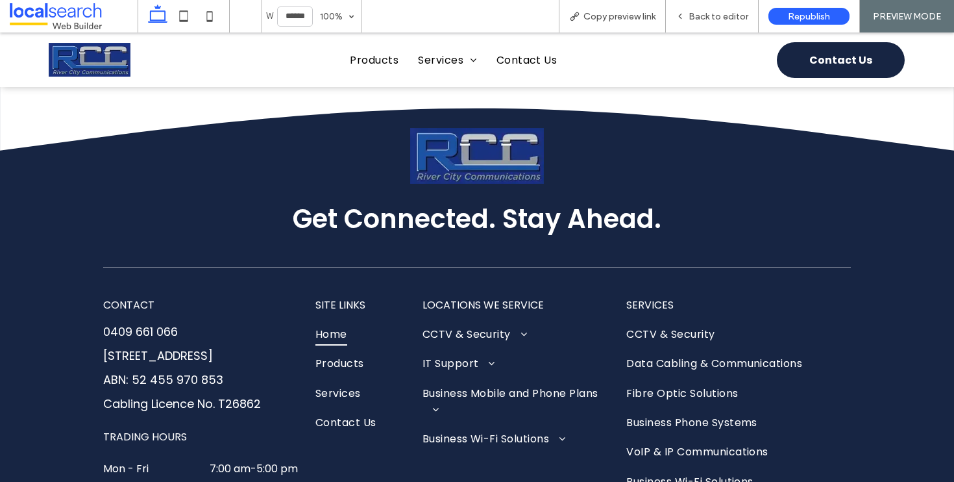
scroll to position [4876, 0]
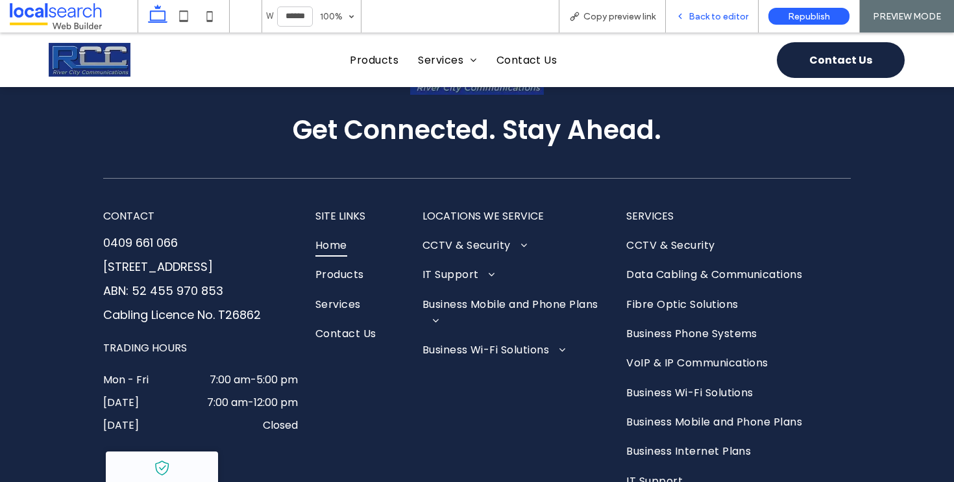
click at [713, 18] on span "Back to editor" at bounding box center [719, 16] width 60 height 11
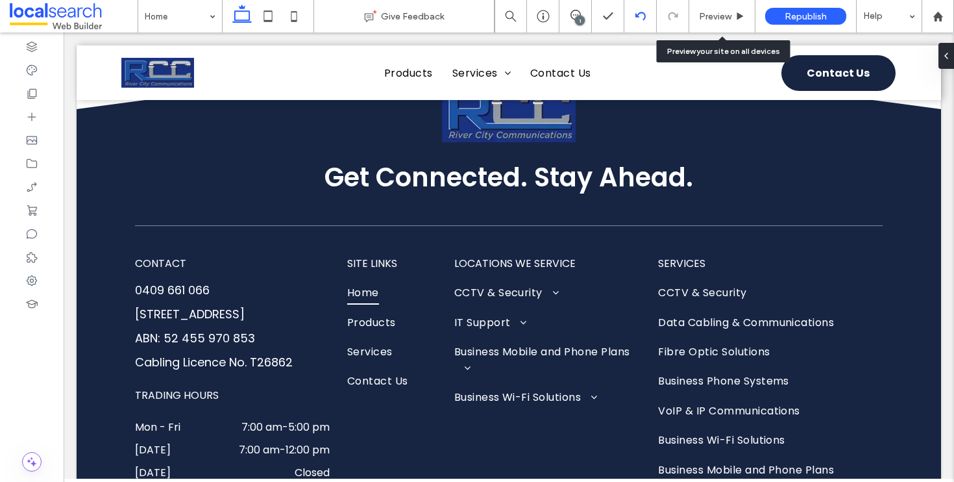
scroll to position [4911, 0]
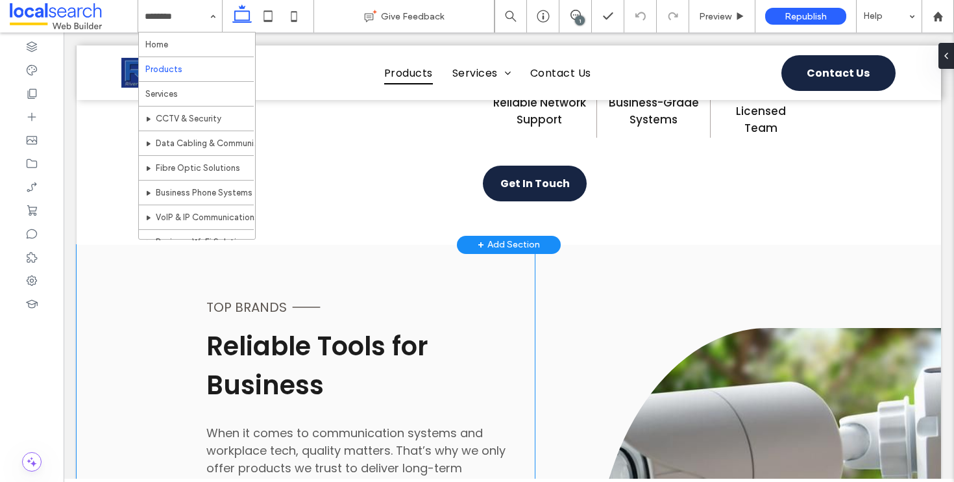
scroll to position [1588, 0]
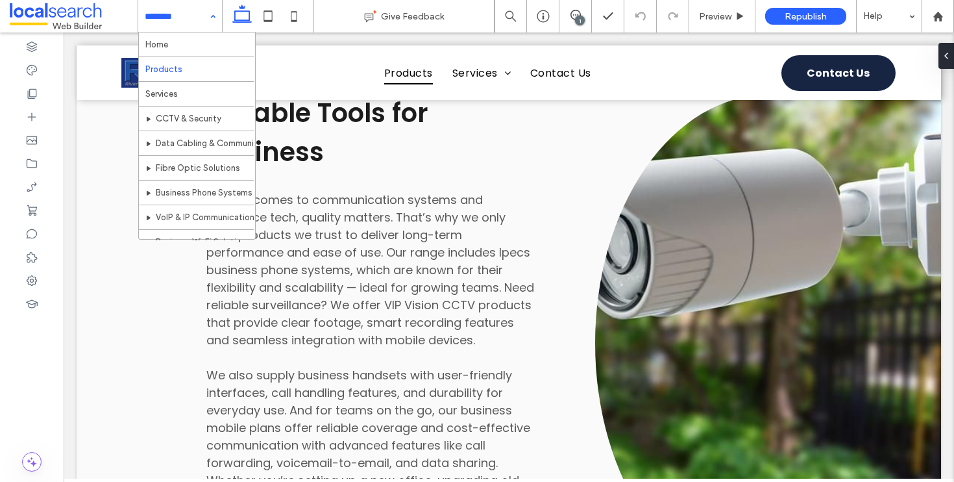
click at [214, 7] on div "Home Products Services CCTV & Security Data Cabling & Communications Fibre Opti…" at bounding box center [180, 16] width 84 height 32
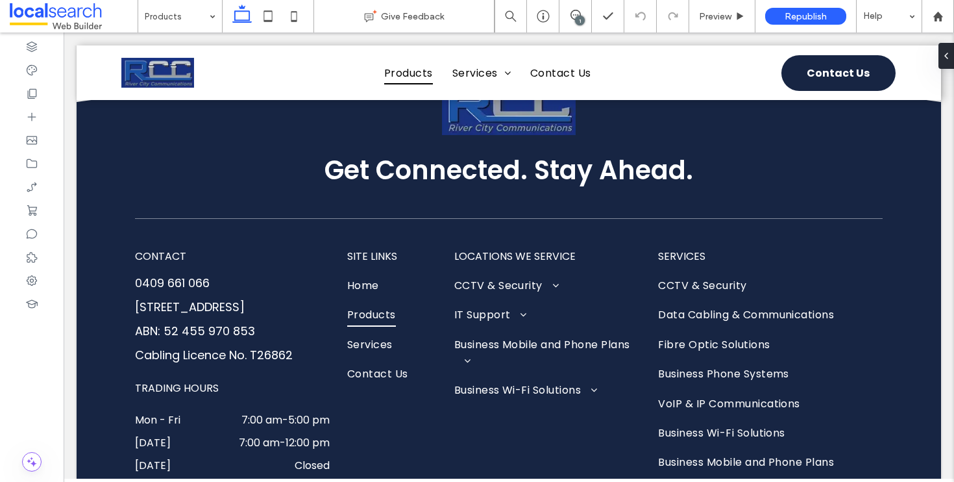
scroll to position [2162, 0]
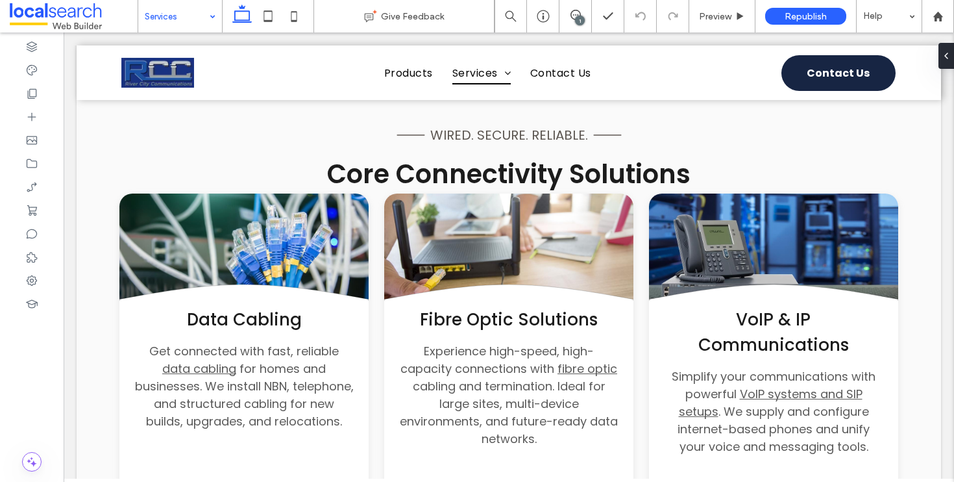
scroll to position [317, 0]
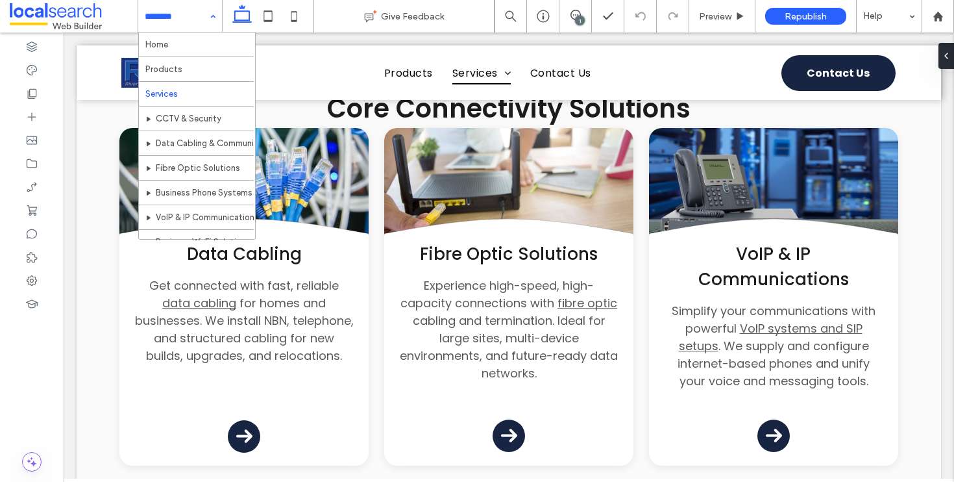
click at [215, 20] on div "Home Products Services CCTV & Security Data Cabling & Communications Fibre Opti…" at bounding box center [180, 16] width 84 height 32
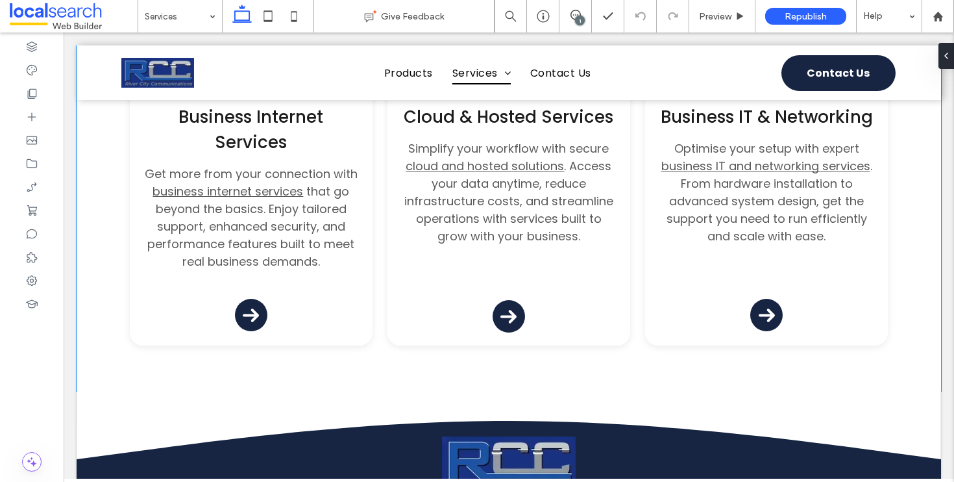
scroll to position [2637, 0]
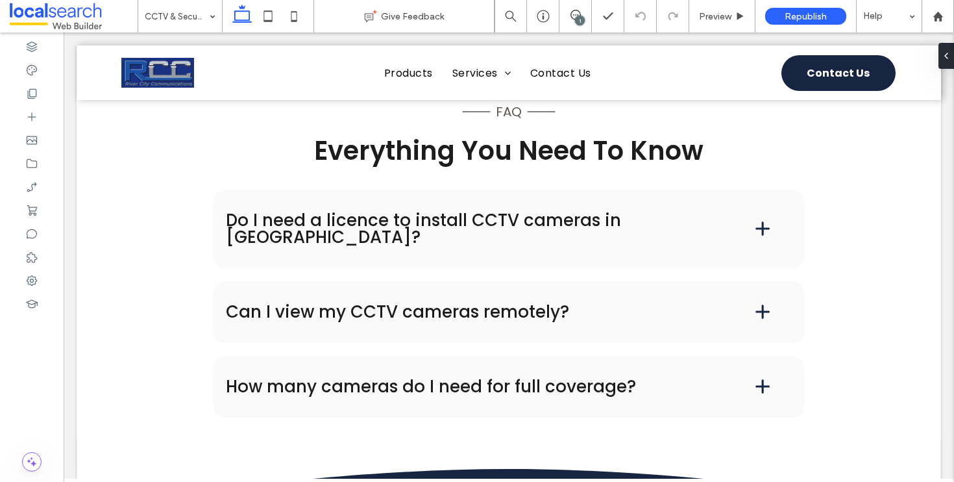
scroll to position [2101, 0]
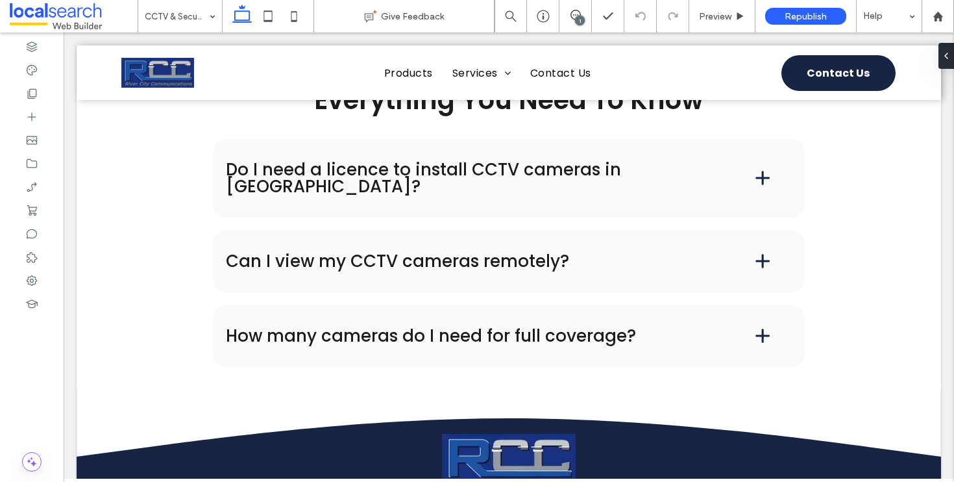
click at [190, 15] on input at bounding box center [177, 16] width 64 height 32
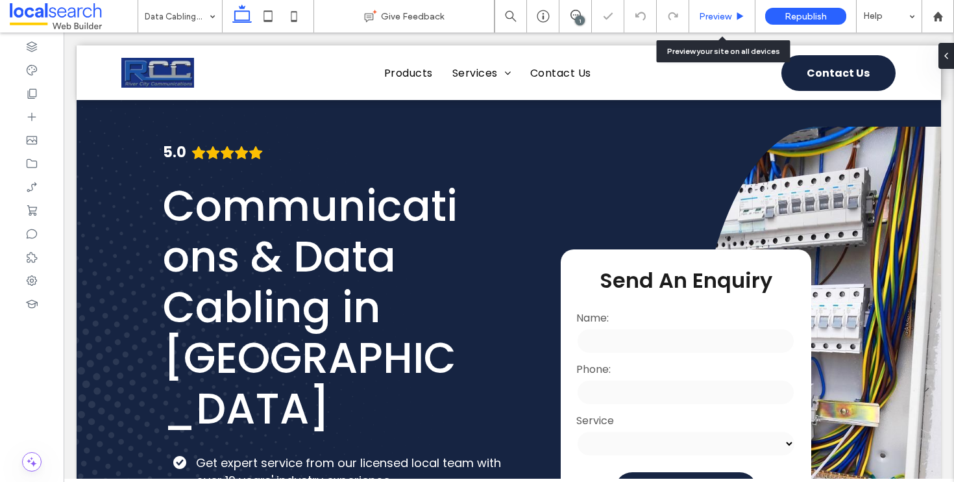
click at [702, 17] on span "Preview" at bounding box center [715, 16] width 32 height 11
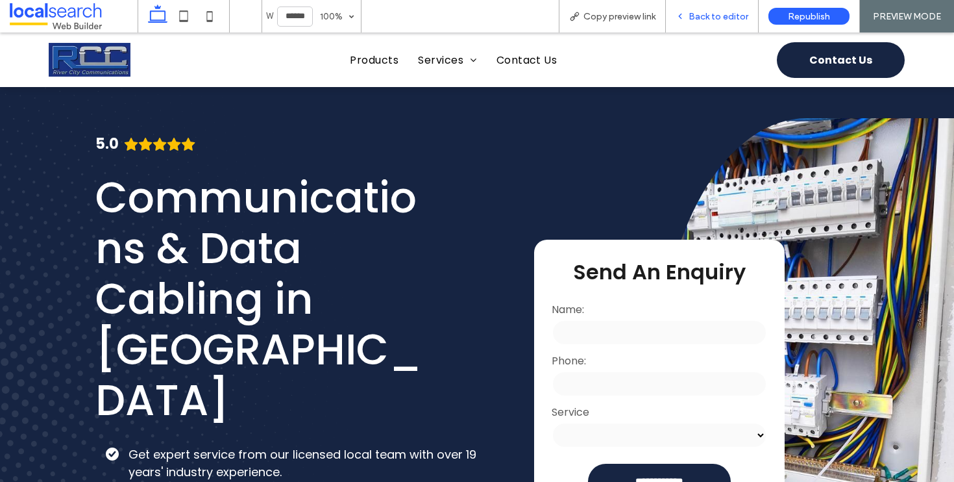
click at [705, 16] on span "Back to editor" at bounding box center [719, 16] width 60 height 11
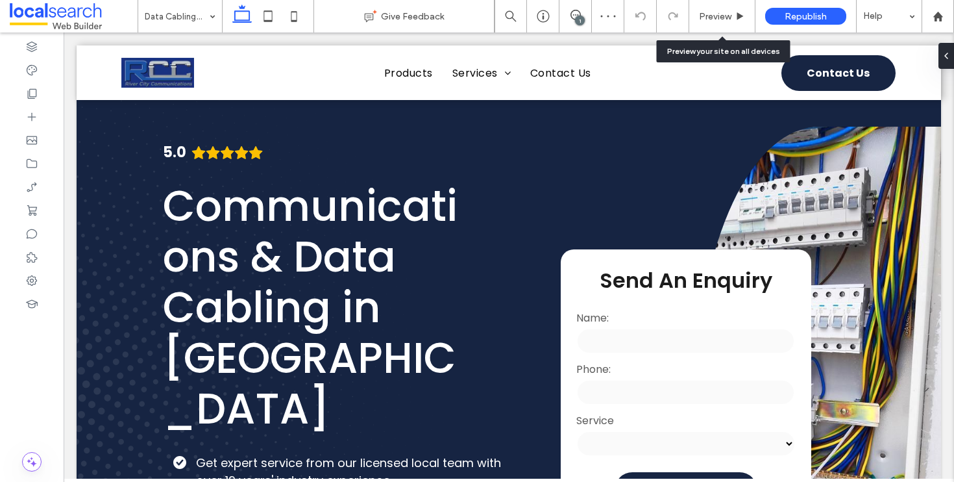
click at [705, 16] on span "Preview" at bounding box center [715, 16] width 32 height 11
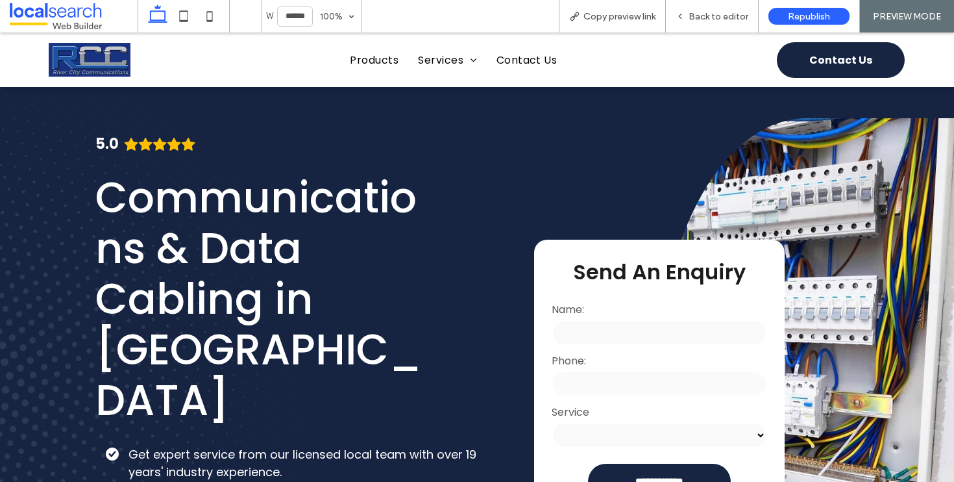
click at [705, 16] on span "Back to editor" at bounding box center [719, 16] width 60 height 11
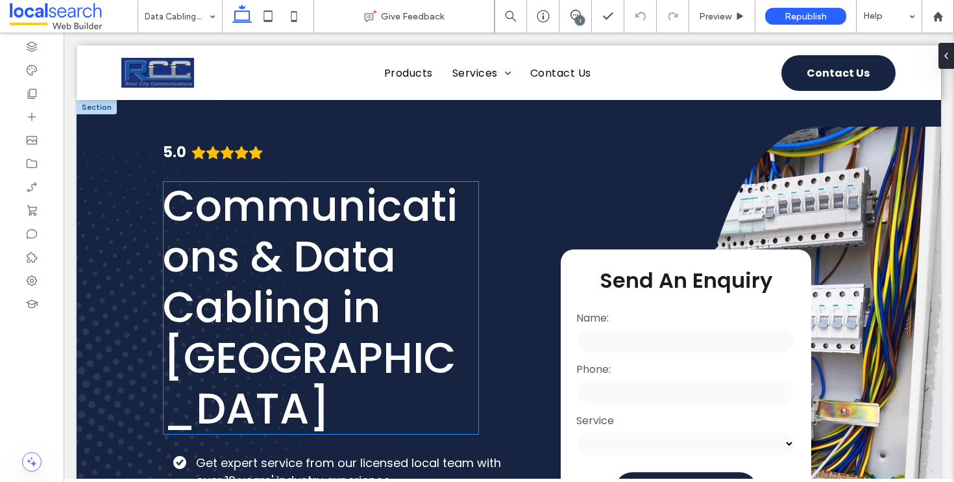
click at [224, 245] on span "Communications & Data Cabling in Taree" at bounding box center [310, 308] width 295 height 262
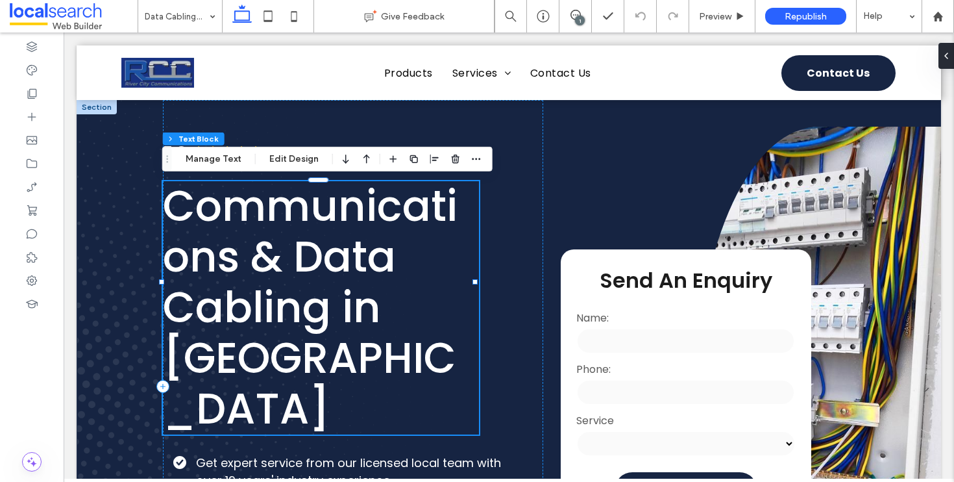
click at [224, 245] on span "Communications & Data Cabling in Taree" at bounding box center [310, 308] width 295 height 262
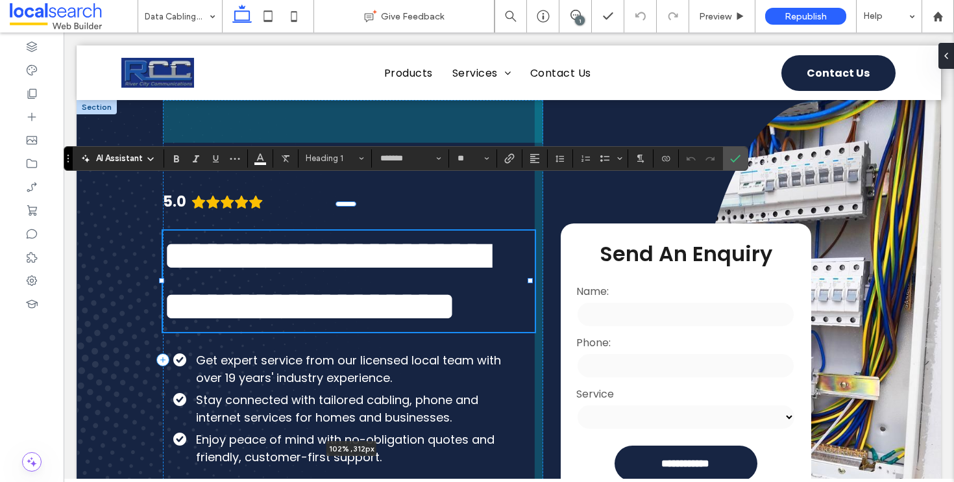
drag, startPoint x: 474, startPoint y: 280, endPoint x: 538, endPoint y: 278, distance: 64.3
click at [538, 278] on div "**********" at bounding box center [509, 359] width 865 height 519
type input "***"
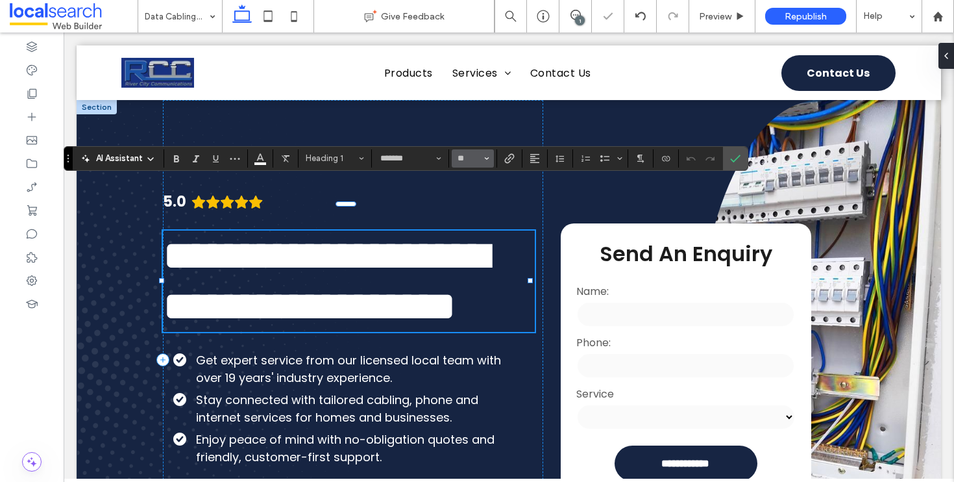
click at [486, 159] on icon "Size" at bounding box center [486, 158] width 5 height 5
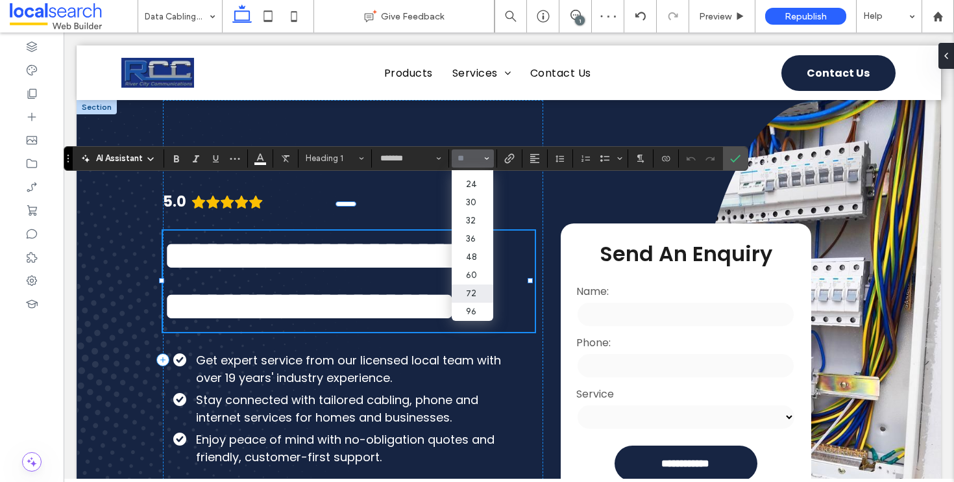
scroll to position [160, 0]
click at [486, 269] on label "60" at bounding box center [473, 275] width 42 height 18
type input "**"
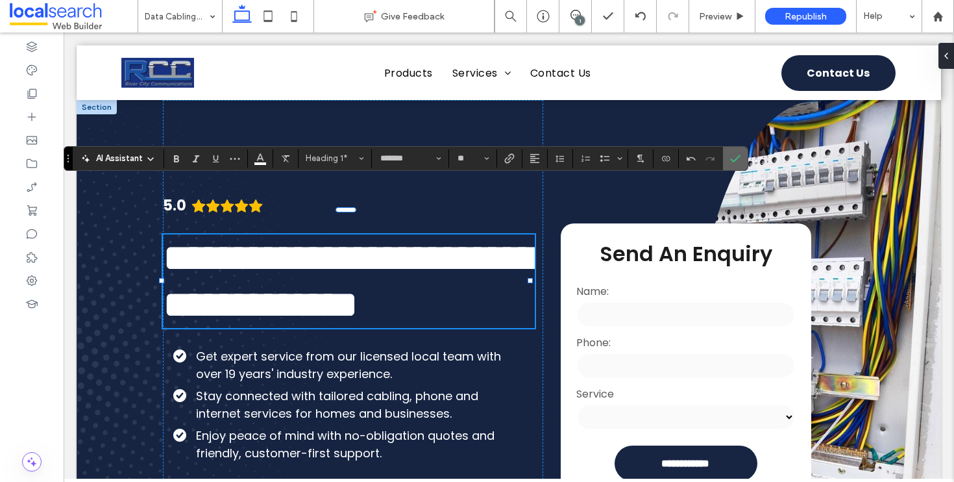
click at [730, 156] on icon "Confirm" at bounding box center [735, 158] width 10 height 10
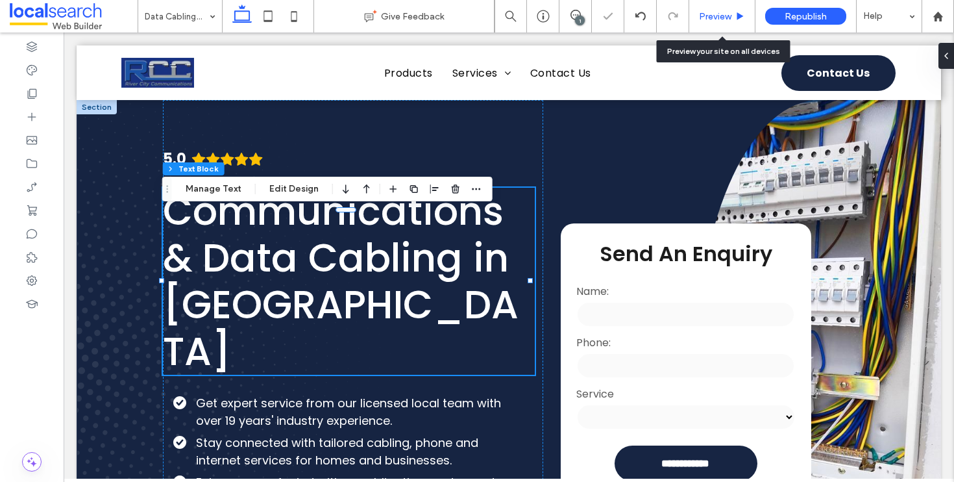
click at [732, 9] on div "Preview" at bounding box center [723, 16] width 66 height 32
click at [730, 13] on span "Preview" at bounding box center [715, 16] width 32 height 11
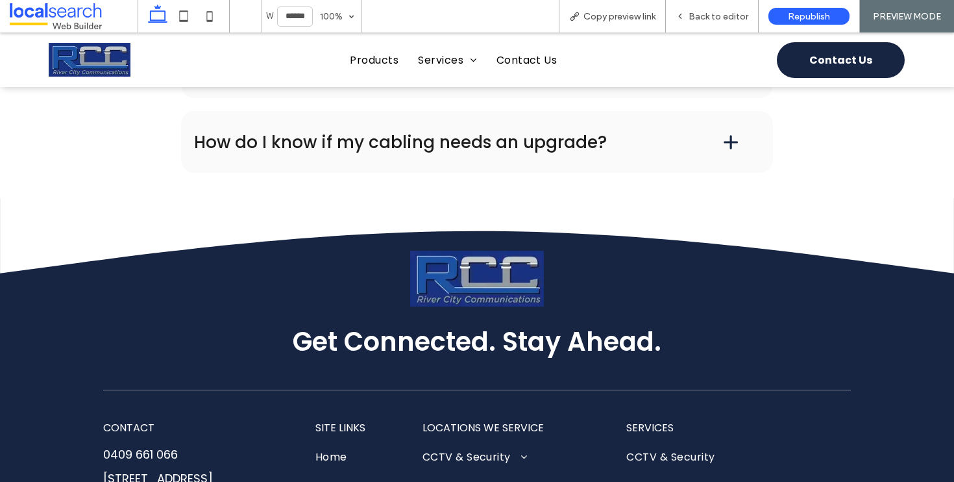
scroll to position [2528, 0]
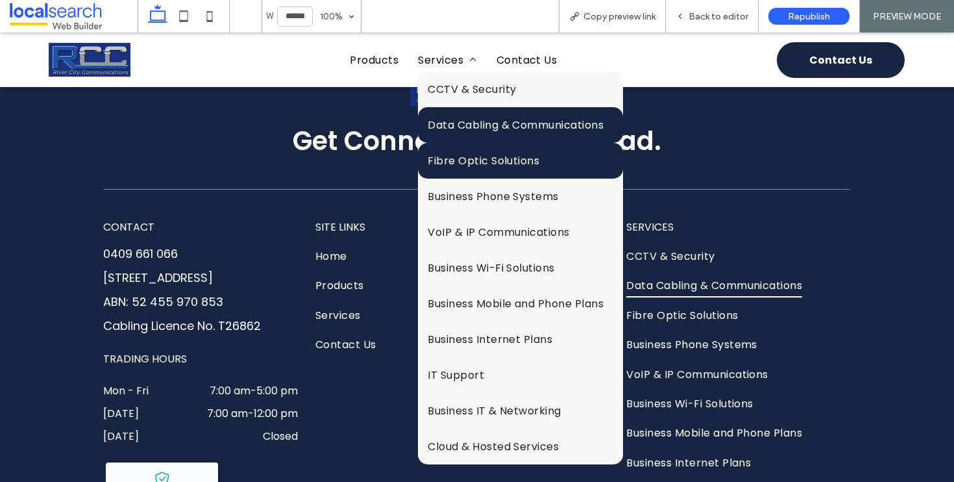
click at [462, 154] on span "Fibre Optic Solutions" at bounding box center [484, 161] width 112 height 16
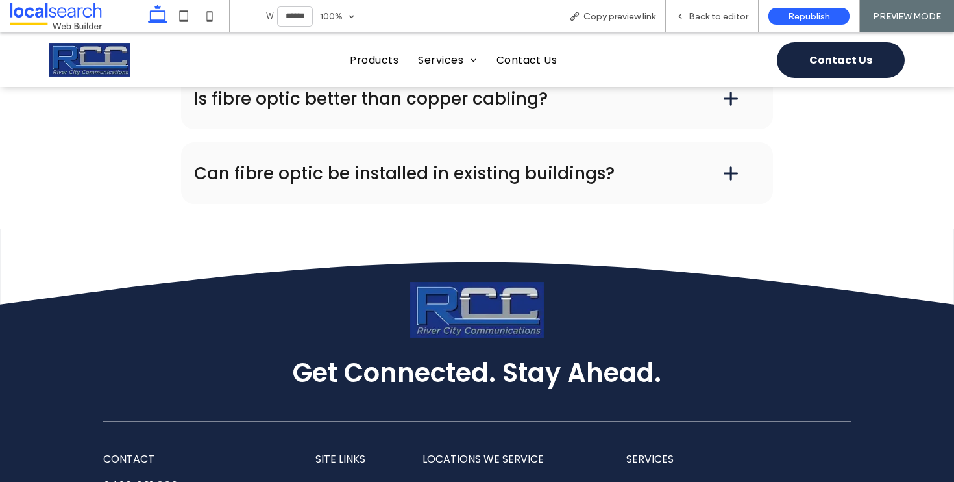
scroll to position [2516, 0]
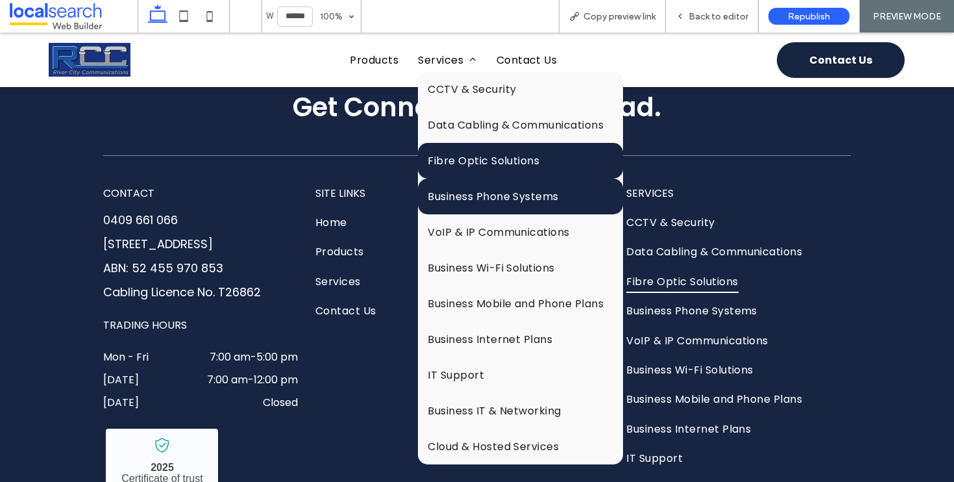
click at [492, 196] on span "Business Phone Systems" at bounding box center [493, 196] width 131 height 16
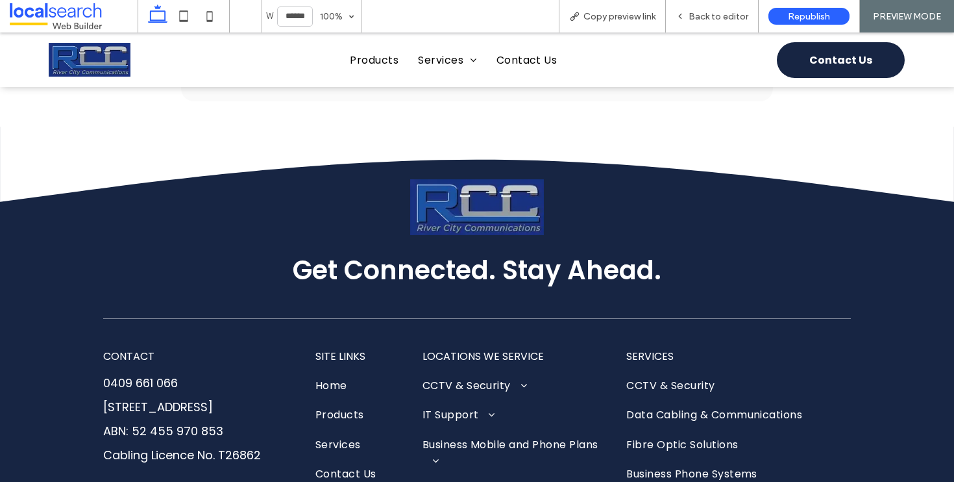
scroll to position [2679, 0]
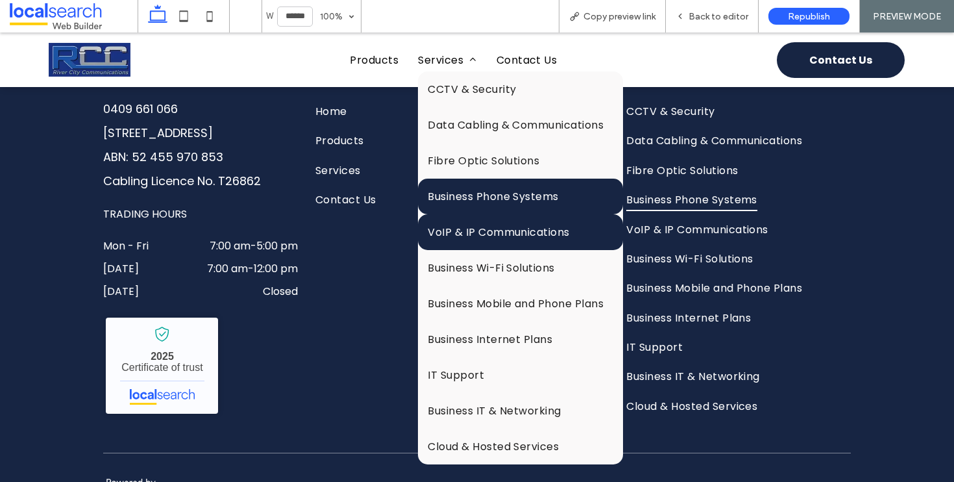
click at [479, 242] on link "VoIP & IP Communications" at bounding box center [520, 232] width 205 height 36
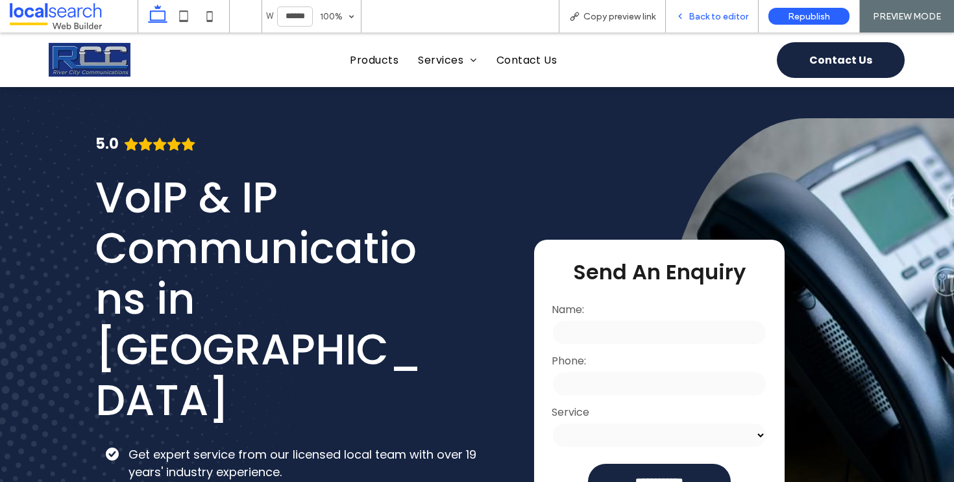
click at [710, 7] on div "Back to editor" at bounding box center [712, 16] width 93 height 32
click at [711, 9] on div "Back to editor" at bounding box center [712, 16] width 93 height 32
click at [717, 21] on div "Back to editor" at bounding box center [712, 16] width 93 height 32
click at [708, 4] on div "Back to editor" at bounding box center [712, 16] width 93 height 32
click at [714, 11] on span "Back to editor" at bounding box center [719, 16] width 60 height 11
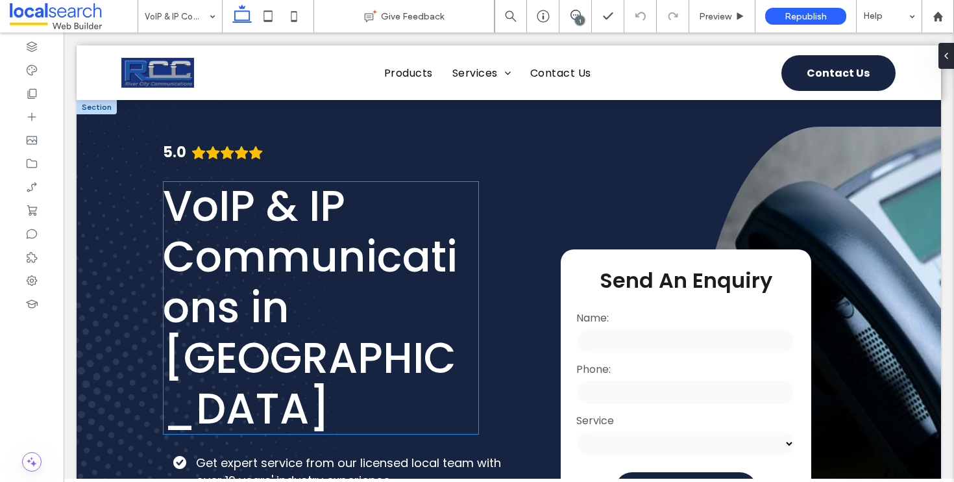
click at [433, 265] on span "VoIP & IP Communications in Taree" at bounding box center [310, 308] width 295 height 262
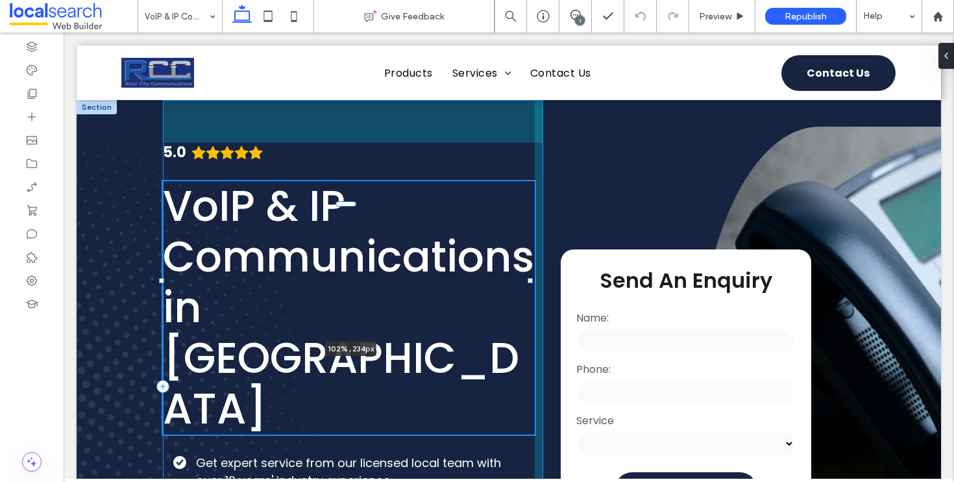
drag, startPoint x: 475, startPoint y: 281, endPoint x: 540, endPoint y: 282, distance: 64.9
click at [540, 282] on div "**********" at bounding box center [509, 386] width 865 height 572
type input "***"
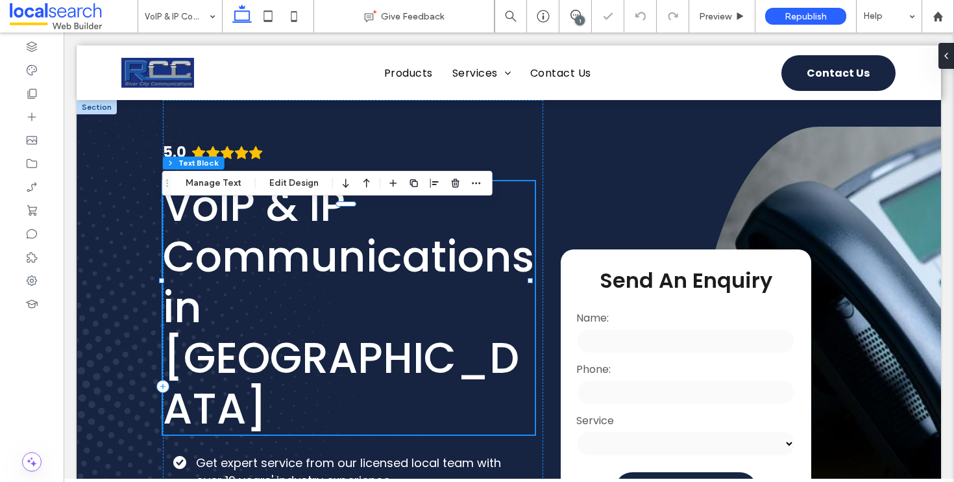
click at [383, 314] on h1 "VoIP & IP Communications in Taree" at bounding box center [349, 307] width 372 height 253
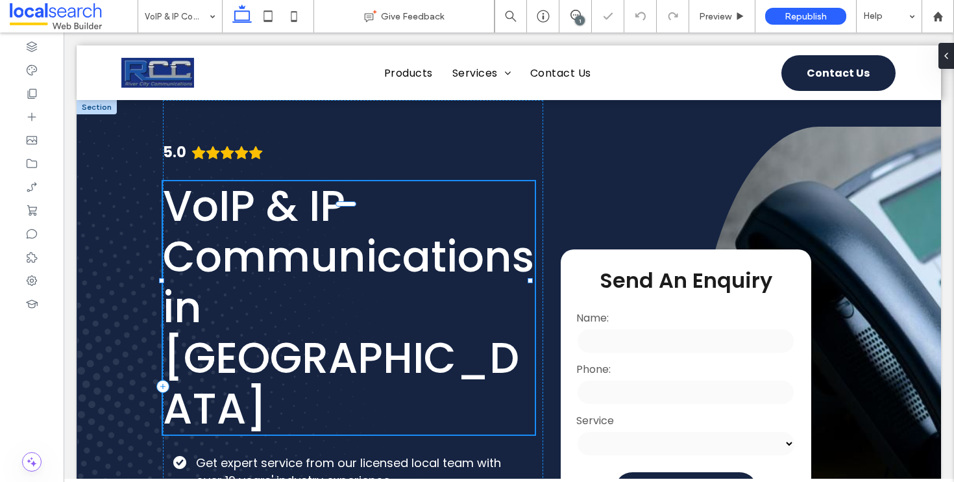
type input "*******"
type input "**"
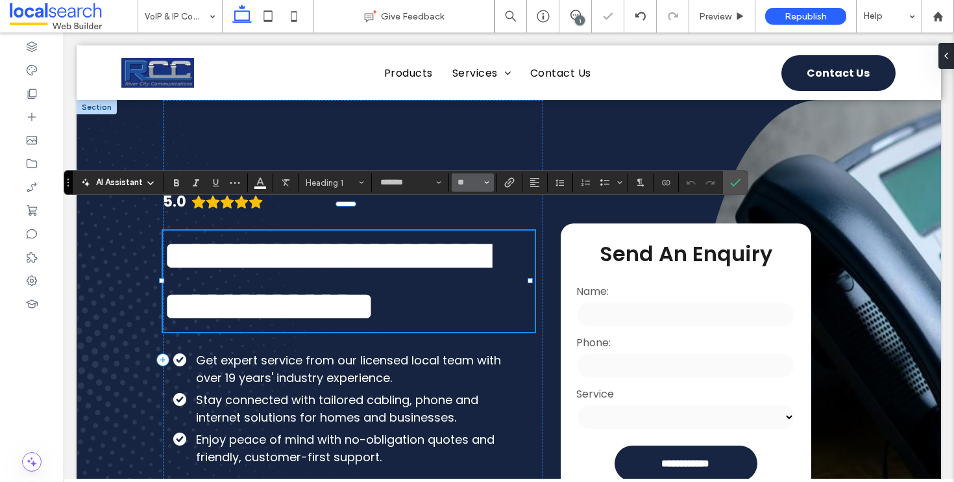
click at [485, 182] on icon "Size" at bounding box center [486, 182] width 5 height 5
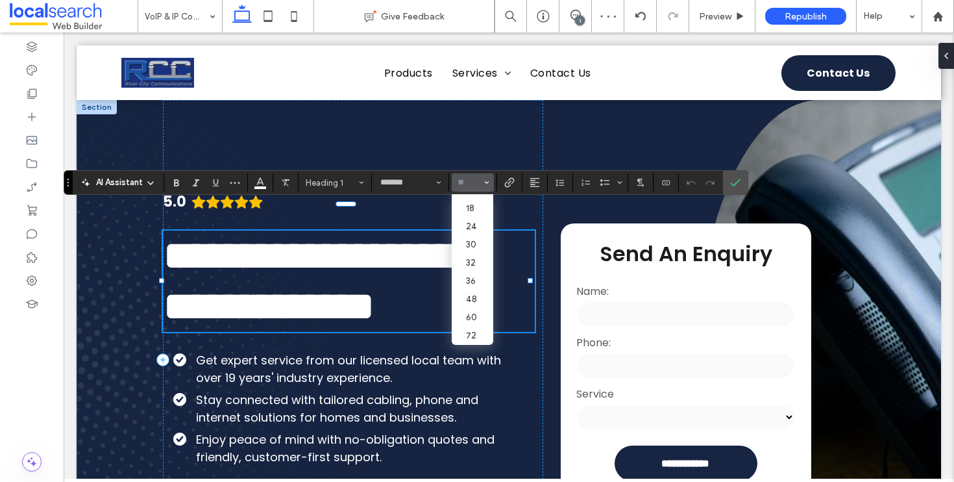
scroll to position [160, 0]
click at [477, 290] on label "60" at bounding box center [473, 299] width 42 height 18
type input "**"
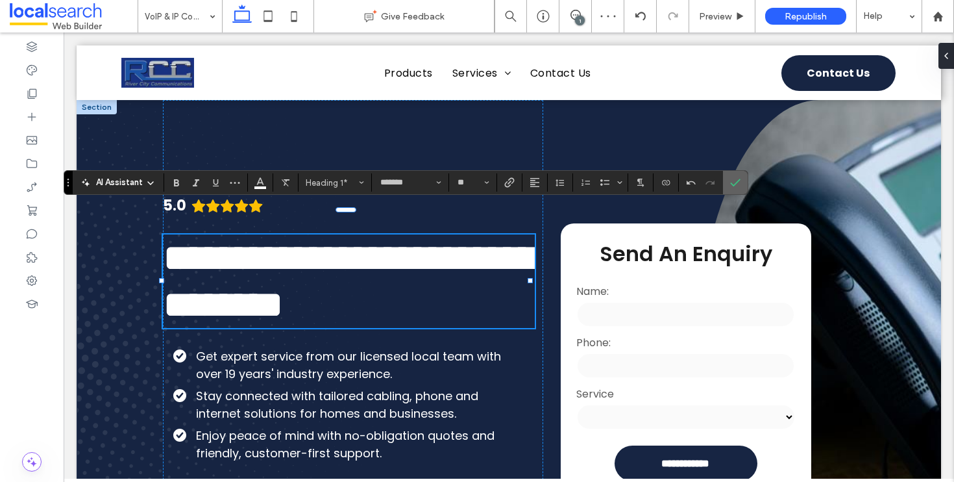
click at [742, 181] on label "Confirm" at bounding box center [735, 182] width 19 height 23
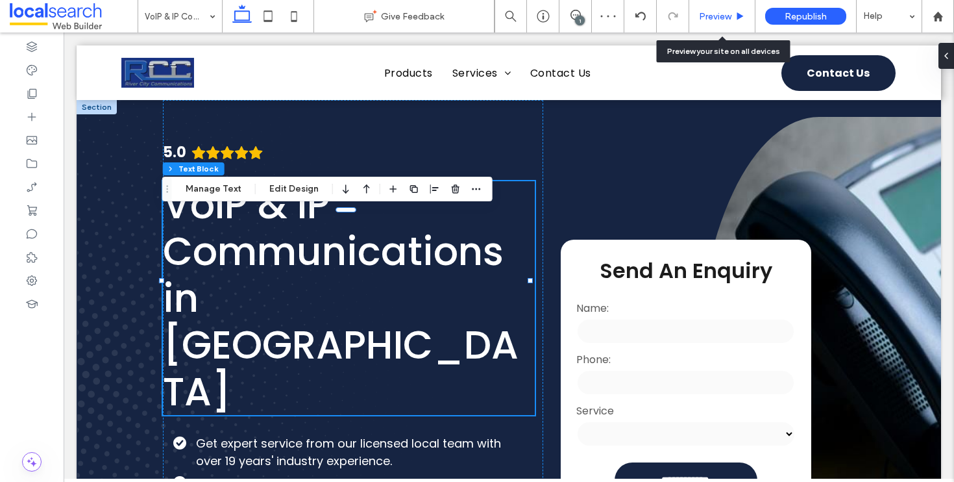
click at [732, 17] on span "Preview" at bounding box center [715, 16] width 32 height 11
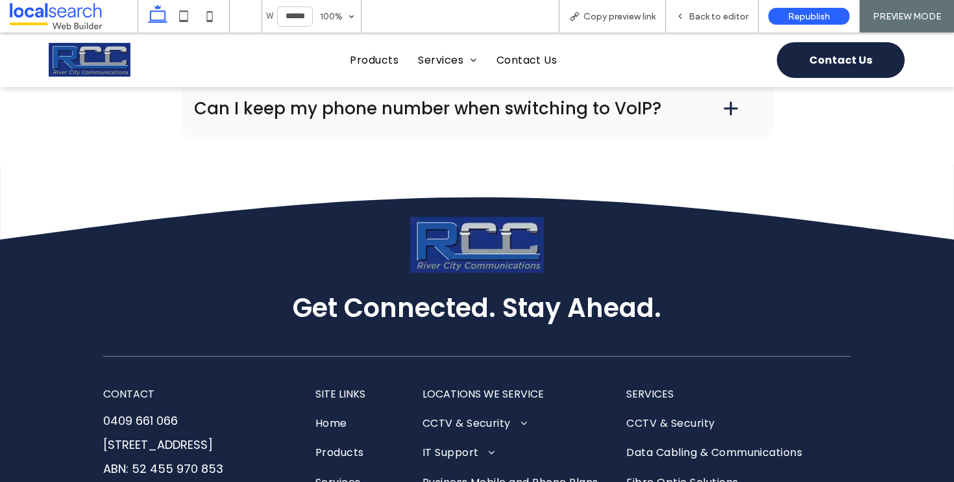
scroll to position [2573, 0]
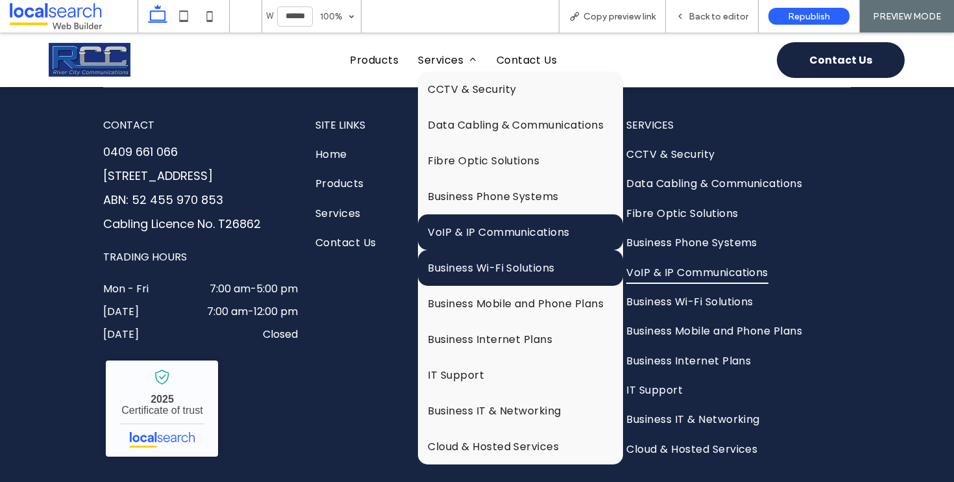
click at [466, 266] on span "Business Wi-Fi Solutions" at bounding box center [491, 268] width 127 height 16
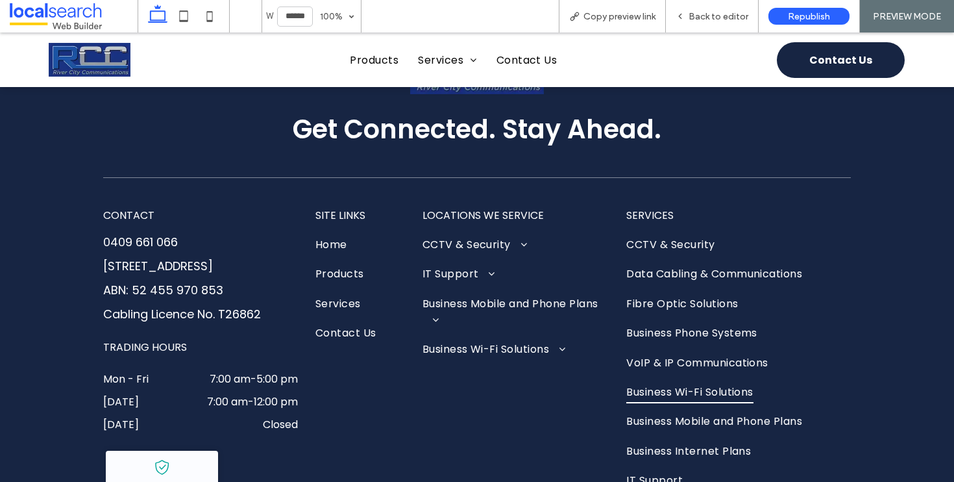
scroll to position [2785, 0]
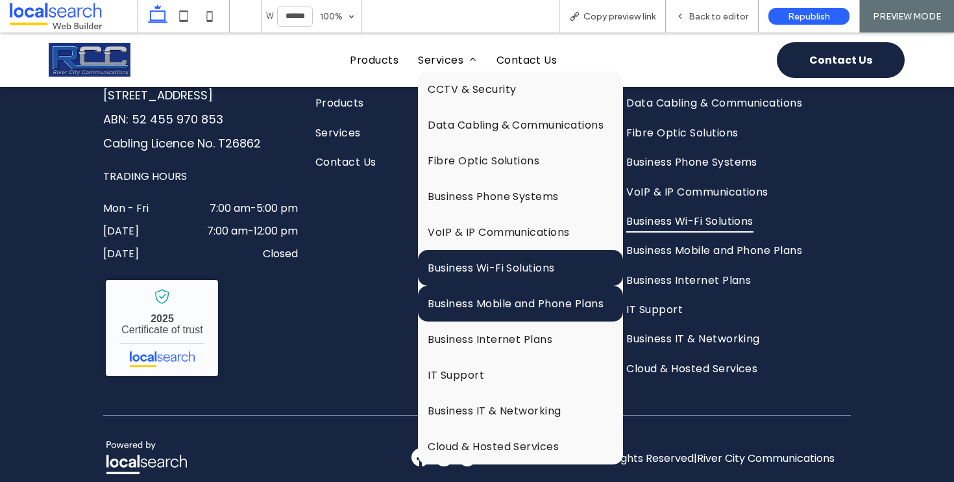
click at [490, 286] on link "Business Mobile and Phone Plans" at bounding box center [520, 304] width 205 height 36
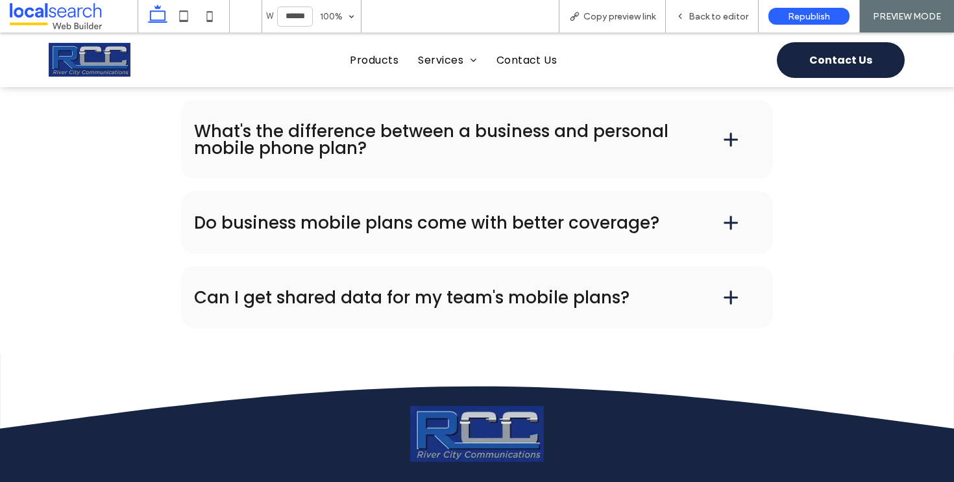
scroll to position [2447, 0]
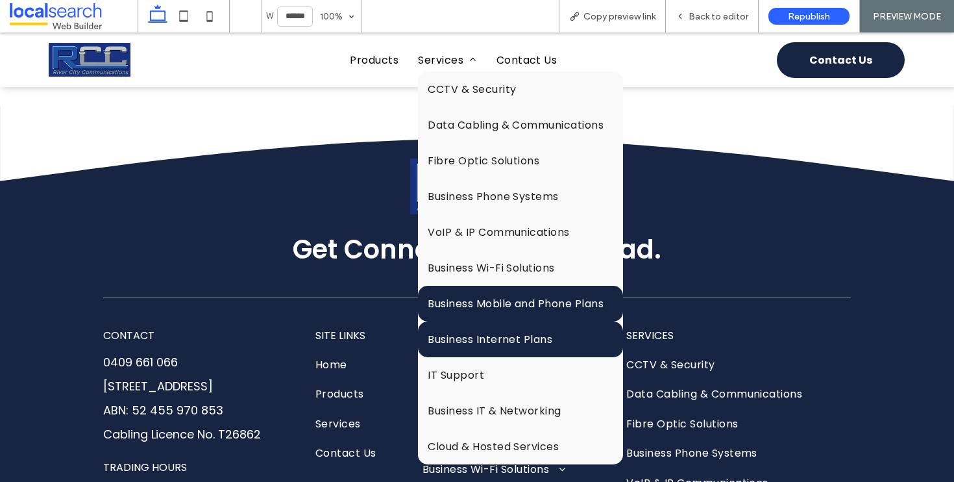
click at [466, 321] on link "Business Internet Plans" at bounding box center [520, 339] width 205 height 36
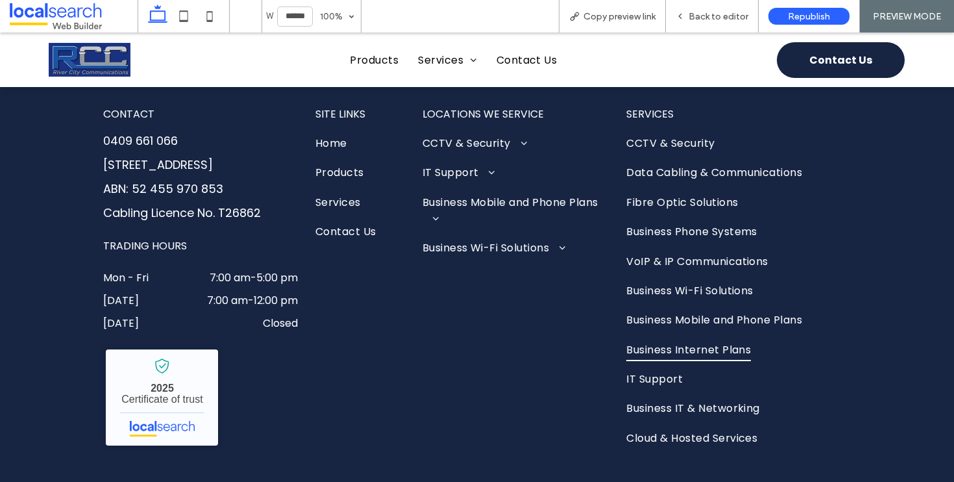
scroll to position [2666, 0]
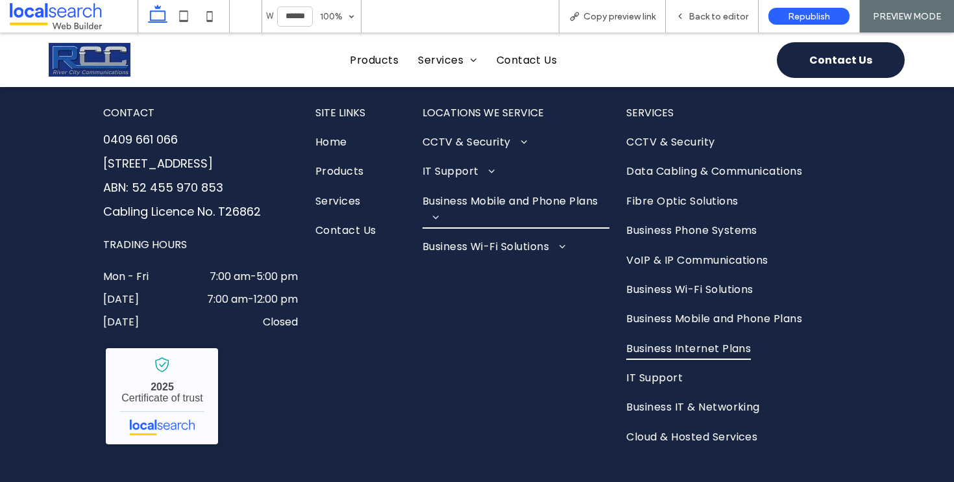
click at [432, 215] on span at bounding box center [431, 217] width 16 height 10
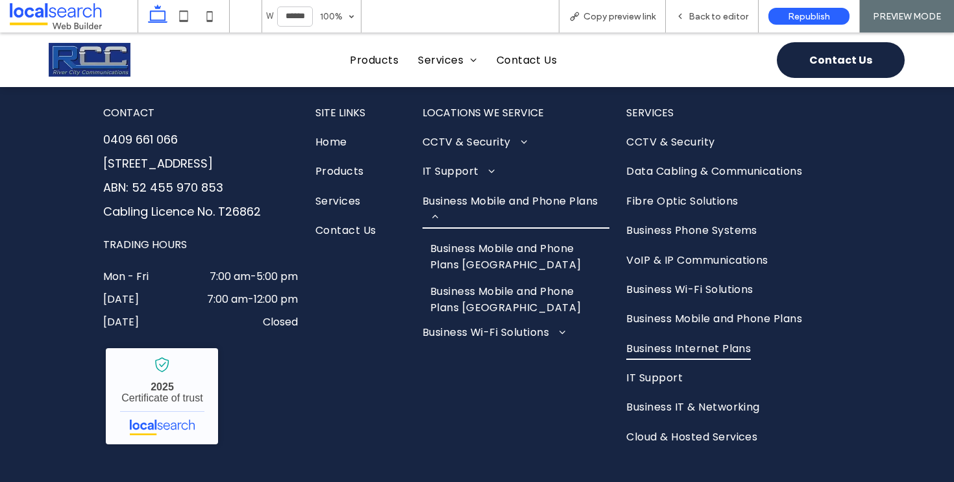
click at [432, 215] on span at bounding box center [431, 217] width 16 height 10
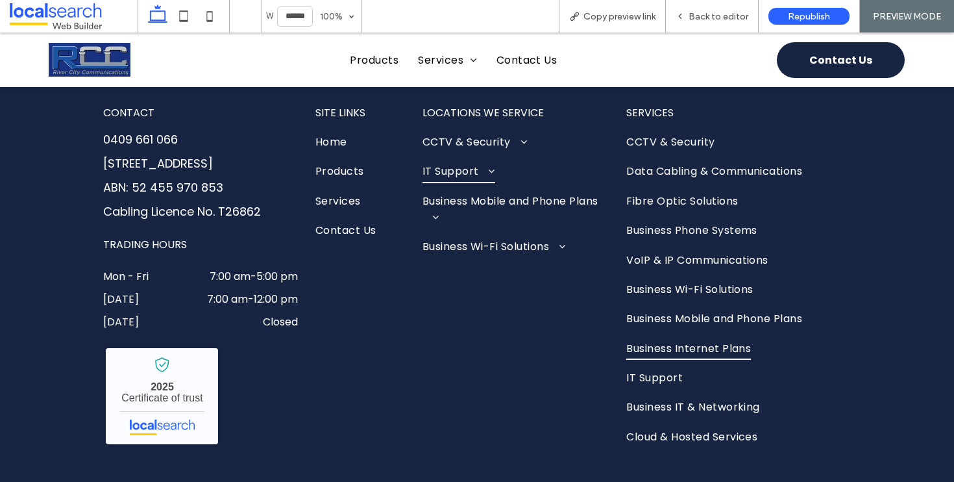
click at [491, 174] on link "IT Support" at bounding box center [516, 174] width 187 height 29
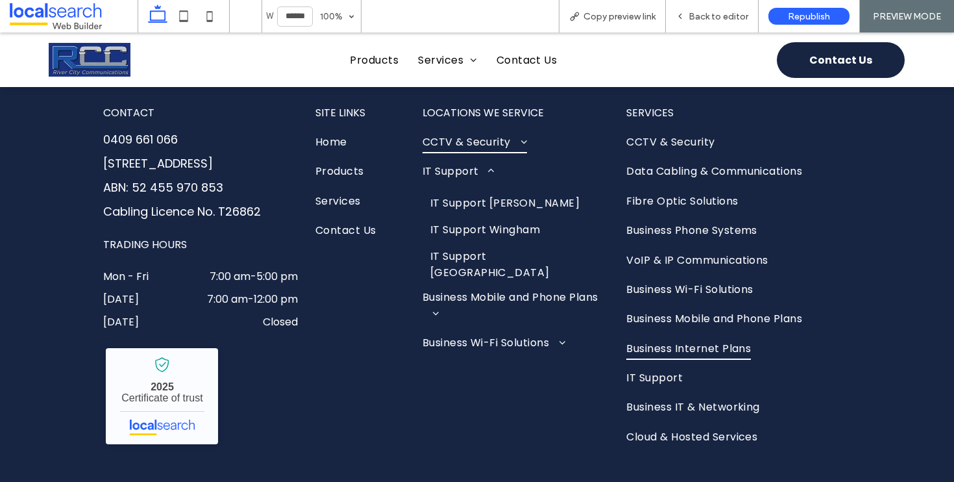
click at [522, 140] on span at bounding box center [519, 141] width 16 height 10
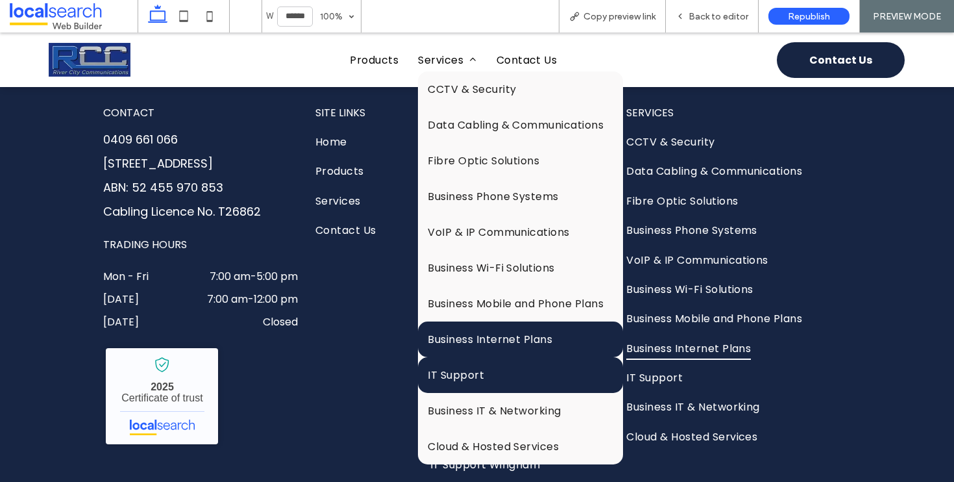
click at [498, 366] on link "IT Support" at bounding box center [520, 375] width 205 height 36
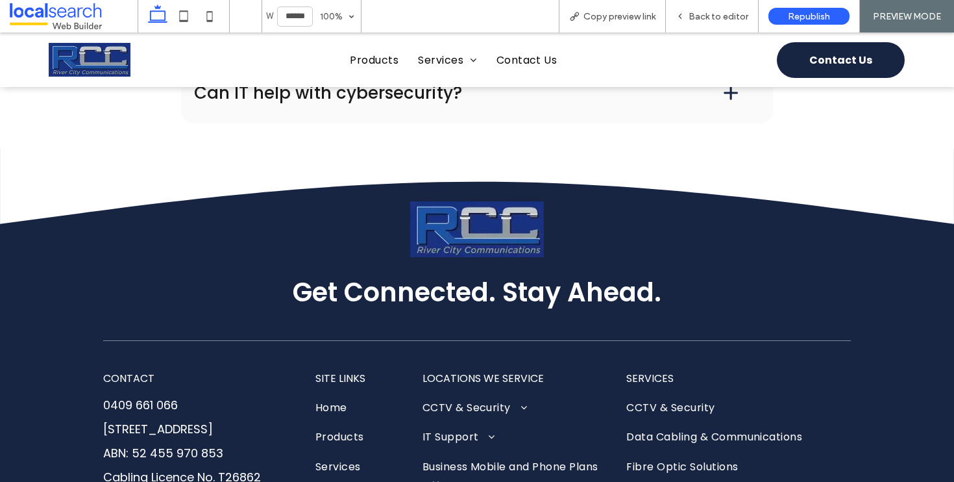
scroll to position [2469, 0]
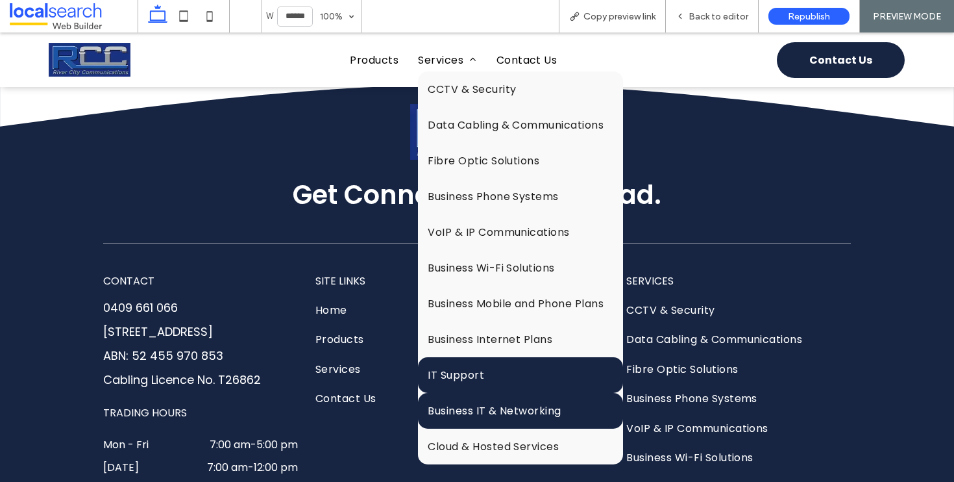
click at [475, 403] on span "Business IT & Networking" at bounding box center [495, 411] width 134 height 16
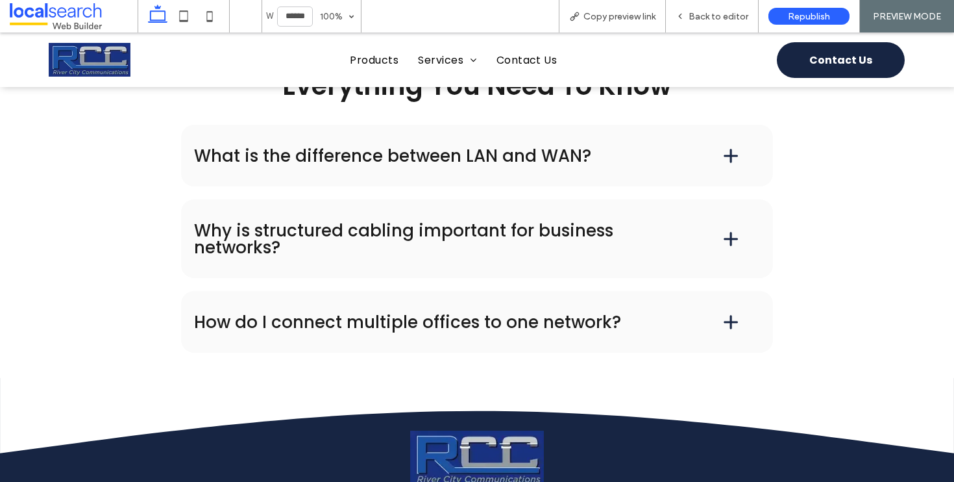
scroll to position [2172, 0]
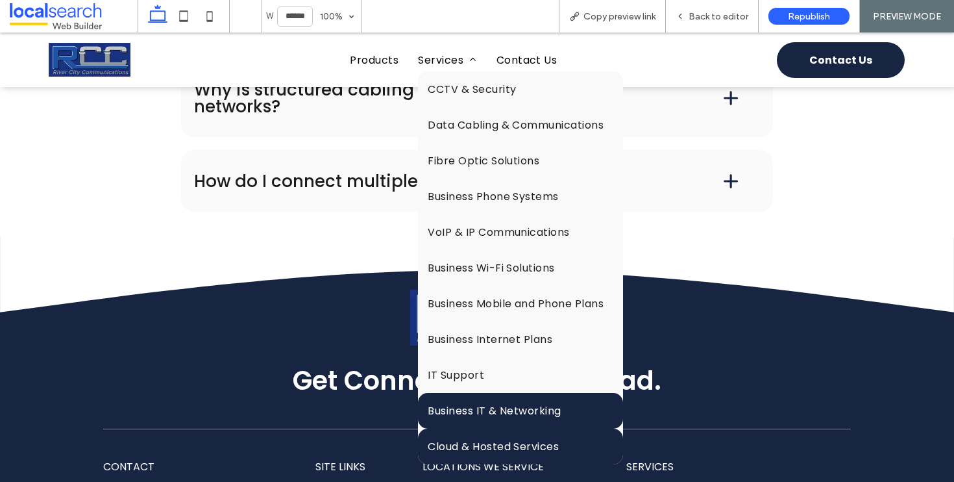
click at [461, 438] on span "Cloud & Hosted Services" at bounding box center [493, 446] width 131 height 16
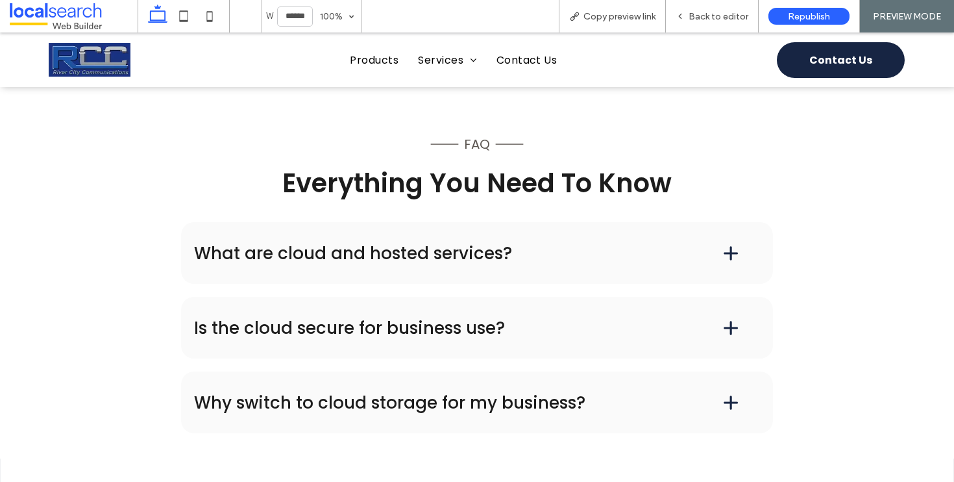
scroll to position [2223, 0]
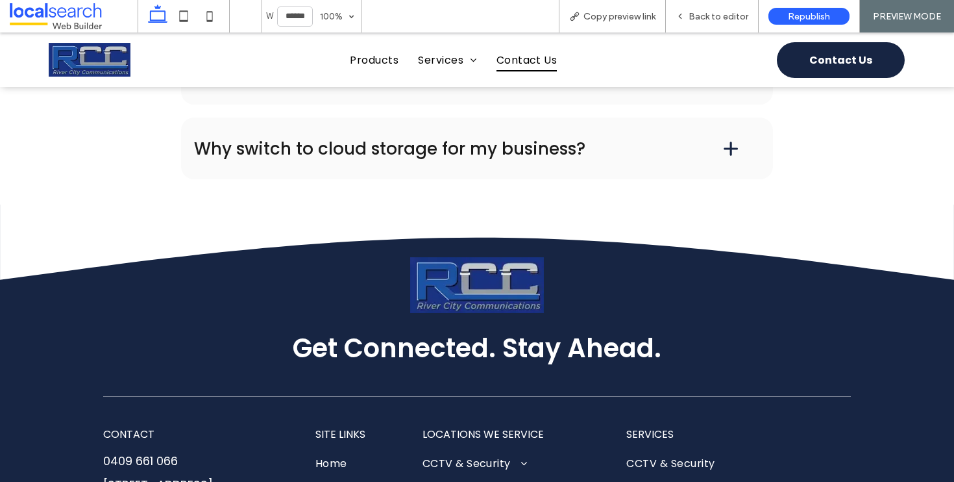
drag, startPoint x: 532, startPoint y: 56, endPoint x: 532, endPoint y: 90, distance: 33.1
click at [532, 56] on span "Contact Us" at bounding box center [527, 59] width 61 height 23
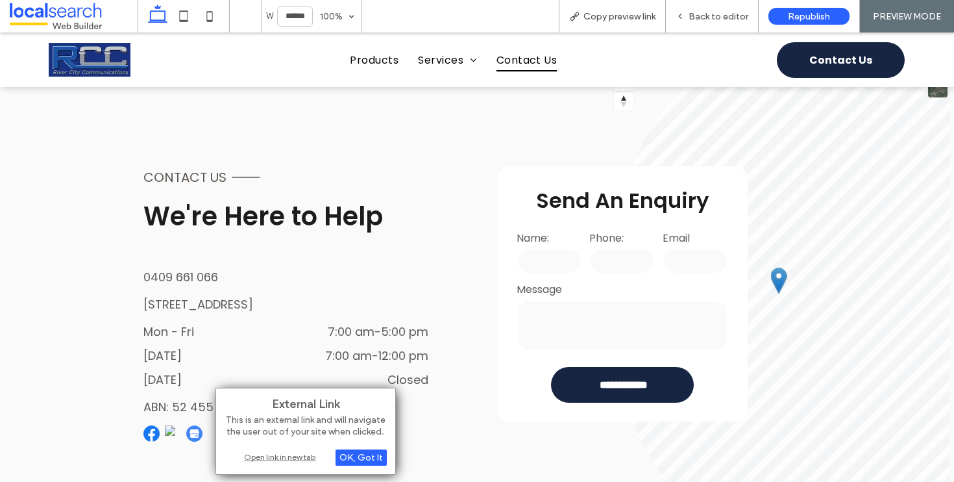
click at [276, 457] on div "Open link in new tab" at bounding box center [306, 457] width 162 height 14
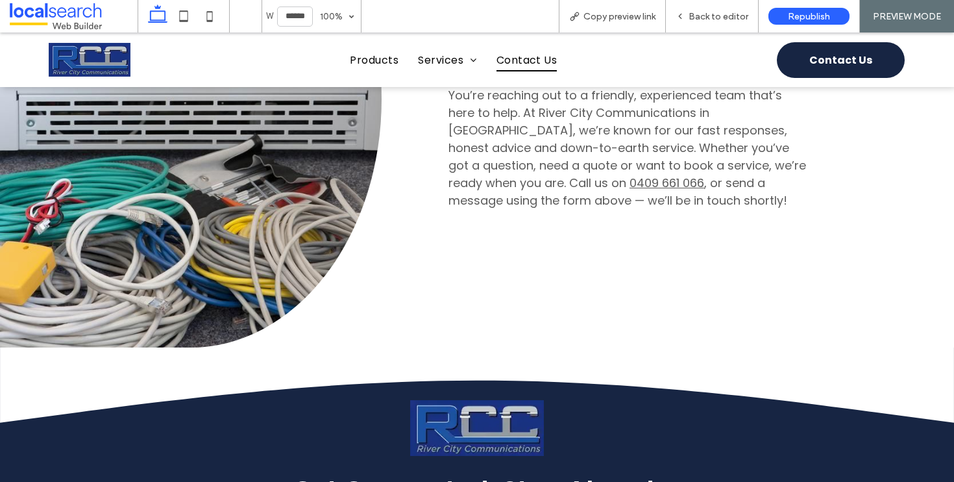
scroll to position [160, 0]
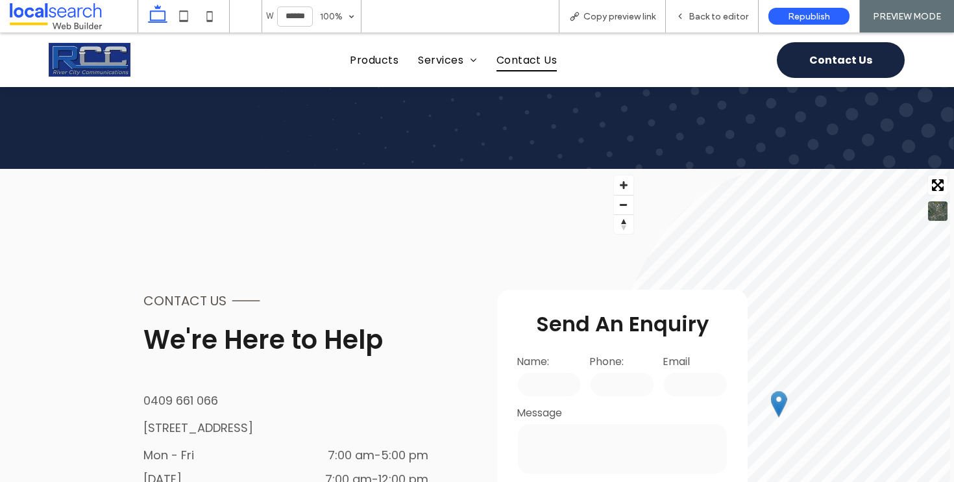
click at [81, 49] on img at bounding box center [90, 60] width 82 height 34
click at [695, 17] on span "Back to editor" at bounding box center [719, 16] width 60 height 11
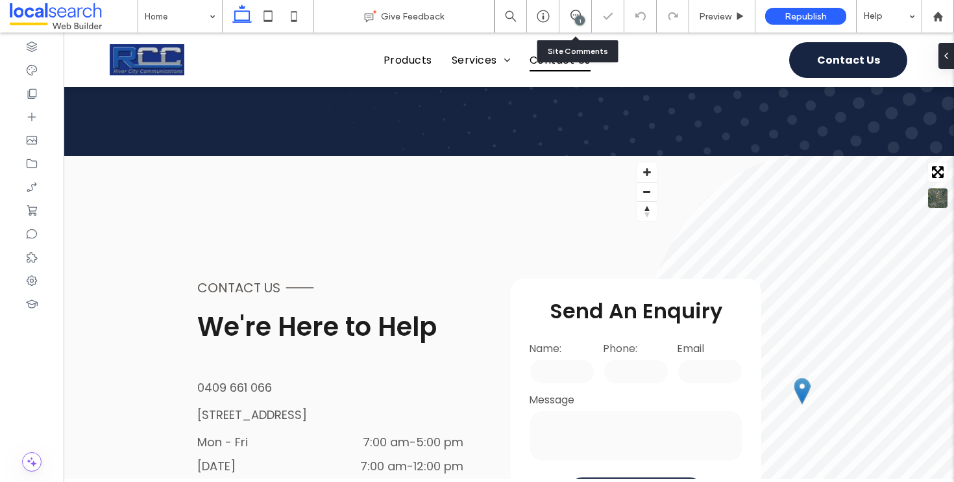
click at [565, 8] on div "1" at bounding box center [576, 16] width 32 height 32
click at [573, 16] on icon at bounding box center [576, 15] width 10 height 10
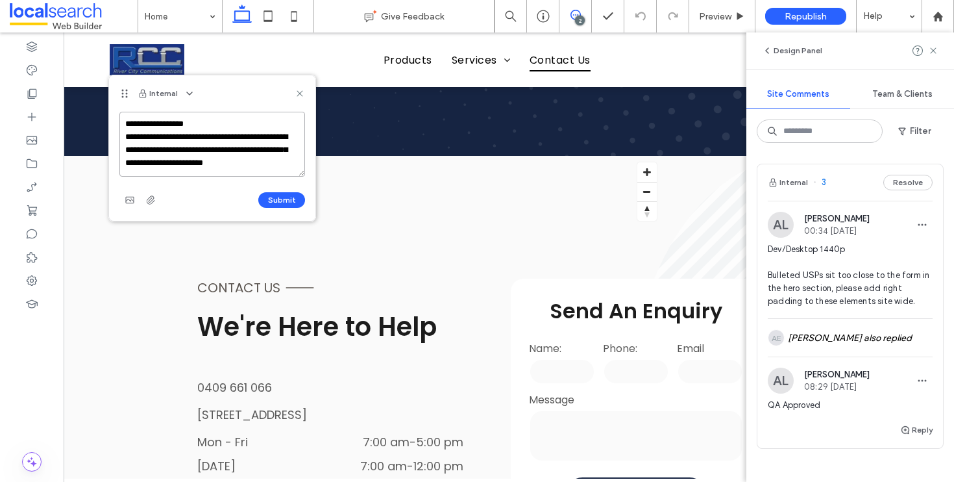
type textarea "**********"
click at [309, 196] on div "**********" at bounding box center [212, 166] width 206 height 109
click at [292, 204] on button "Submit" at bounding box center [281, 200] width 47 height 16
